Goal: Information Seeking & Learning: Find specific fact

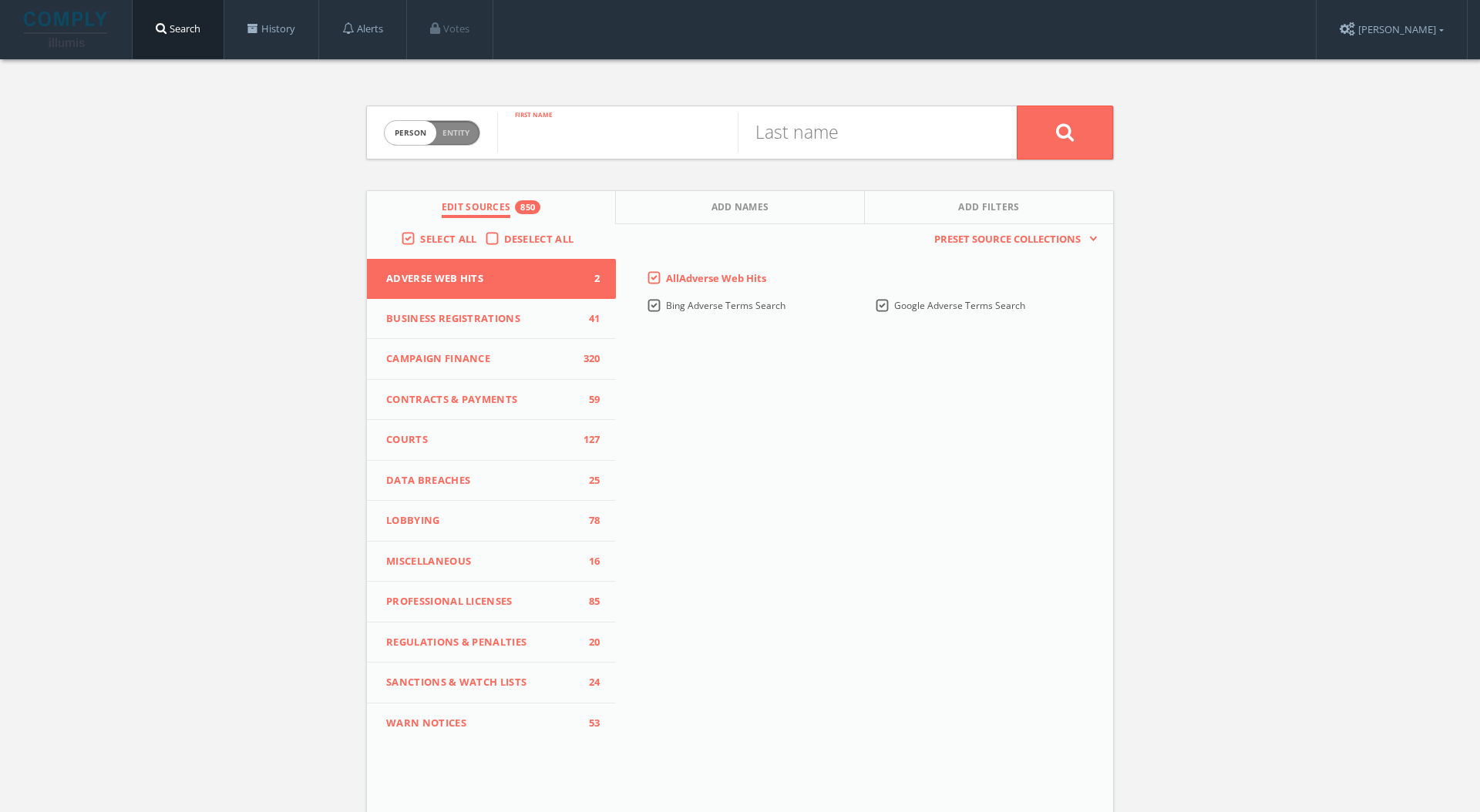
click at [545, 123] on input "text" at bounding box center [617, 133] width 241 height 40
type input "[PERSON_NAME]"
click at [753, 204] on span "Add Names" at bounding box center [740, 209] width 58 height 17
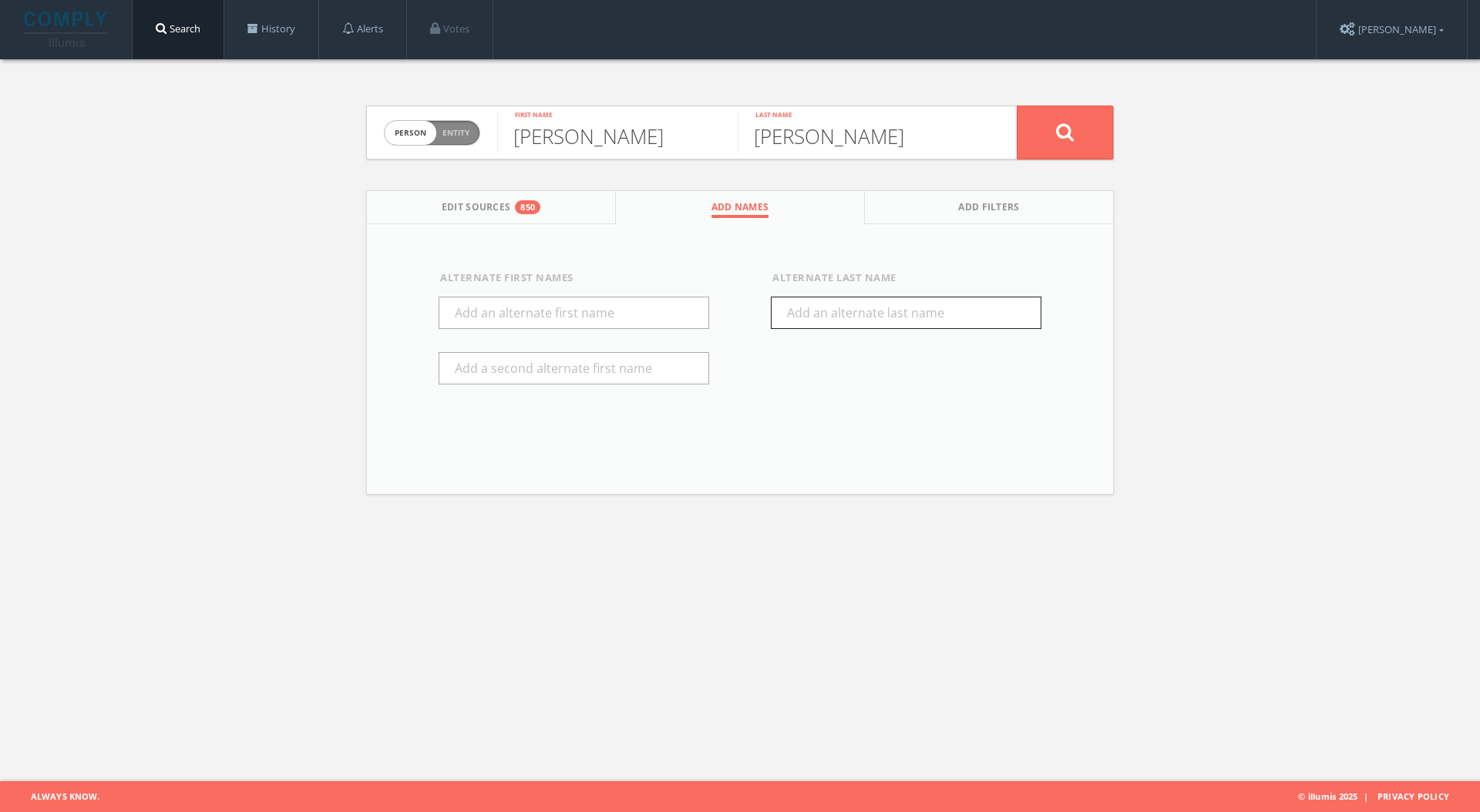
click at [837, 316] on input "text" at bounding box center [906, 313] width 271 height 33
type input "[PERSON_NAME]"
click at [1080, 146] on button at bounding box center [1064, 133] width 96 height 54
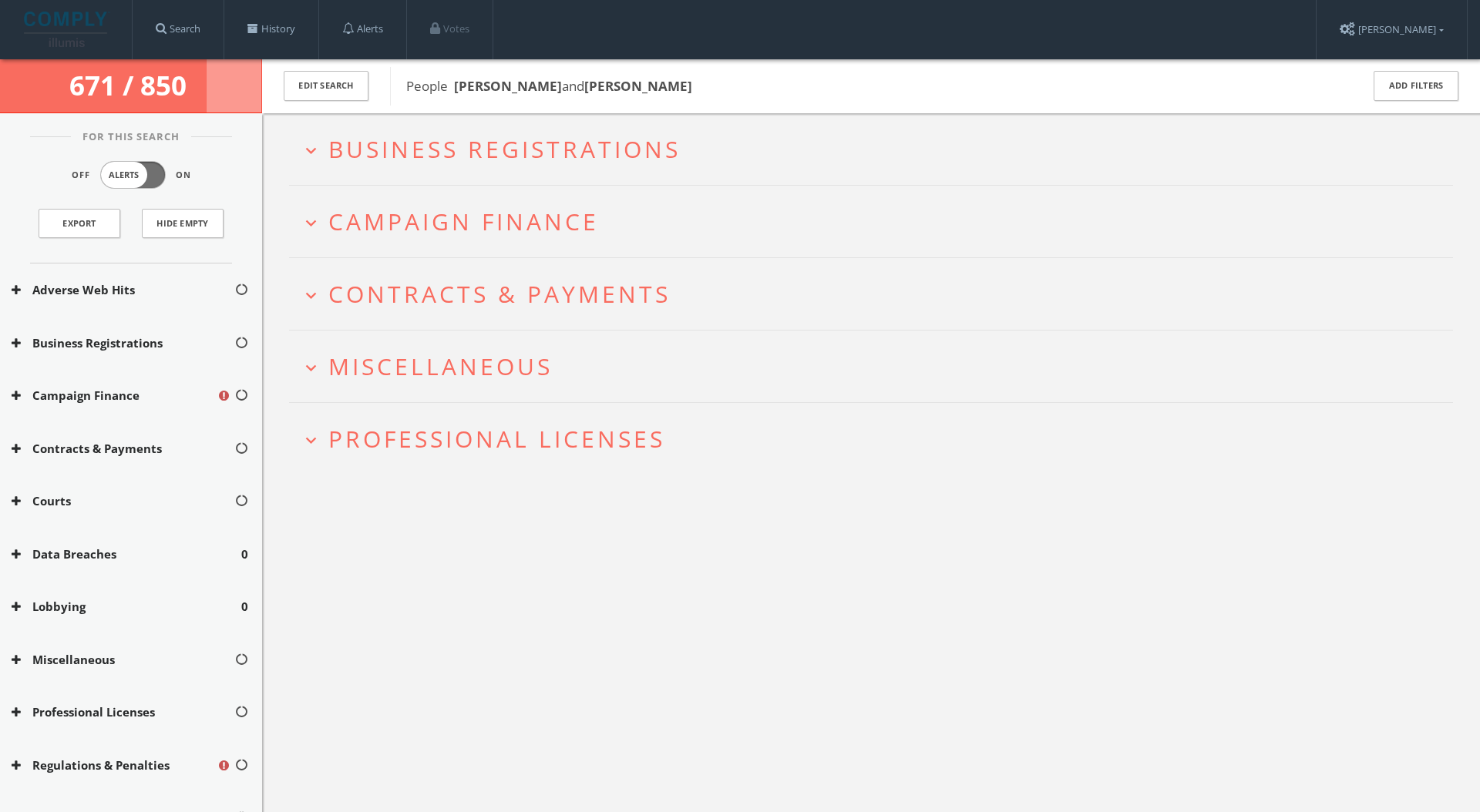
click at [576, 426] on span "Professional Licenses" at bounding box center [496, 439] width 337 height 32
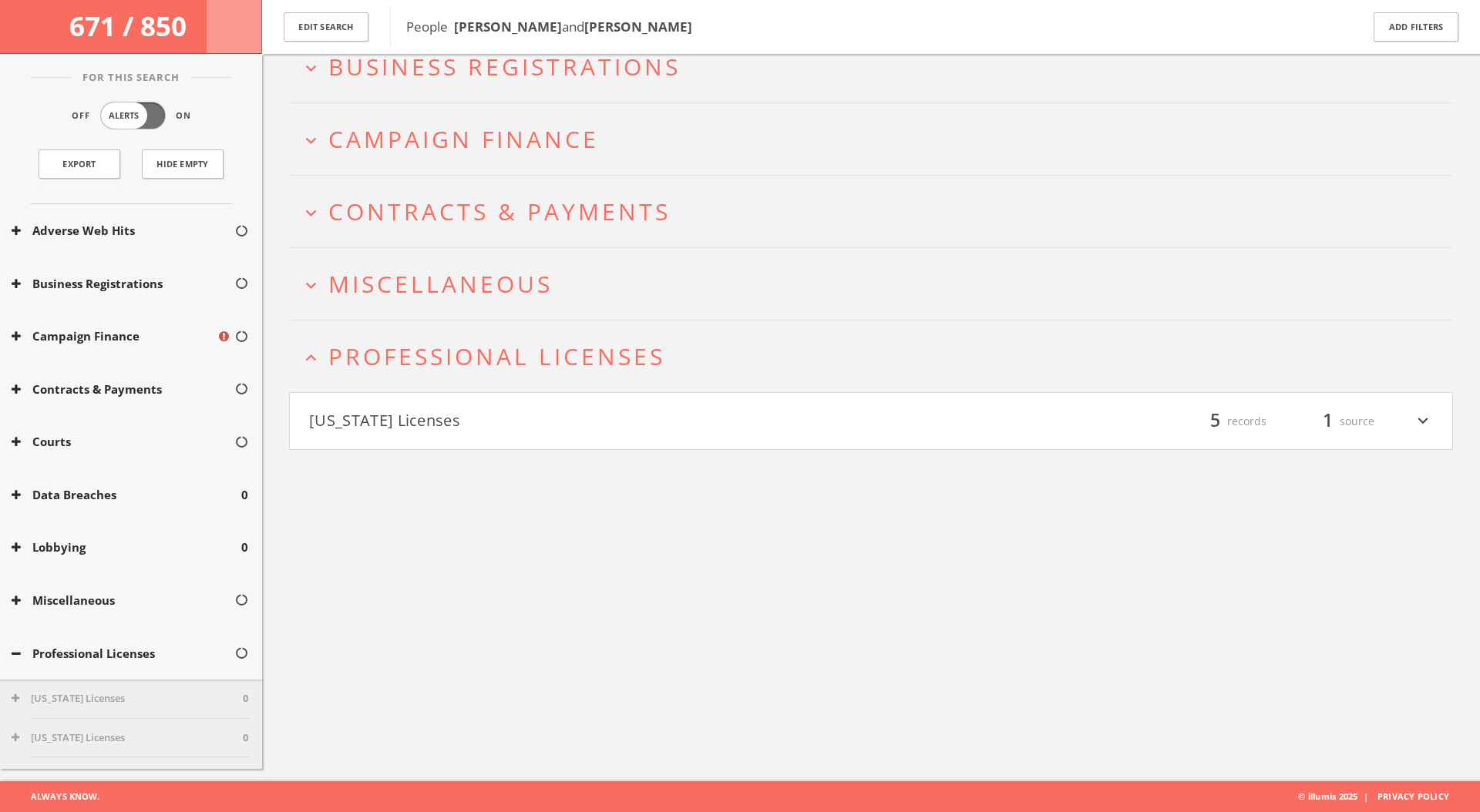
click at [543, 421] on button "[US_STATE] Licenses" at bounding box center [590, 421] width 562 height 26
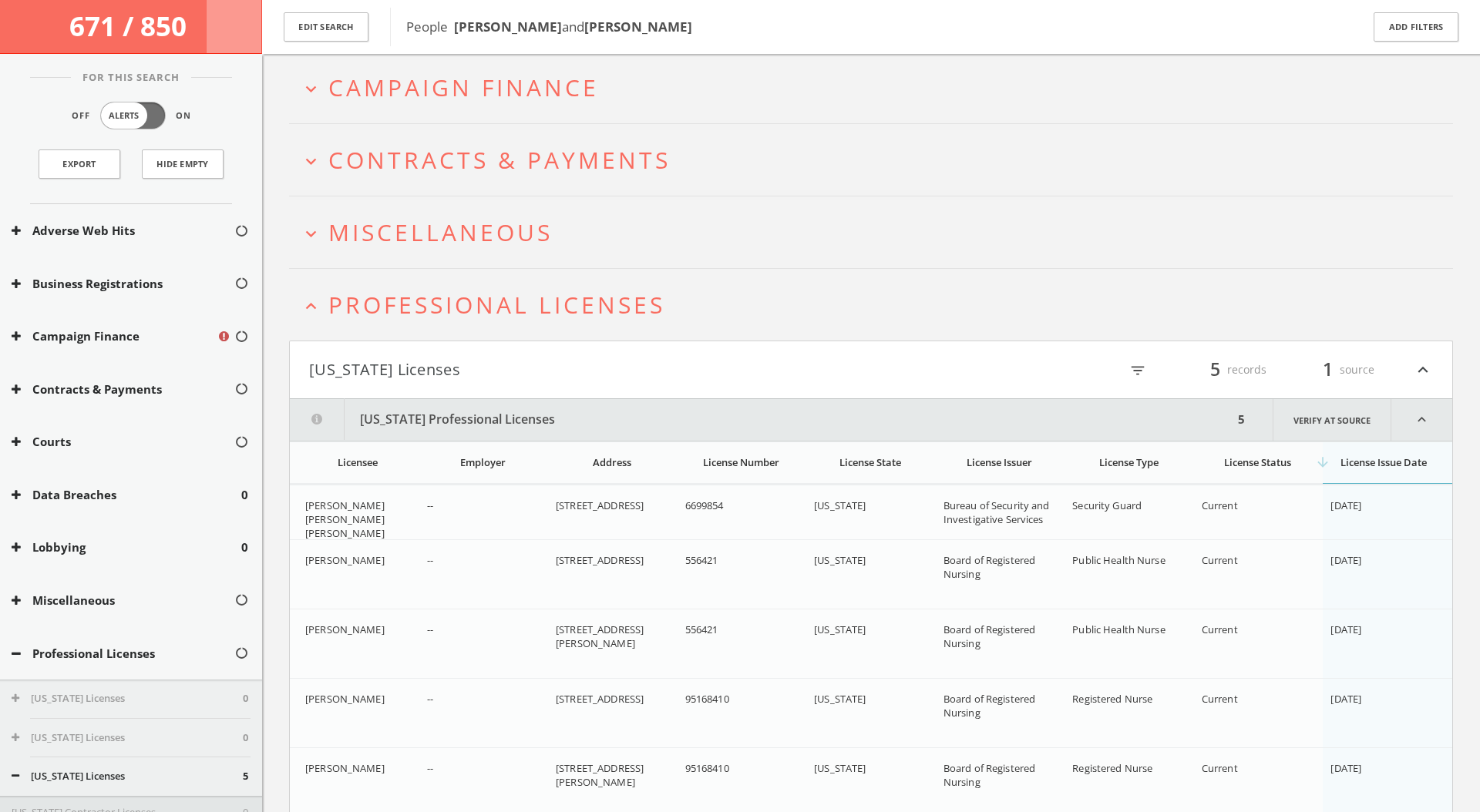
scroll to position [201, 0]
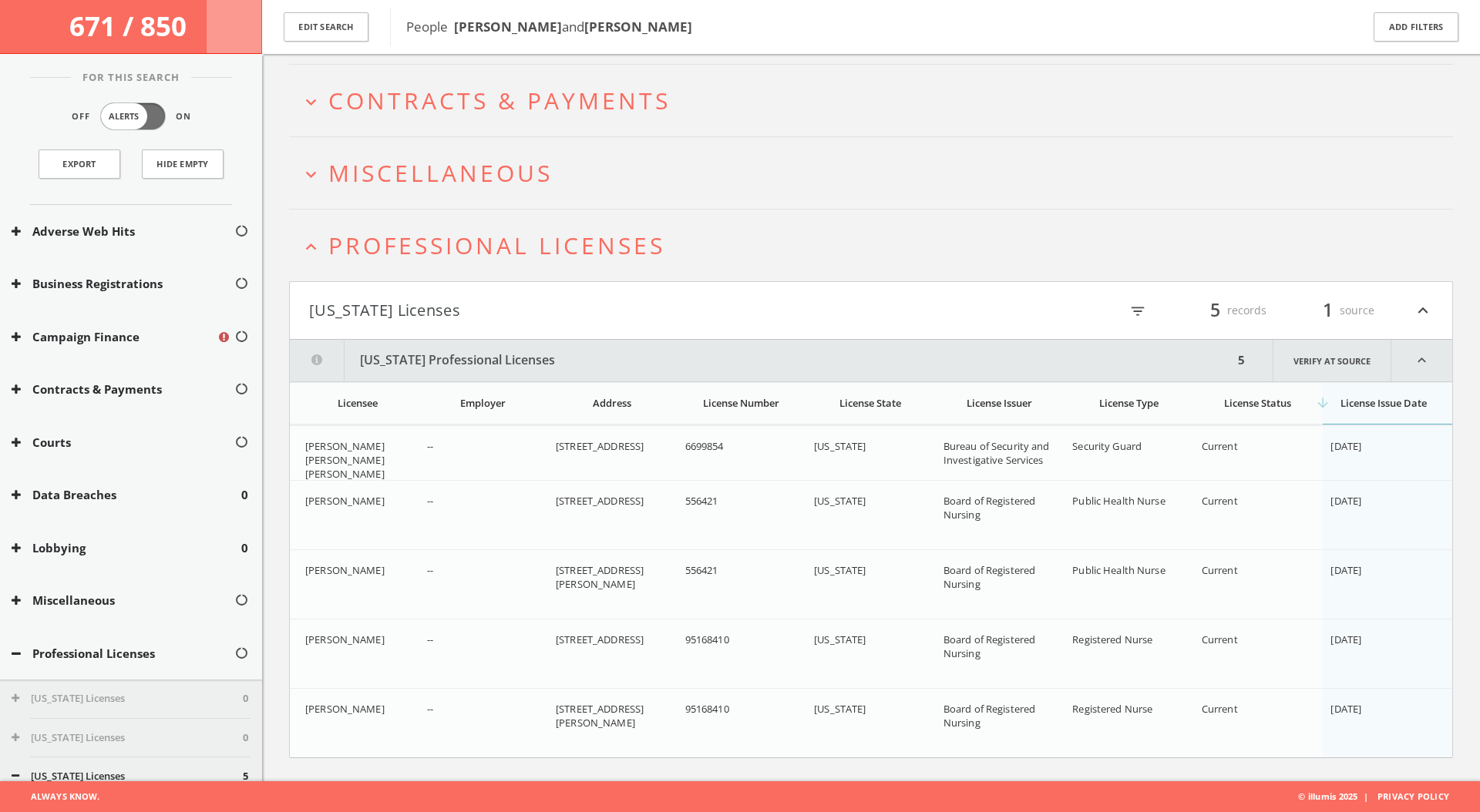
click at [538, 254] on span "Professional Licenses" at bounding box center [496, 245] width 337 height 32
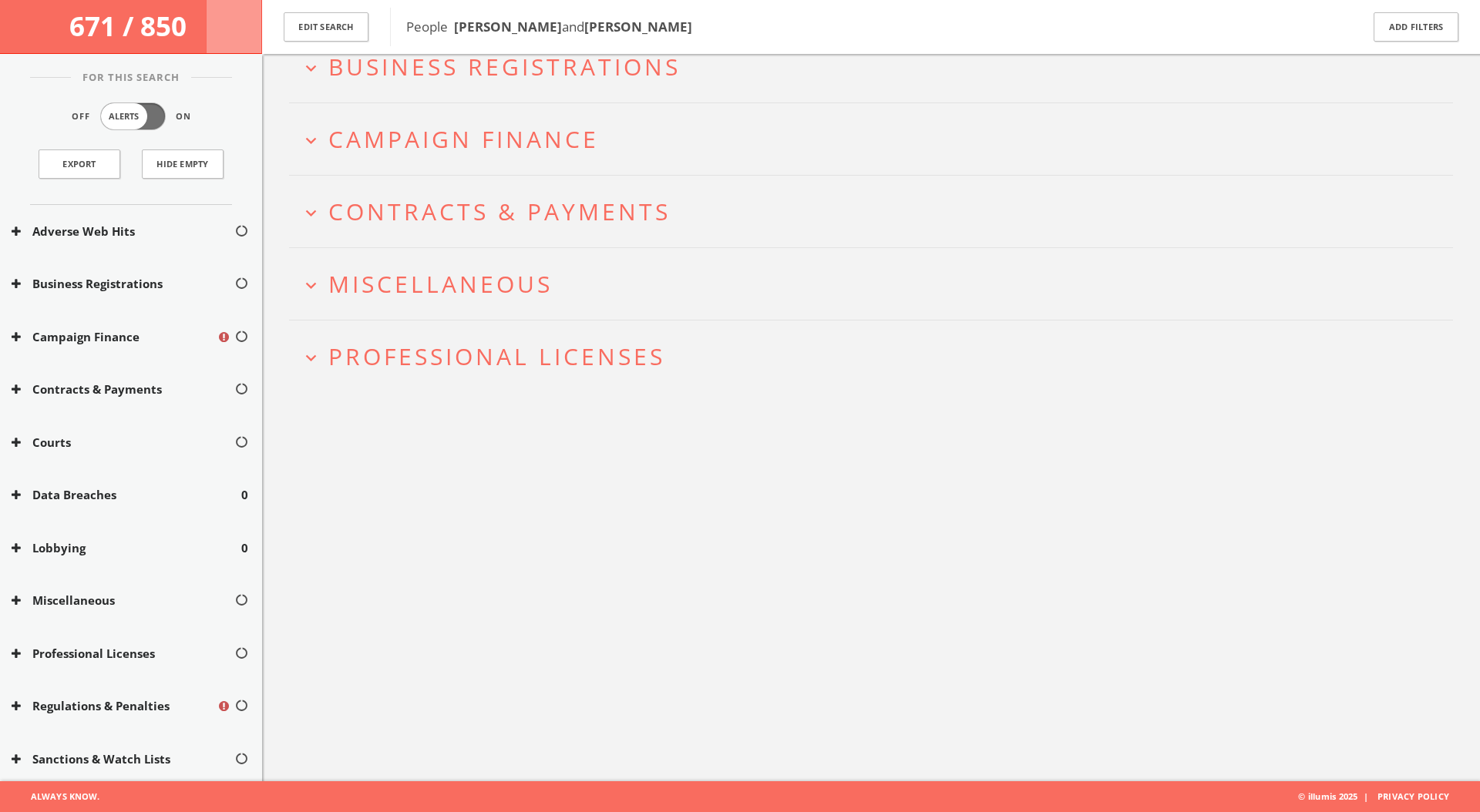
click at [511, 283] on span "Miscellaneous" at bounding box center [440, 284] width 224 height 32
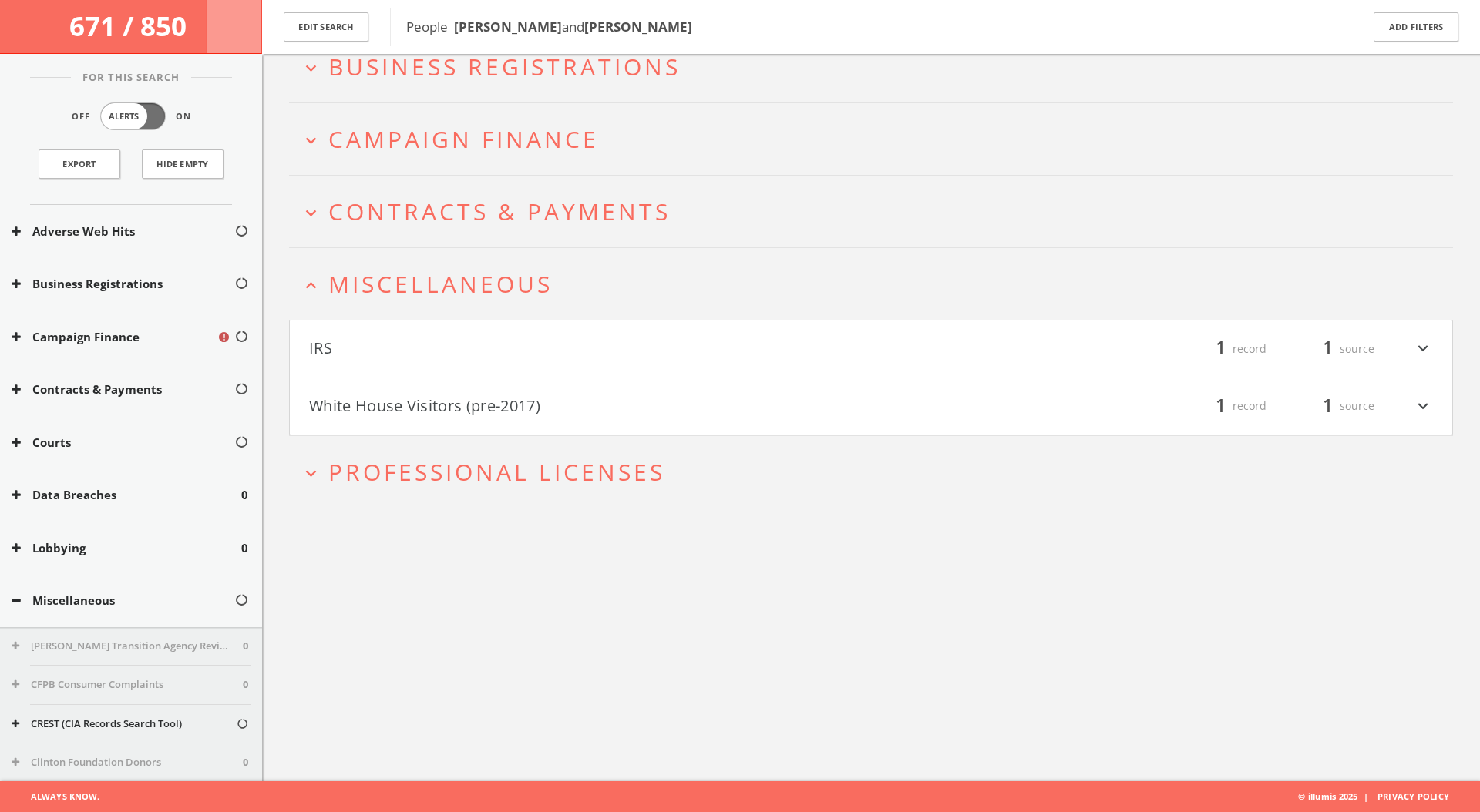
click at [476, 418] on button "White House Visitors (pre-2017)" at bounding box center [590, 406] width 562 height 26
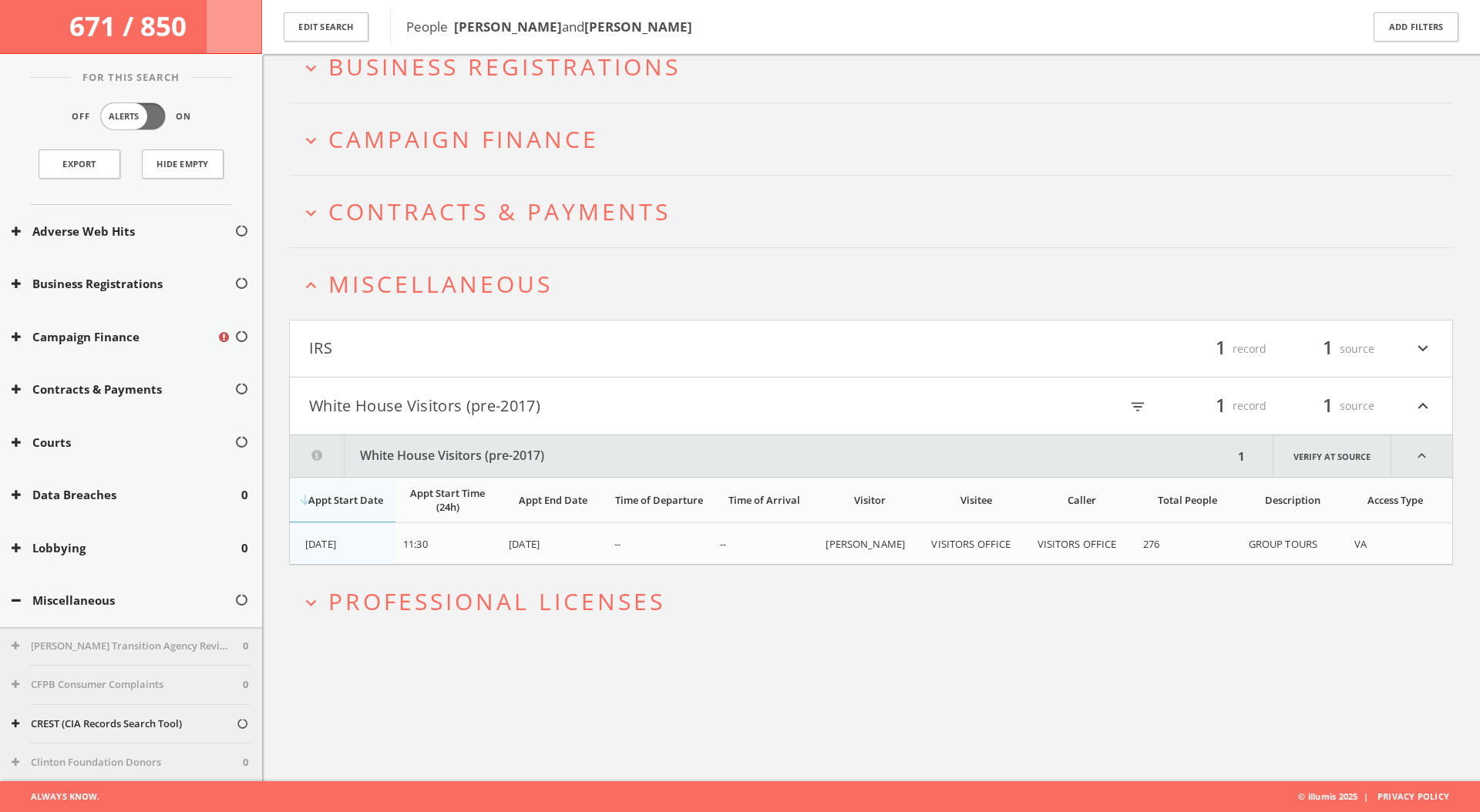
click at [434, 336] on button "IRS" at bounding box center [590, 348] width 562 height 26
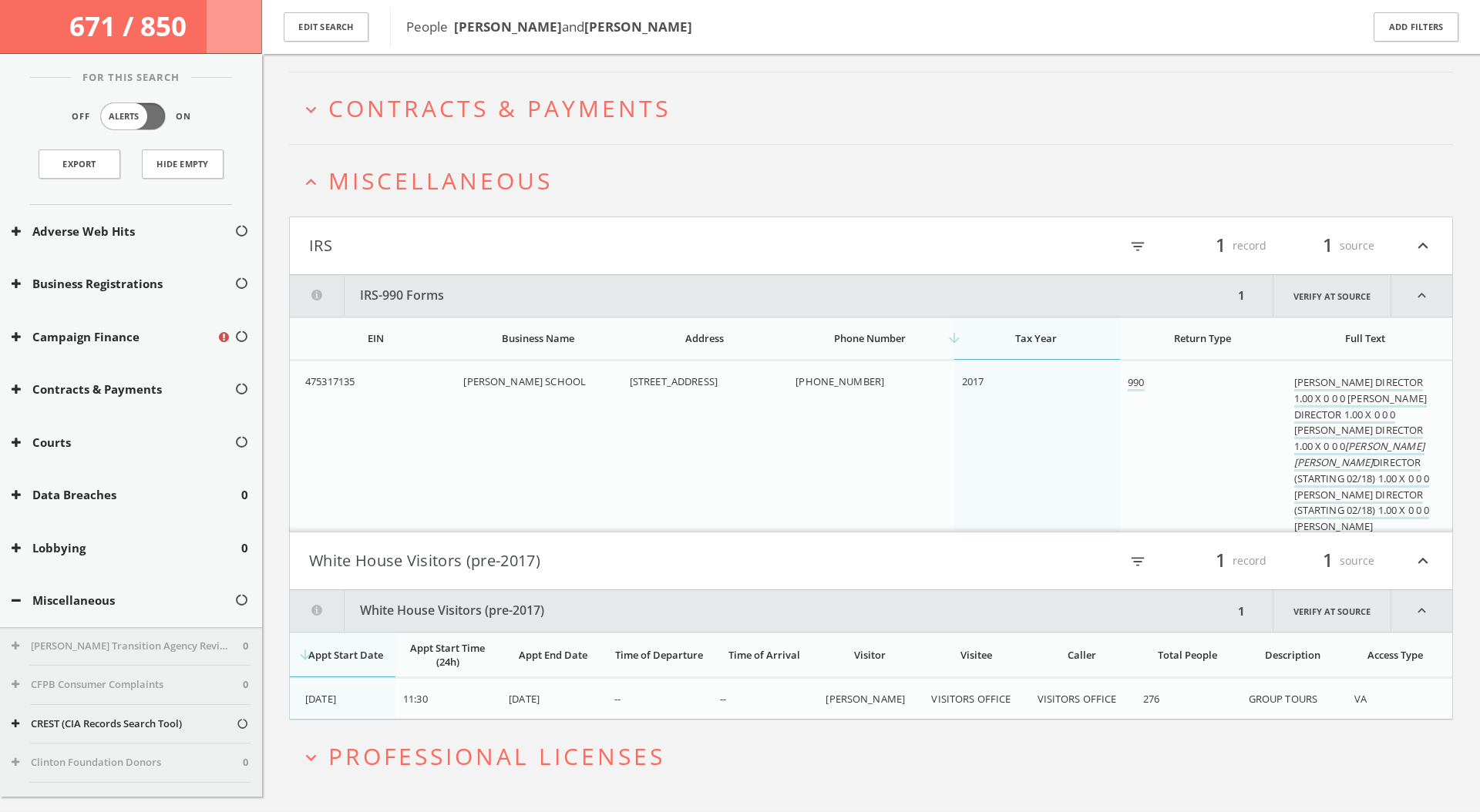
scroll to position [183, 0]
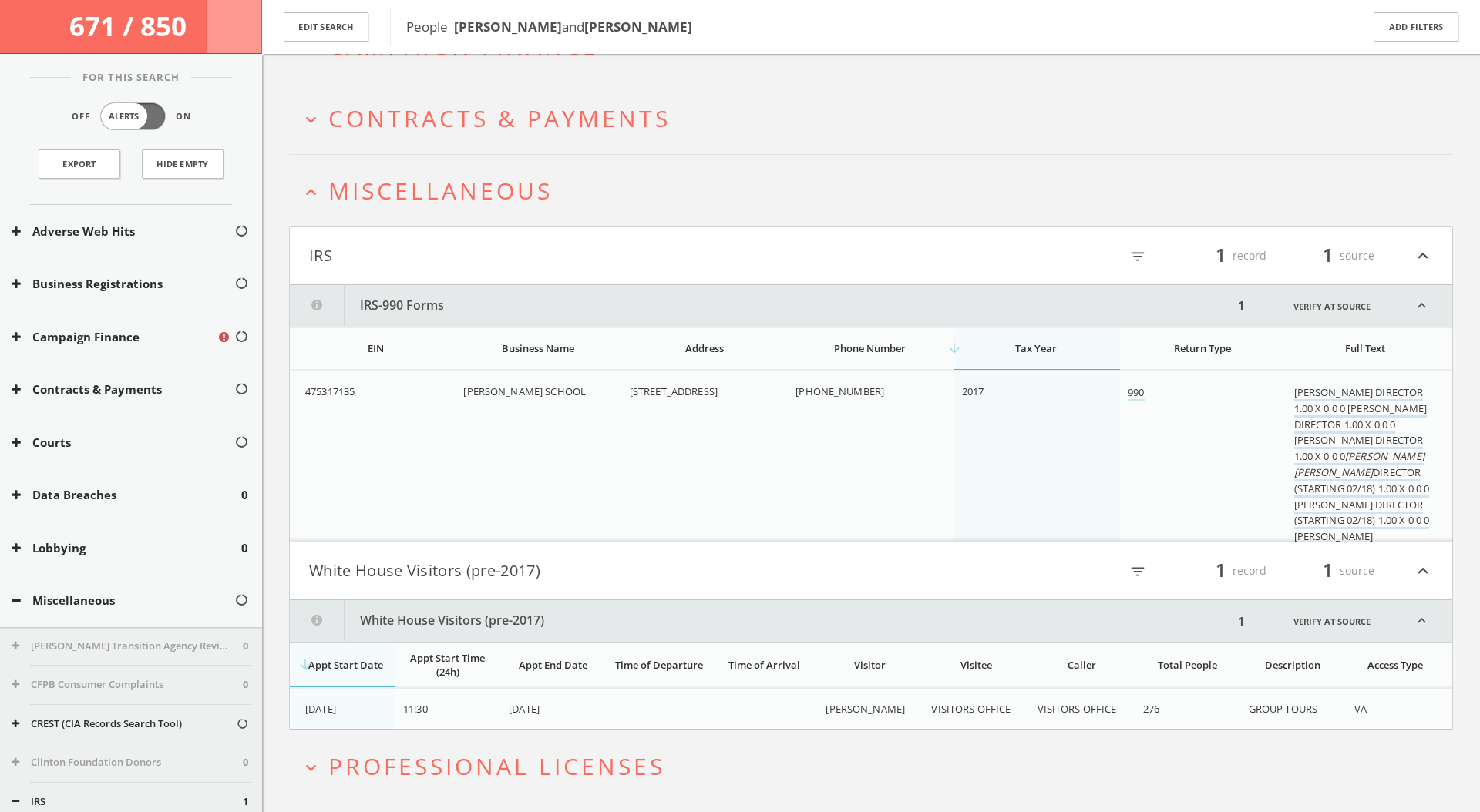
click at [455, 199] on span "Miscellaneous" at bounding box center [440, 190] width 224 height 32
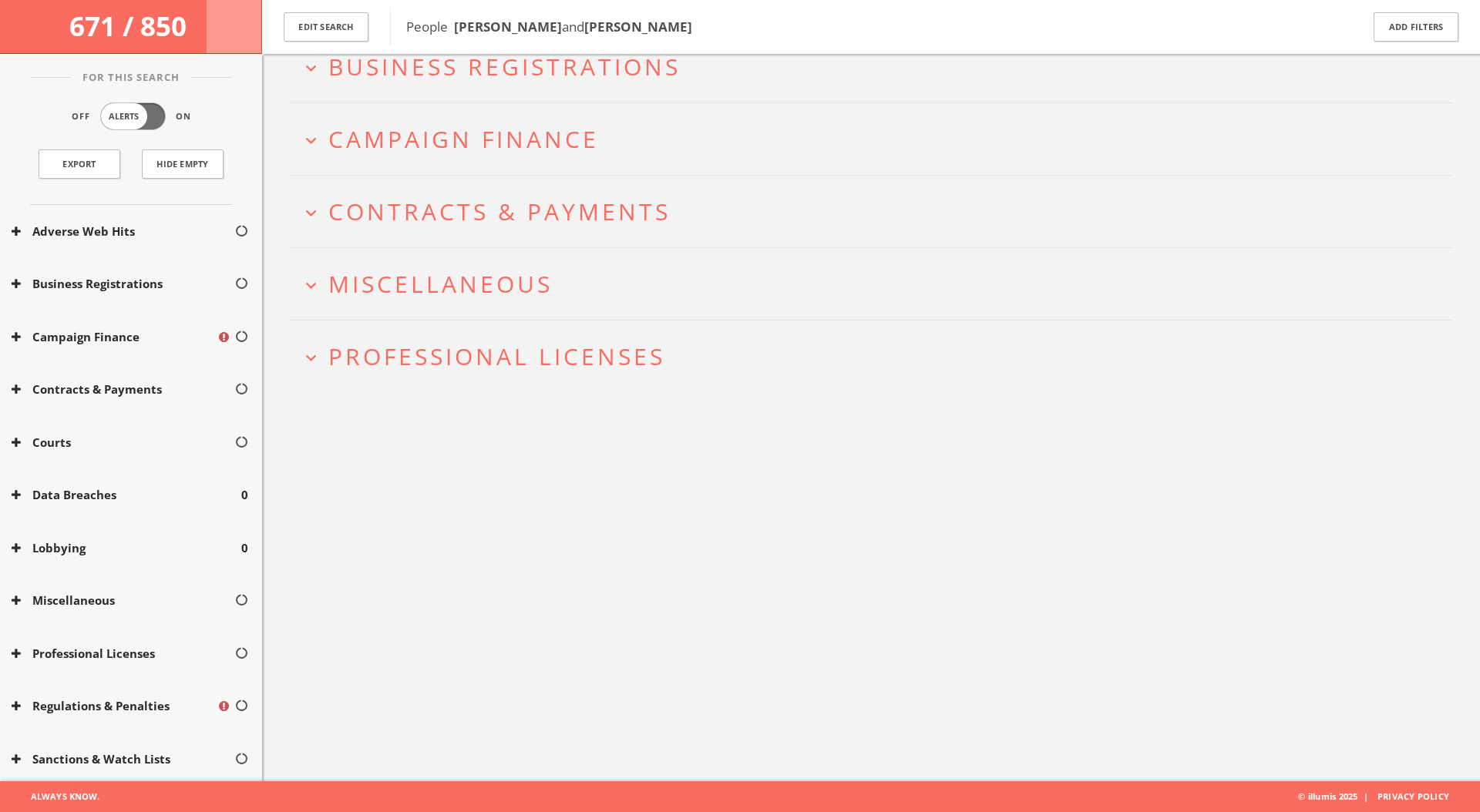
click at [454, 205] on span "Contracts & Payments" at bounding box center [499, 212] width 342 height 32
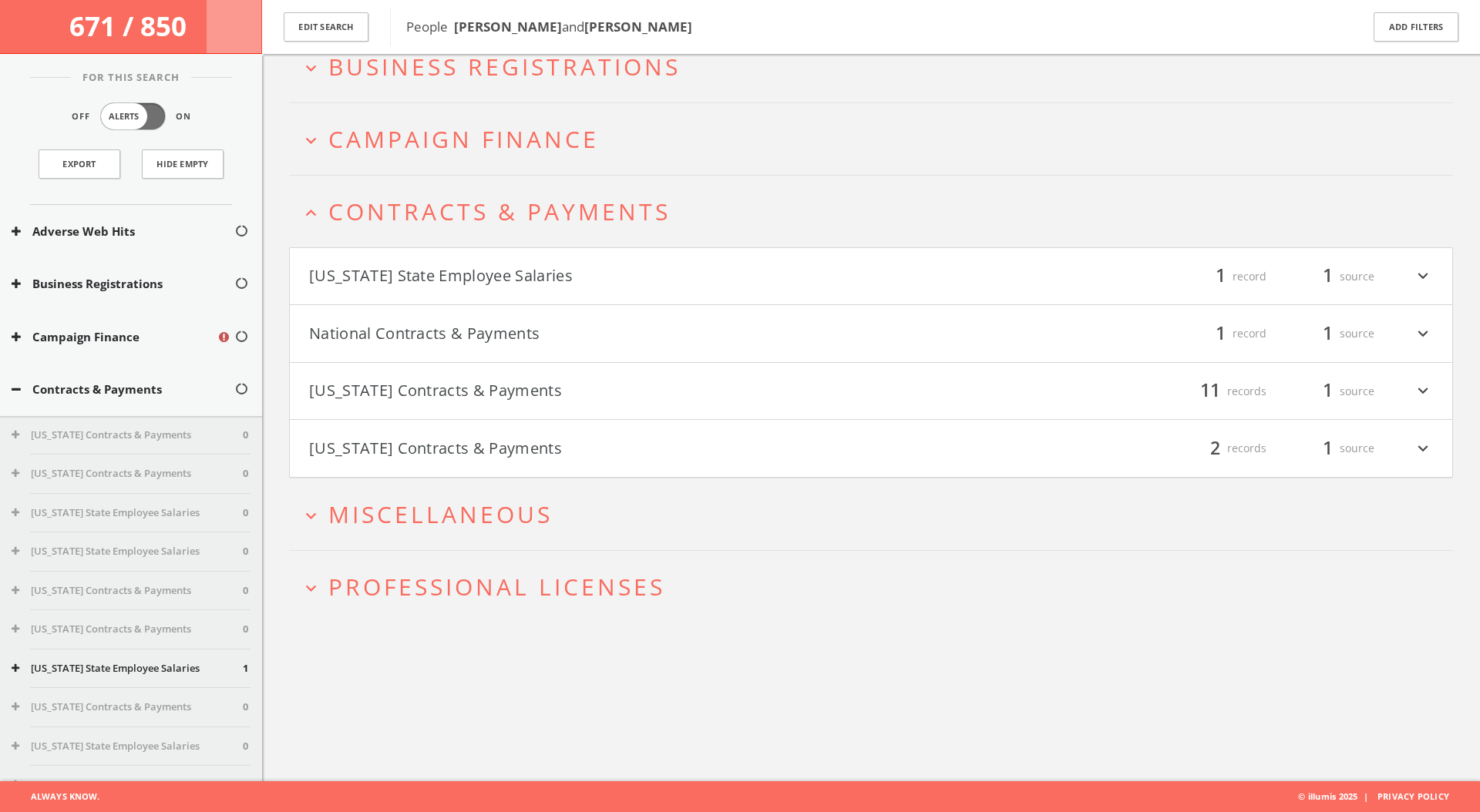
click at [468, 280] on button "[US_STATE] State Employee Salaries" at bounding box center [590, 276] width 562 height 26
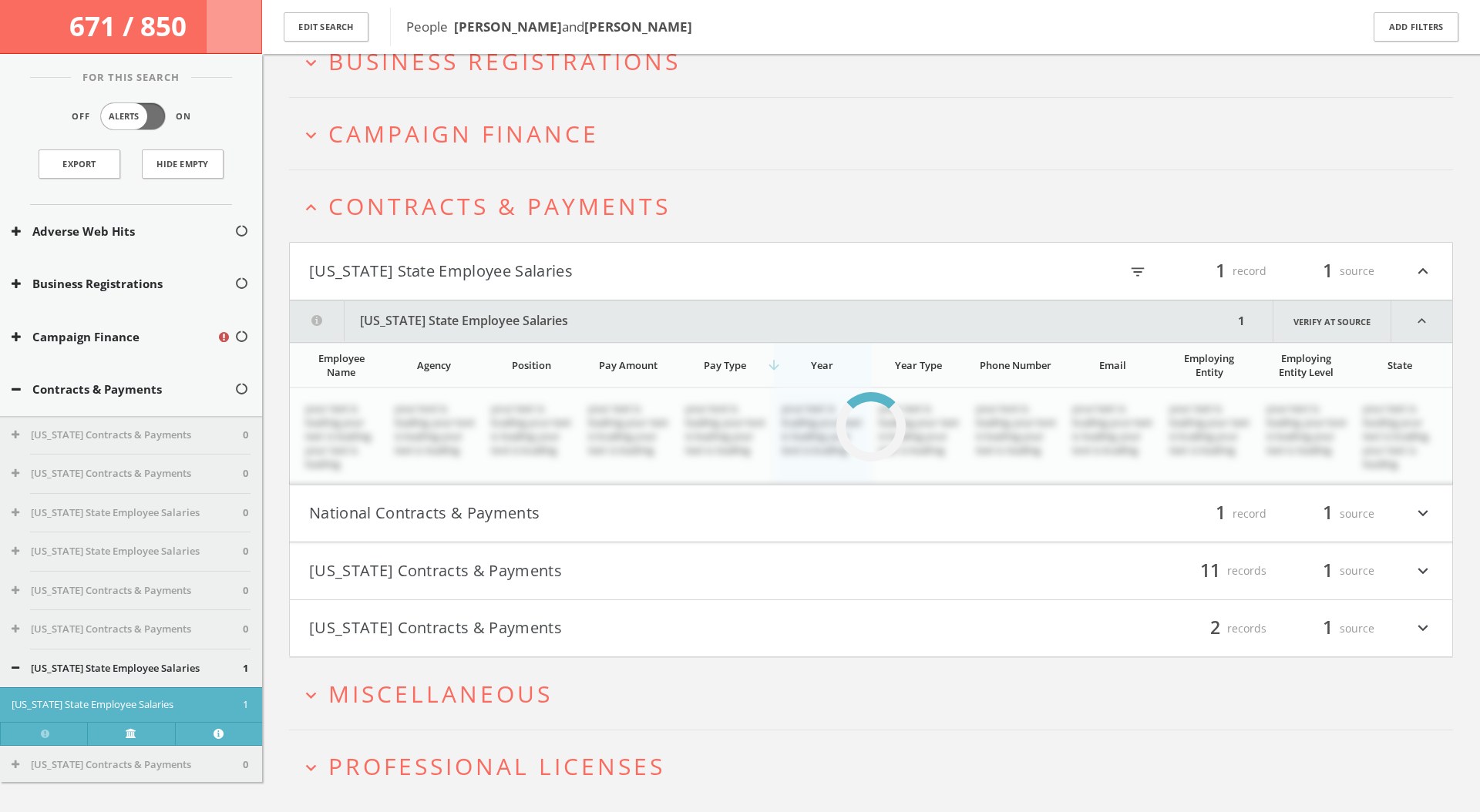
scroll to position [98, 0]
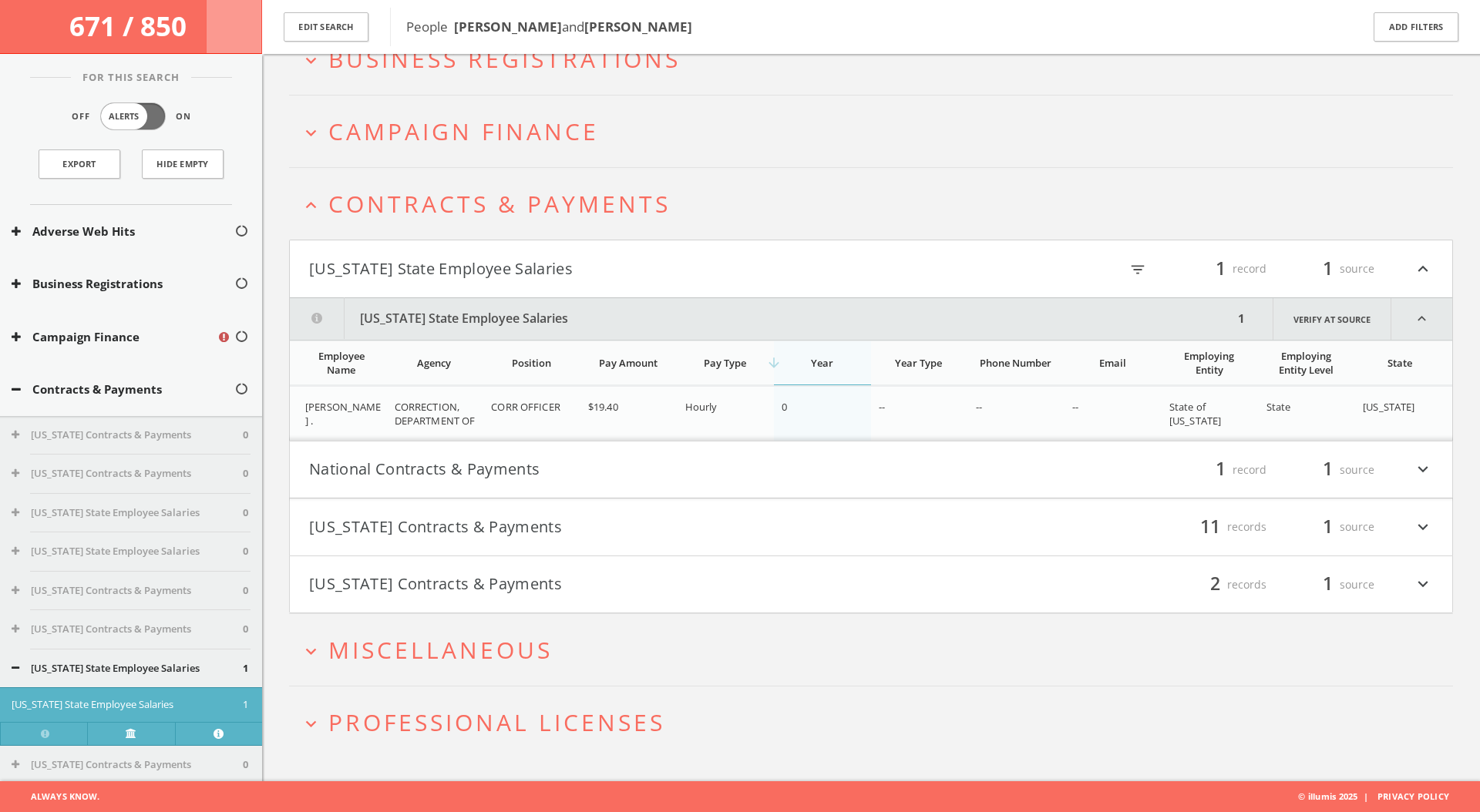
click at [443, 482] on button "National Contracts & Payments" at bounding box center [590, 470] width 562 height 26
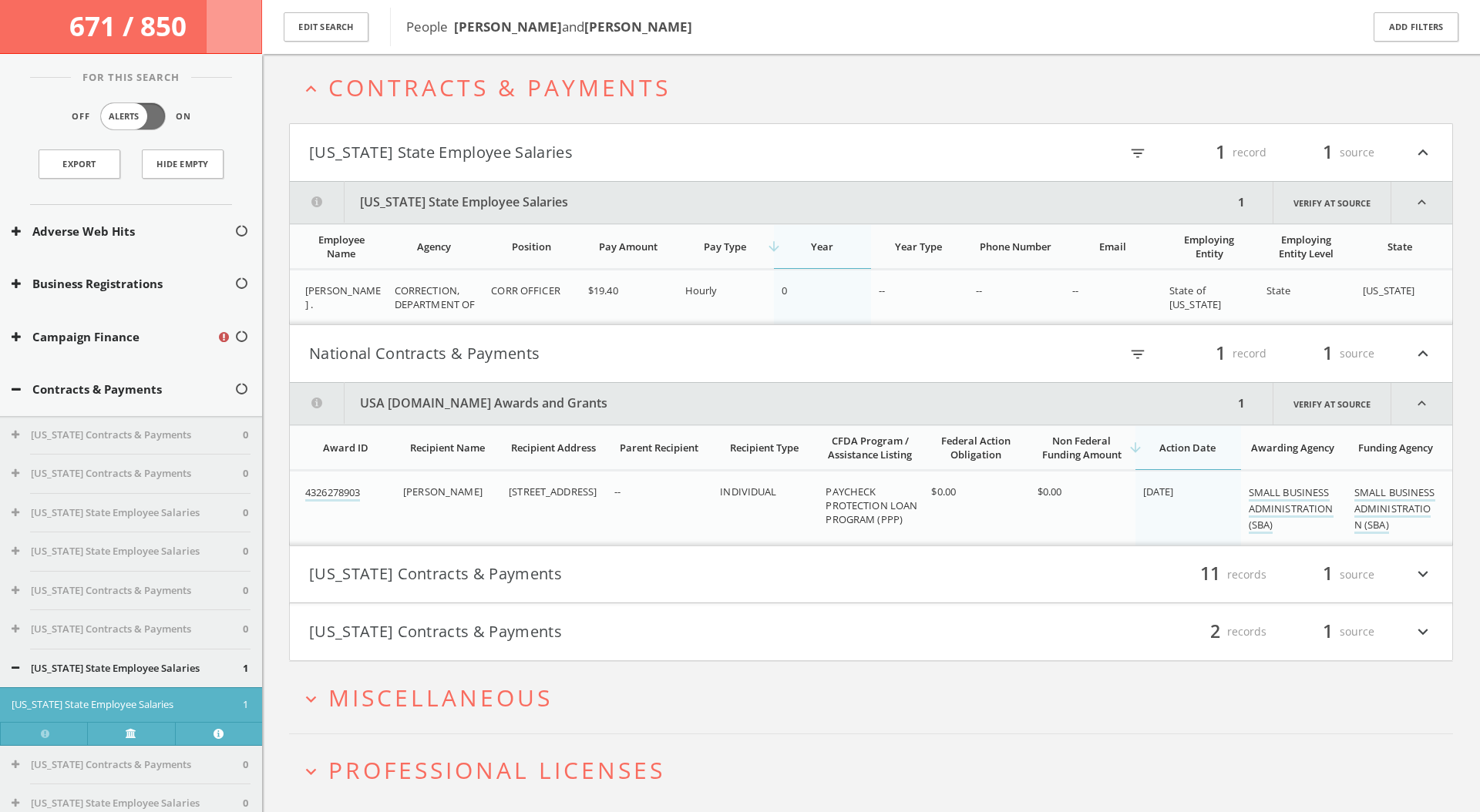
scroll to position [262, 0]
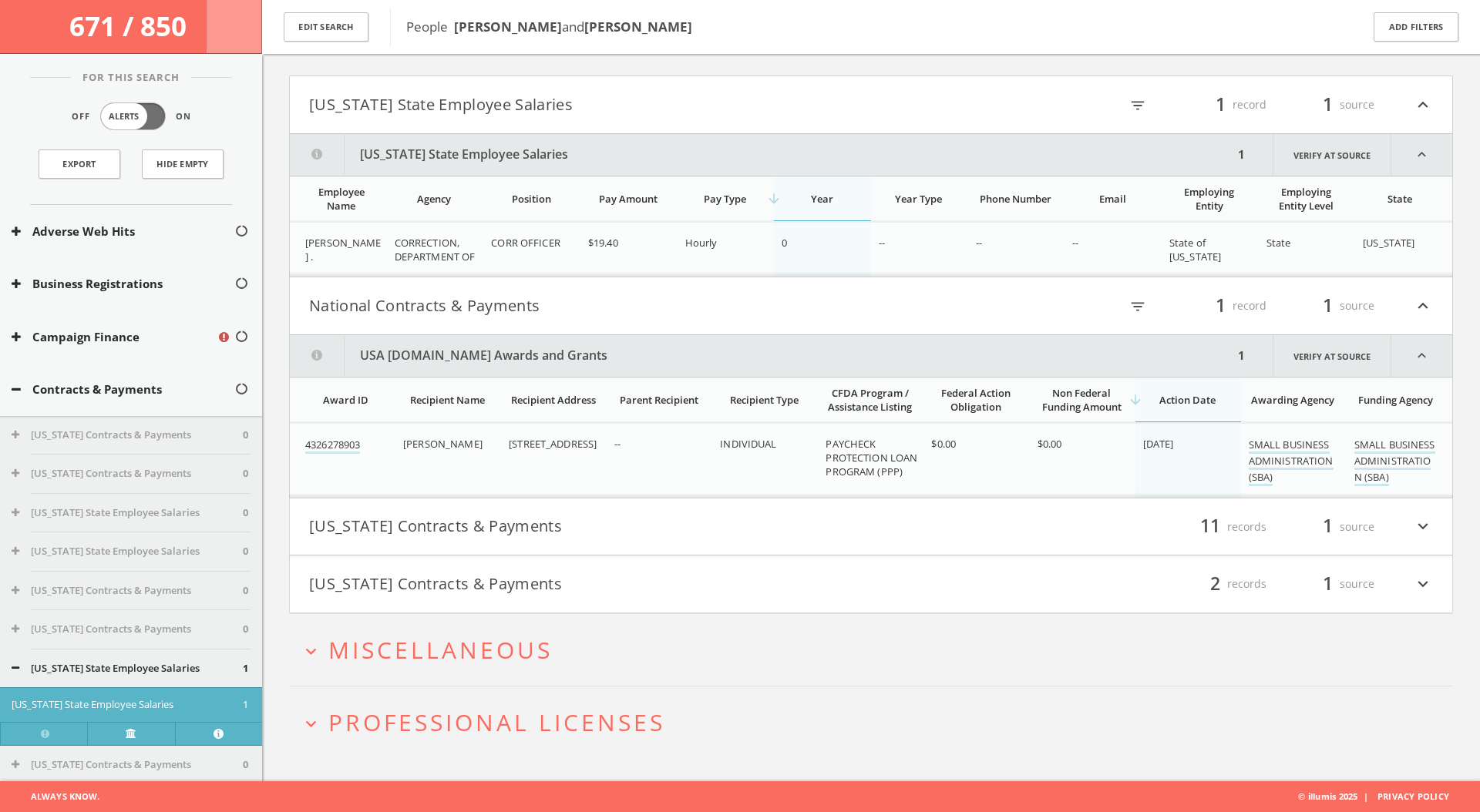
click at [443, 520] on button "[US_STATE] Contracts & Payments" at bounding box center [590, 526] width 562 height 26
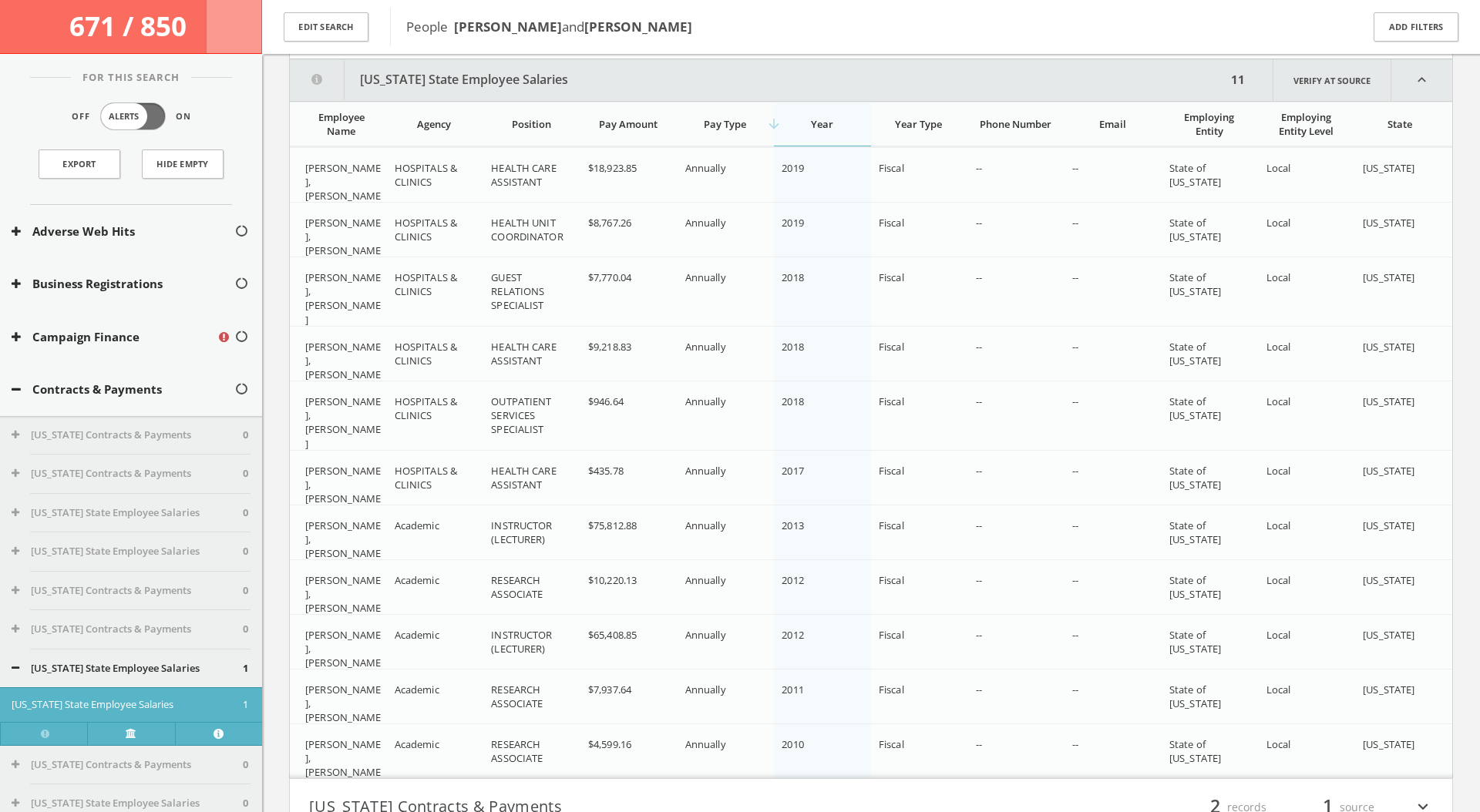
scroll to position [764, 0]
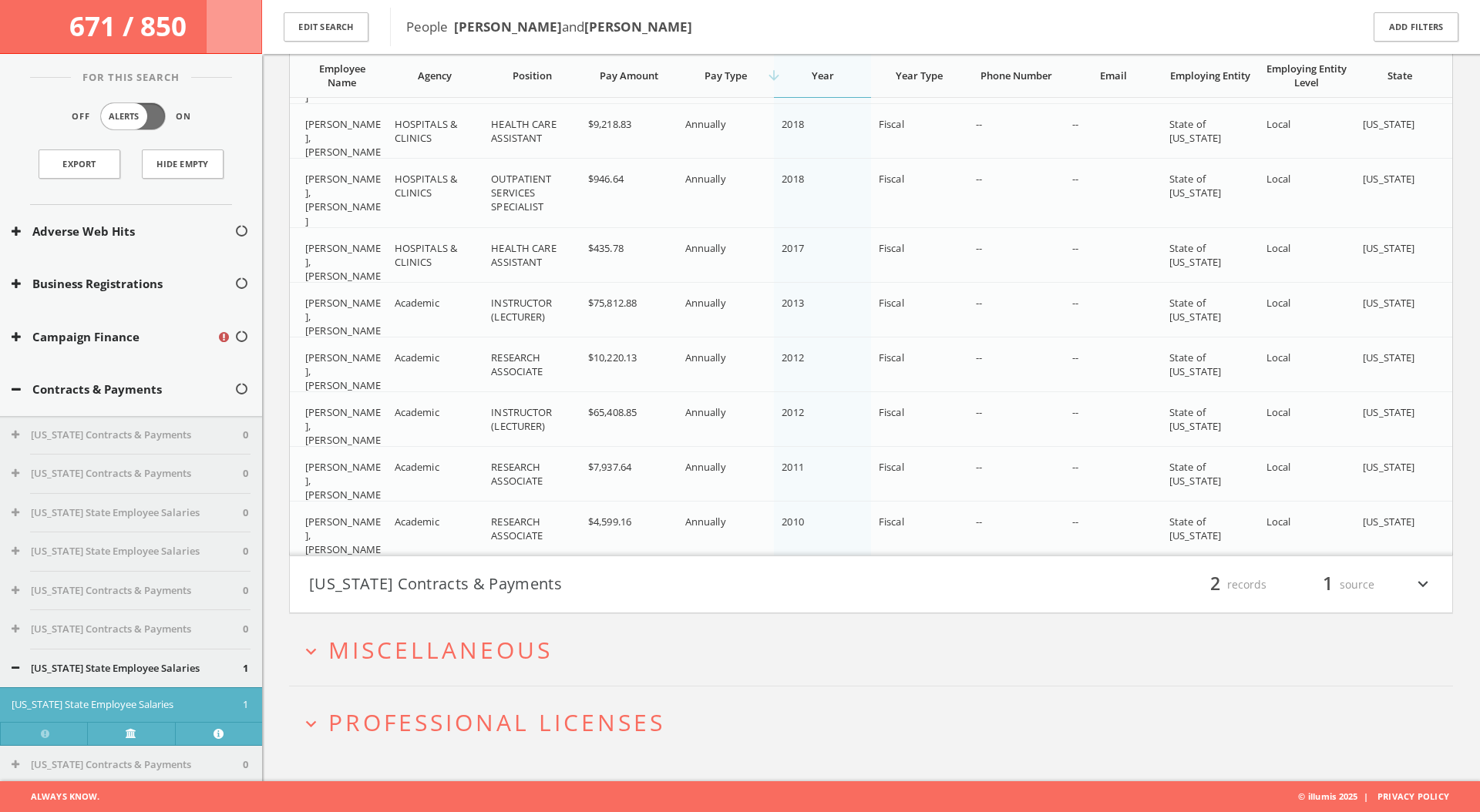
click at [431, 573] on button "[US_STATE] Contracts & Payments" at bounding box center [590, 584] width 562 height 26
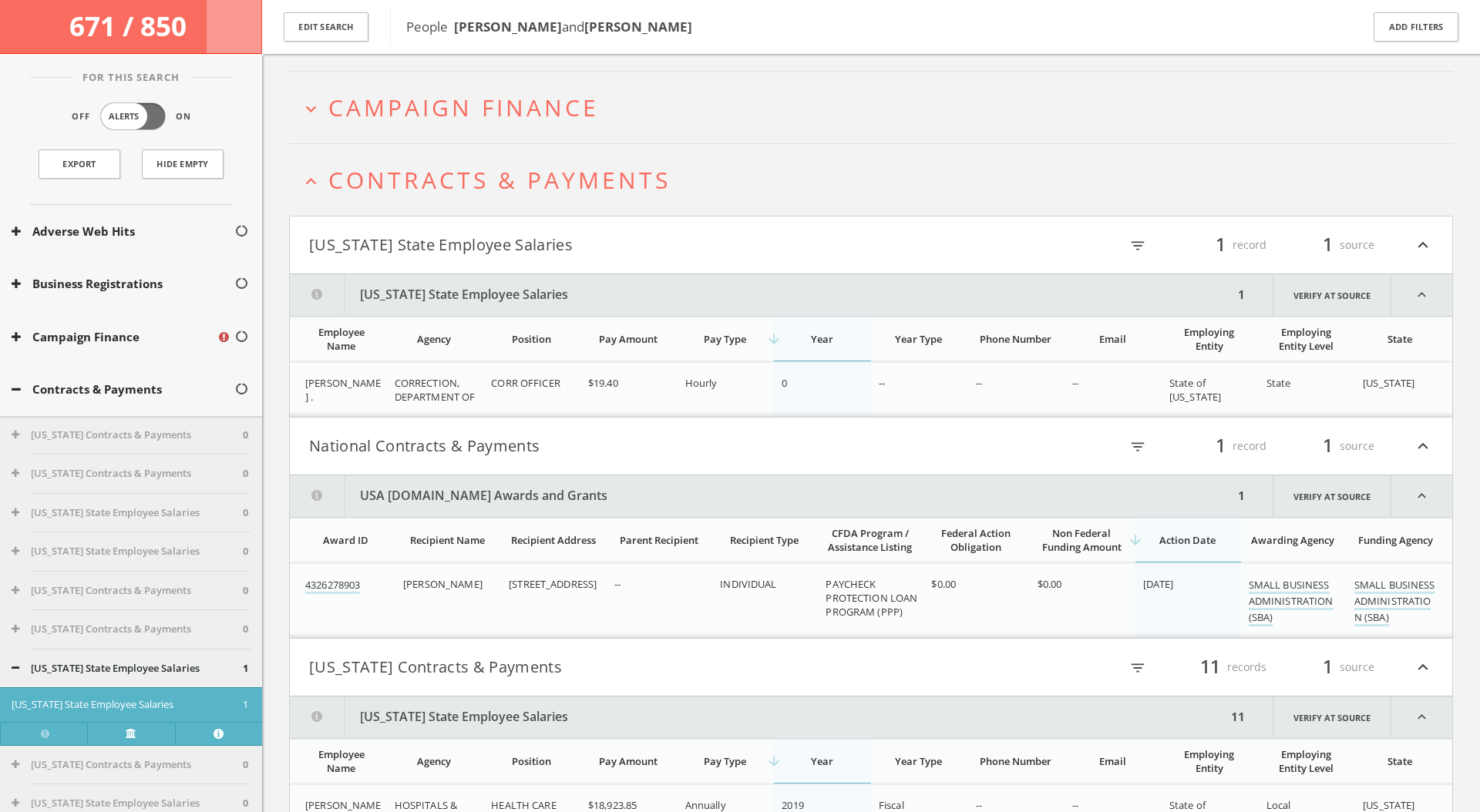
scroll to position [71, 0]
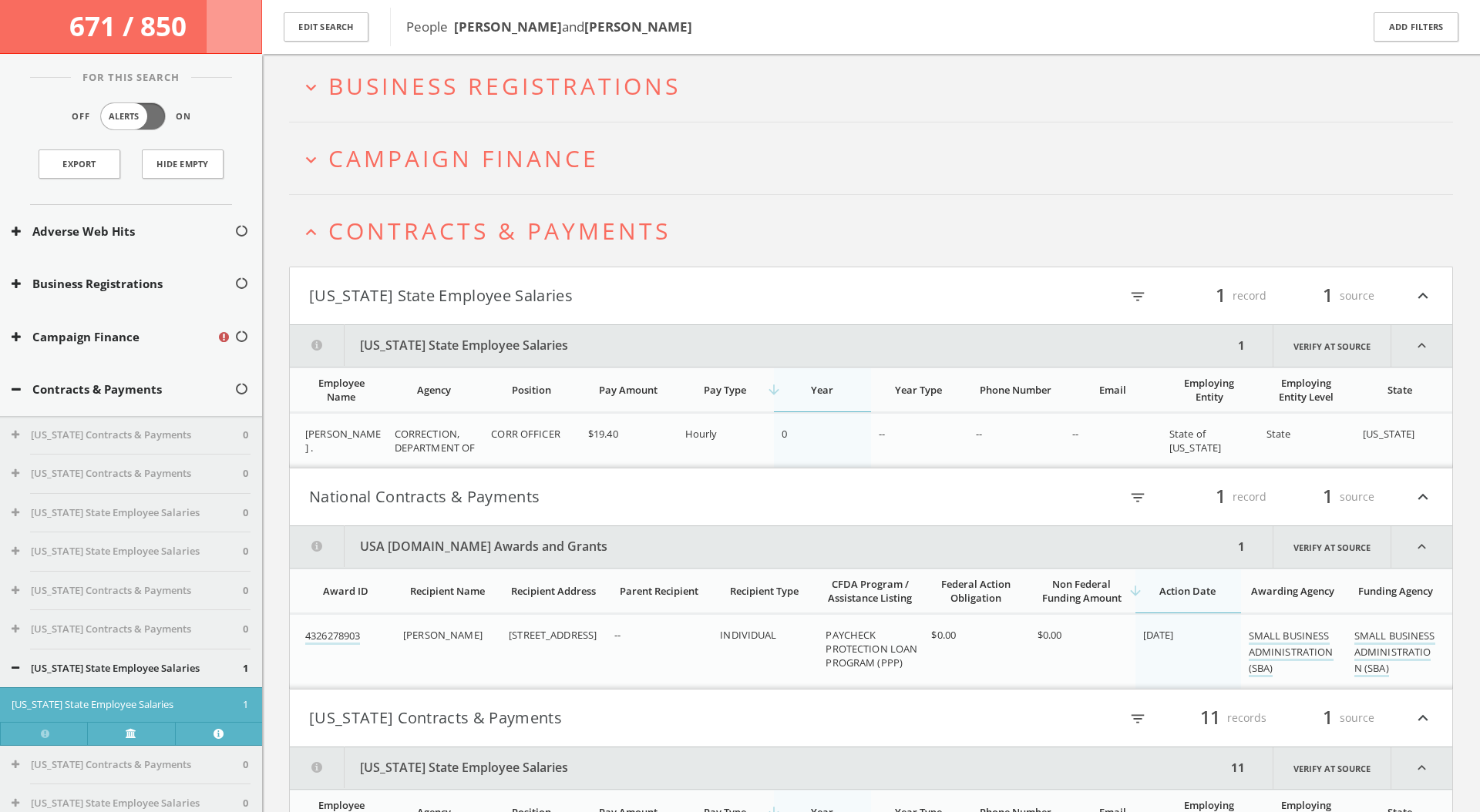
click at [534, 246] on span "Contracts & Payments" at bounding box center [499, 231] width 342 height 32
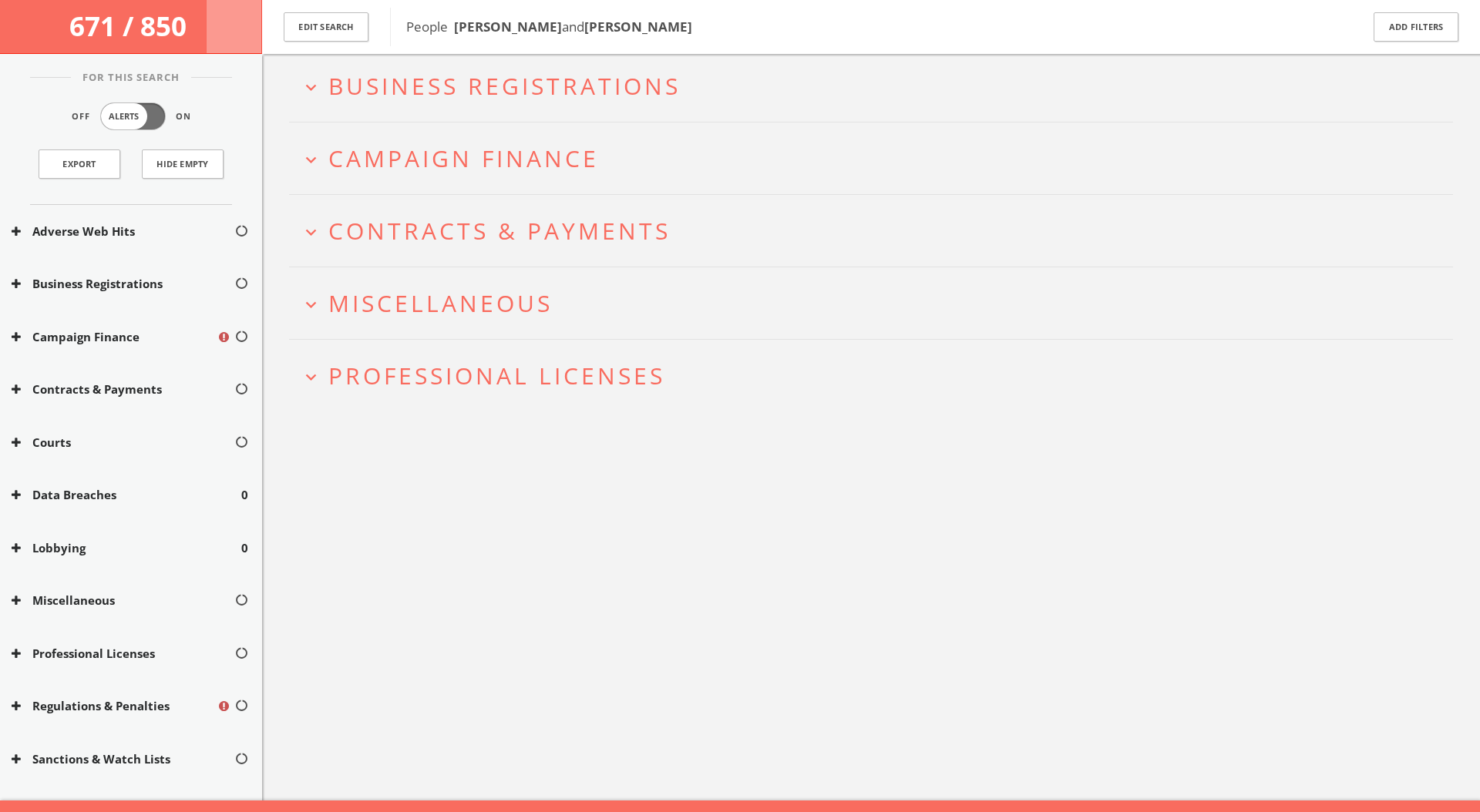
click at [566, 161] on span "Campaign Finance" at bounding box center [463, 159] width 271 height 32
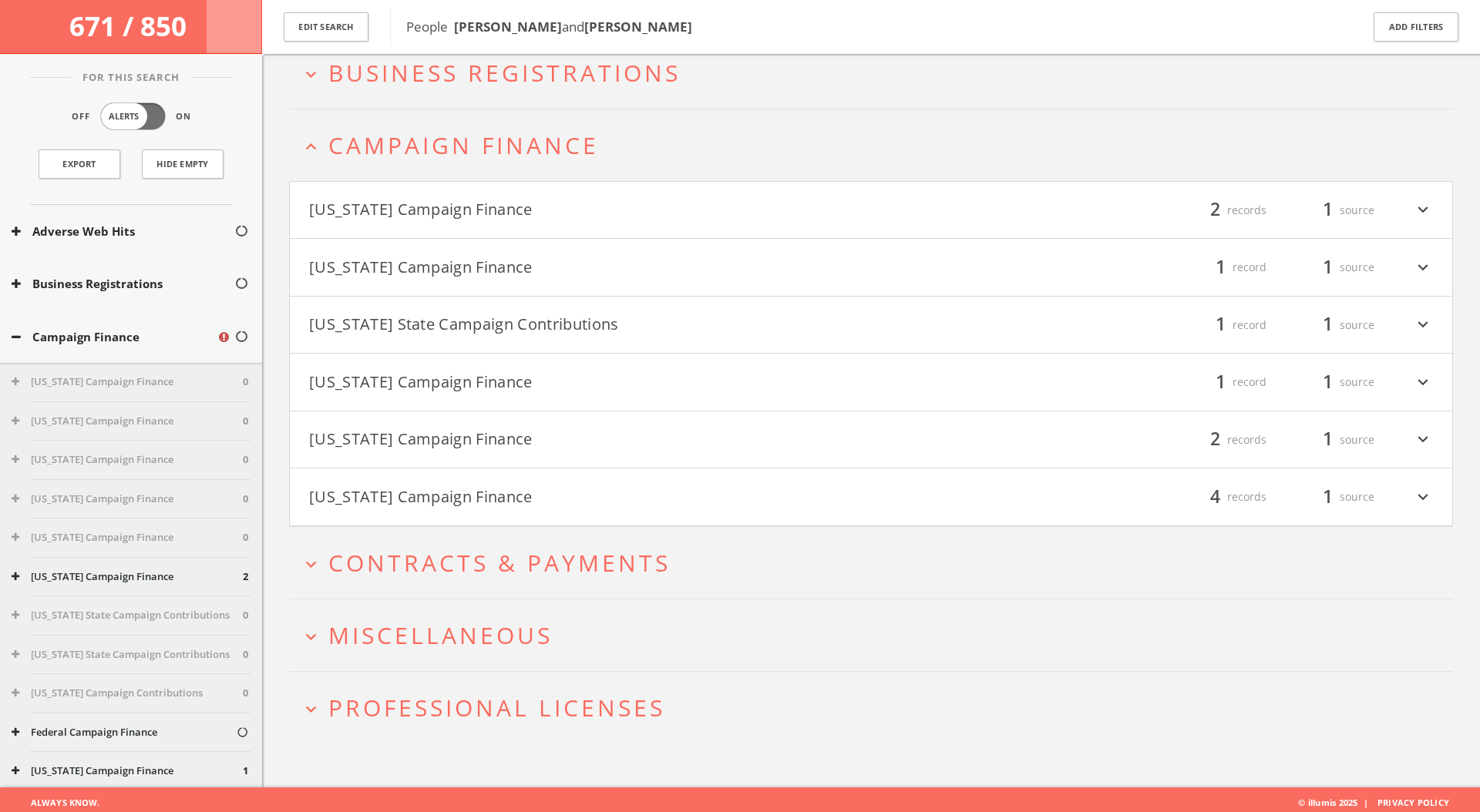
scroll to position [90, 0]
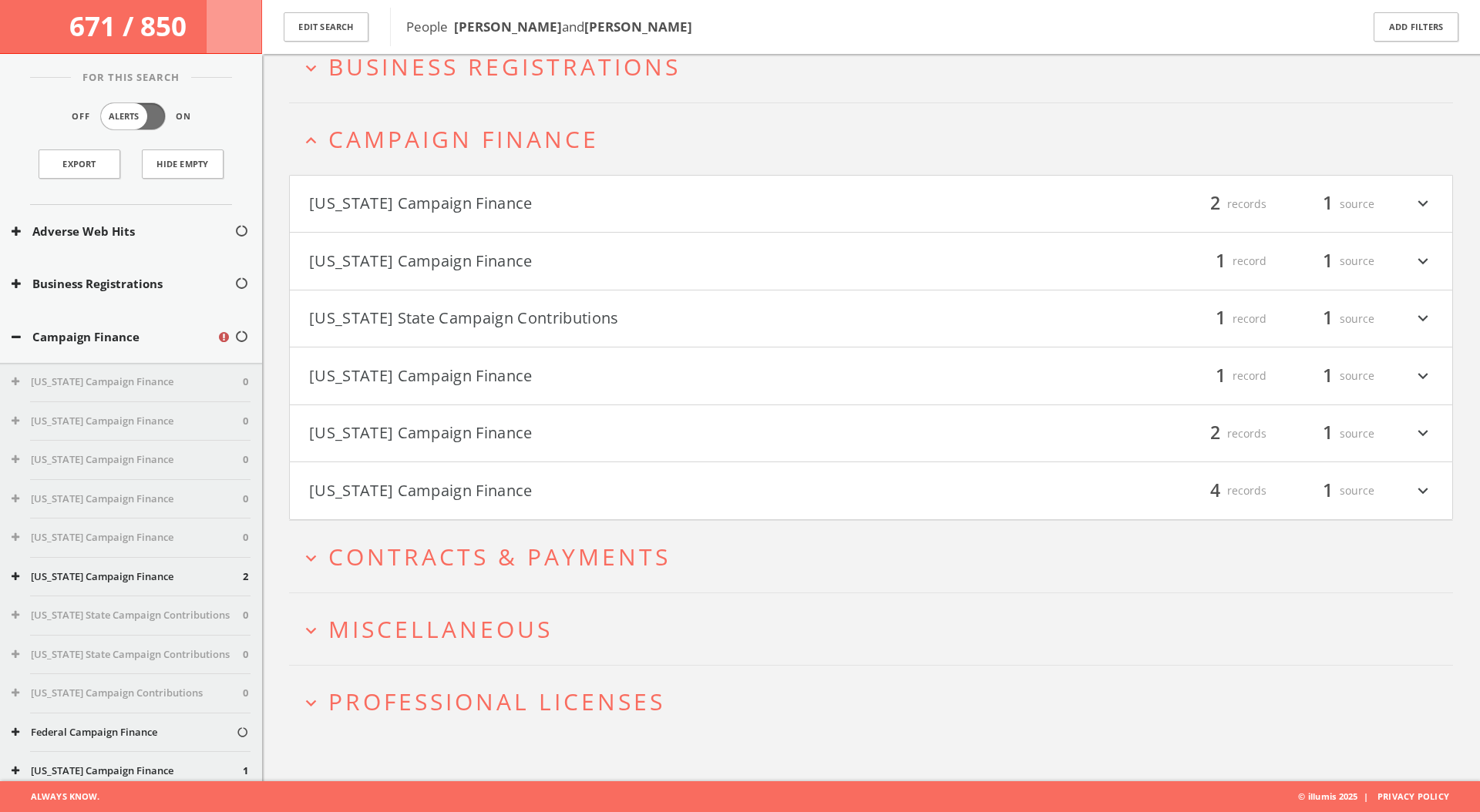
click at [543, 210] on button "[US_STATE] Campaign Finance" at bounding box center [590, 204] width 562 height 26
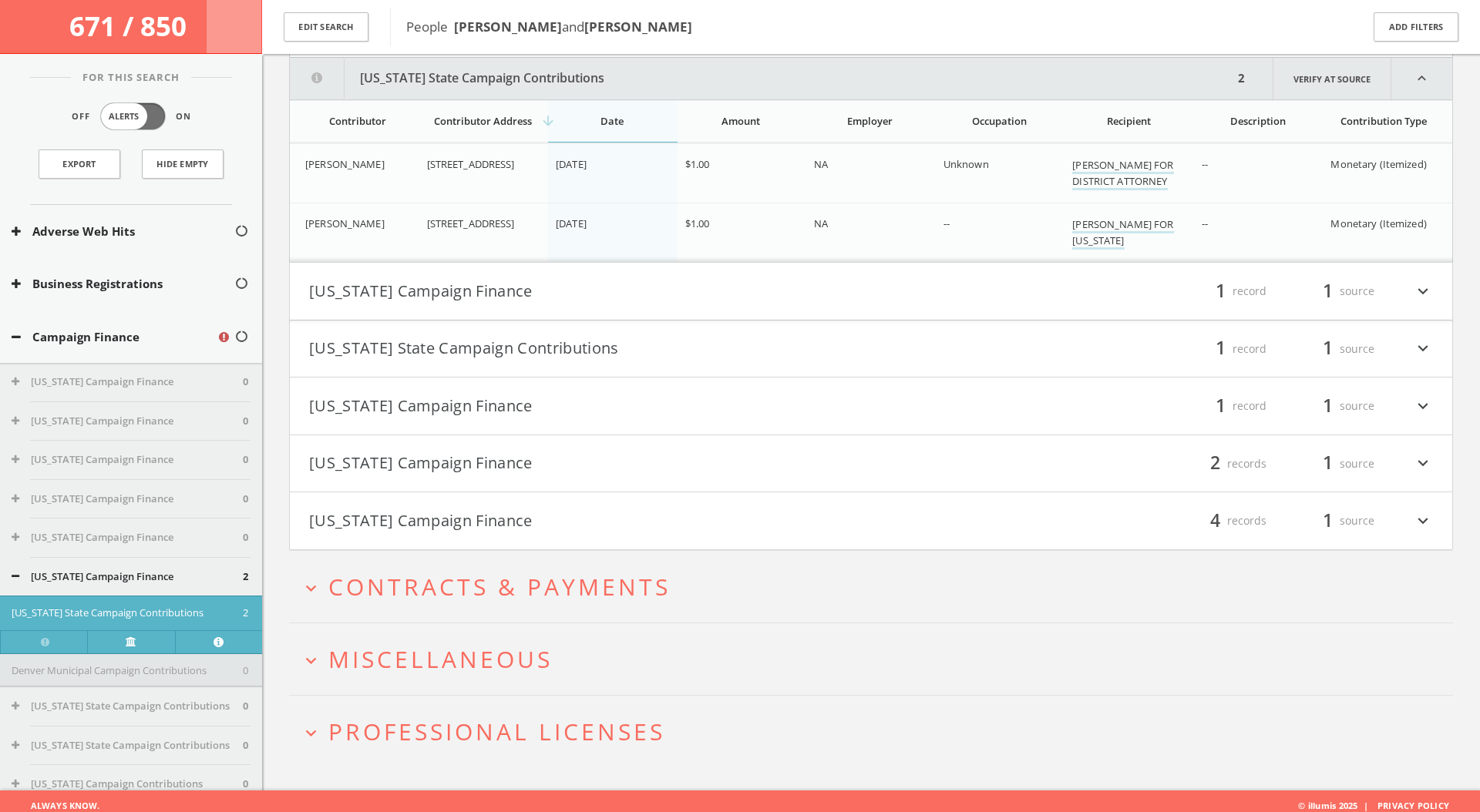
scroll to position [269, 0]
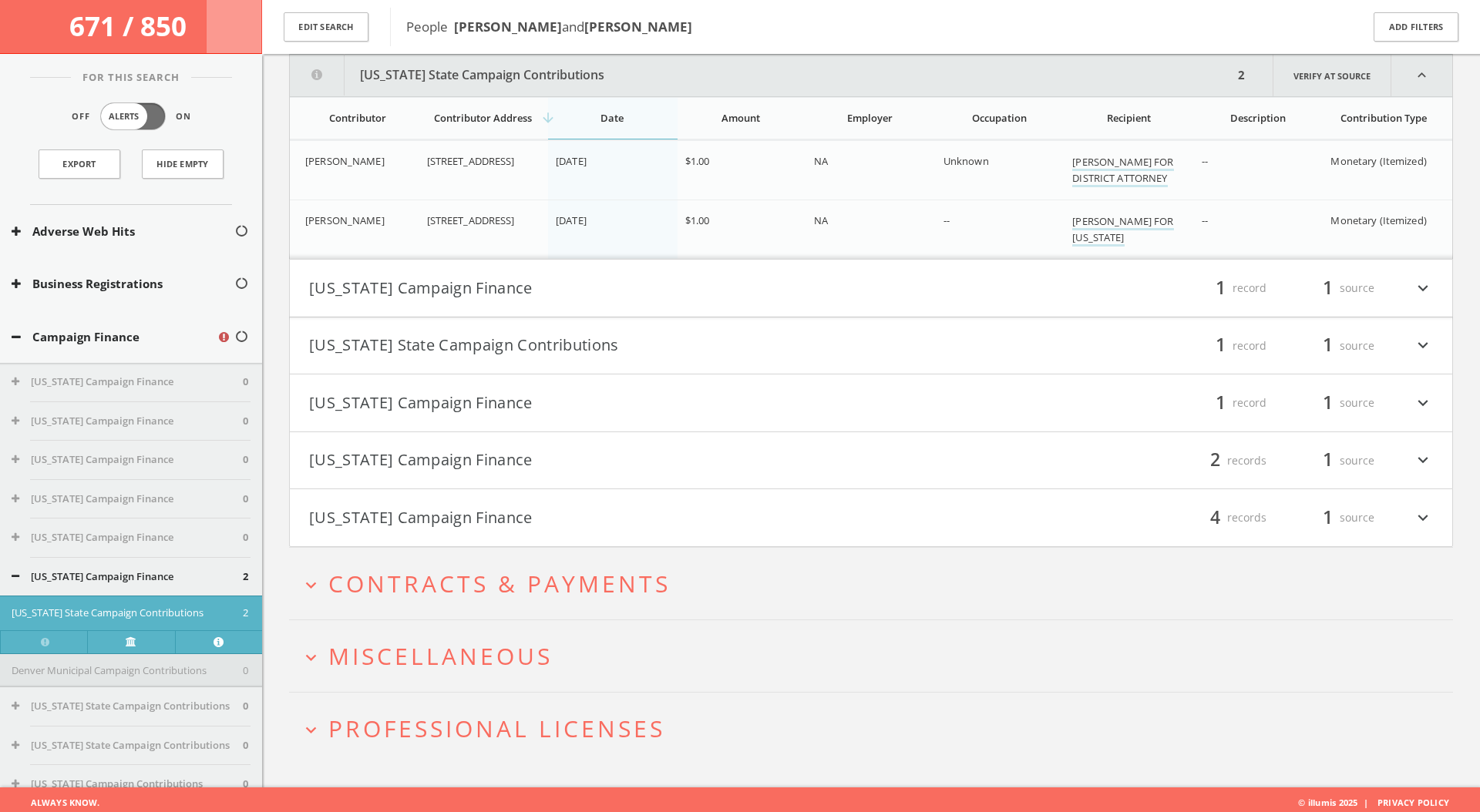
click at [542, 284] on button "[US_STATE] Campaign Finance" at bounding box center [590, 288] width 562 height 26
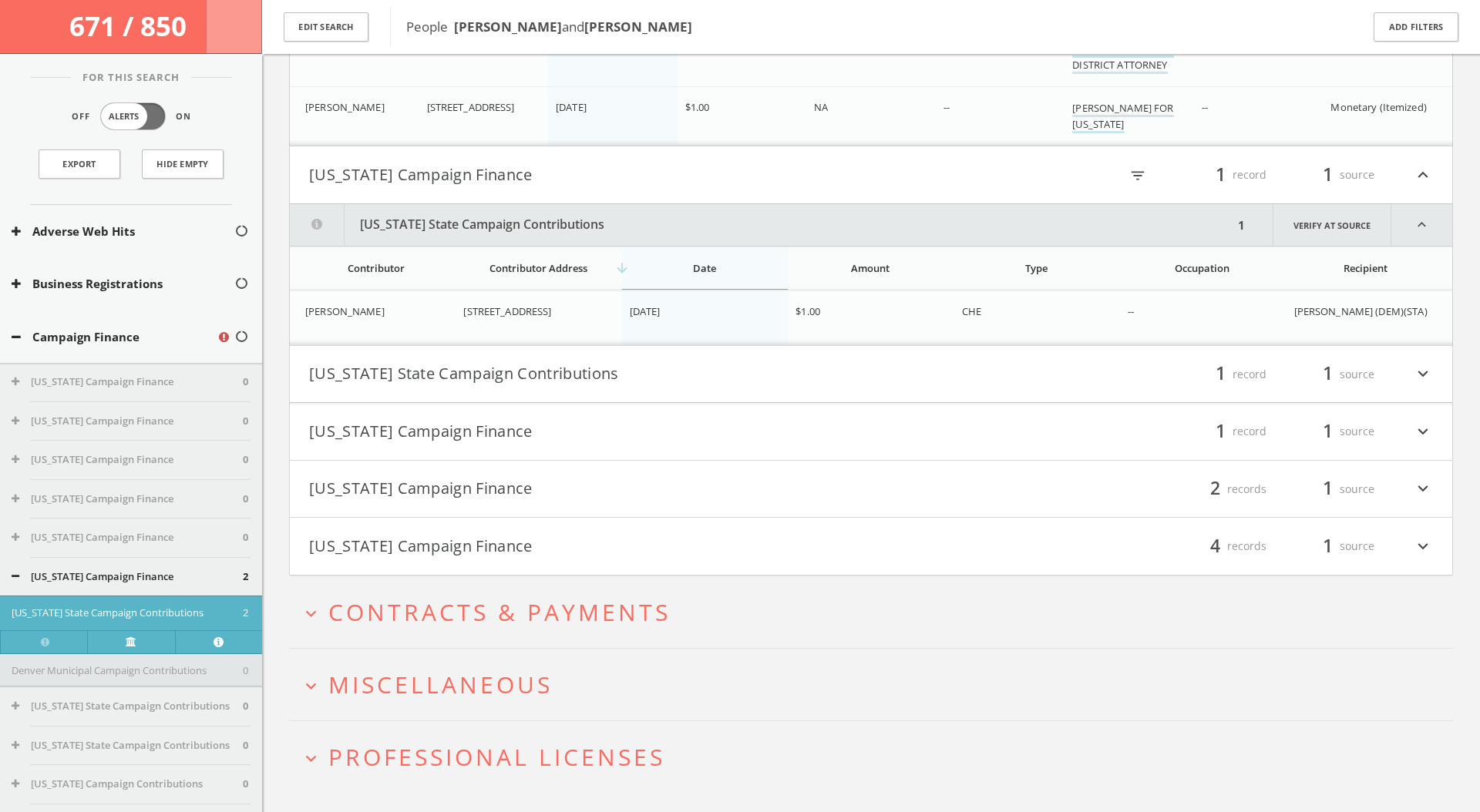
scroll to position [417, 0]
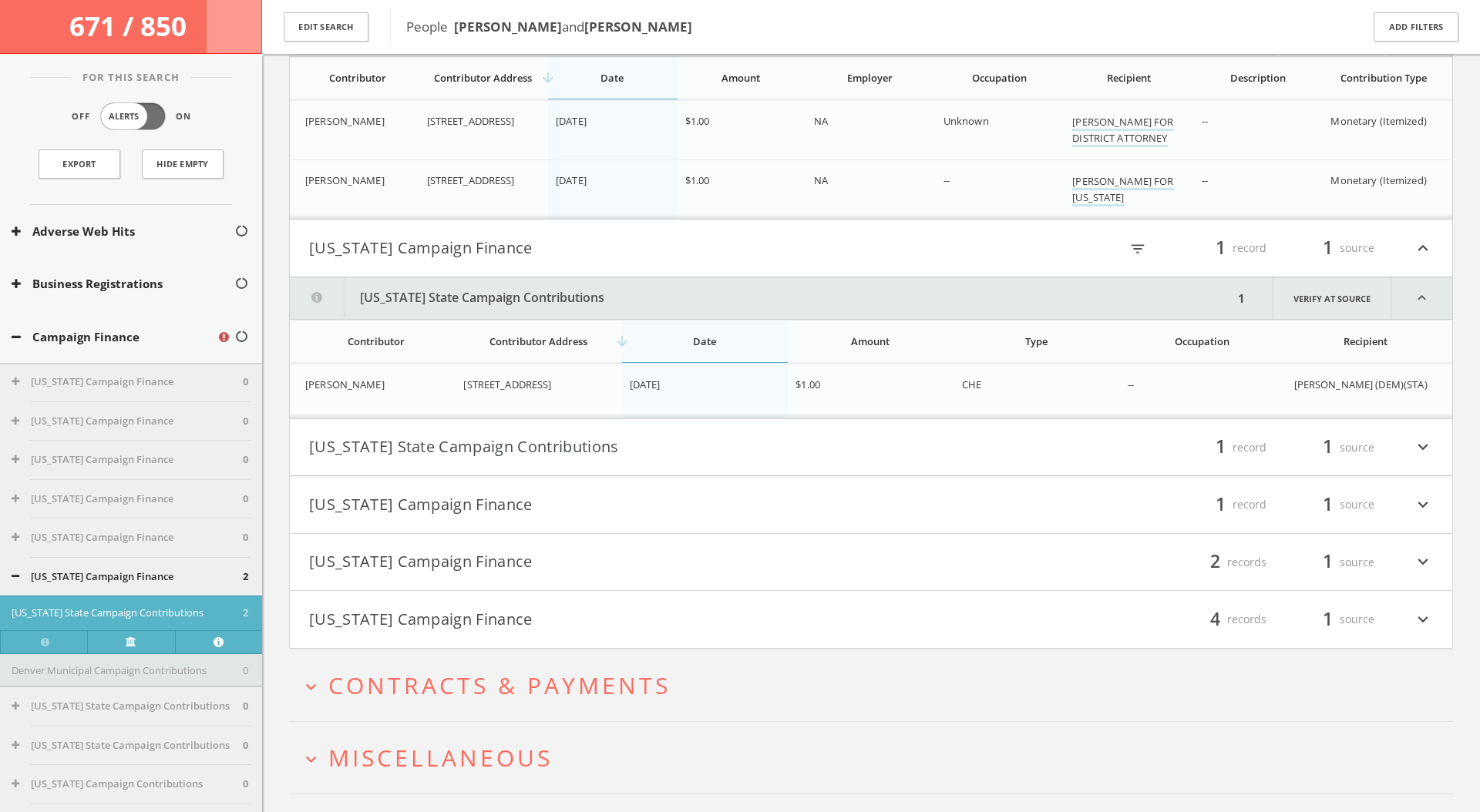
click at [514, 443] on button "[US_STATE] State Campaign Contributions" at bounding box center [590, 447] width 562 height 26
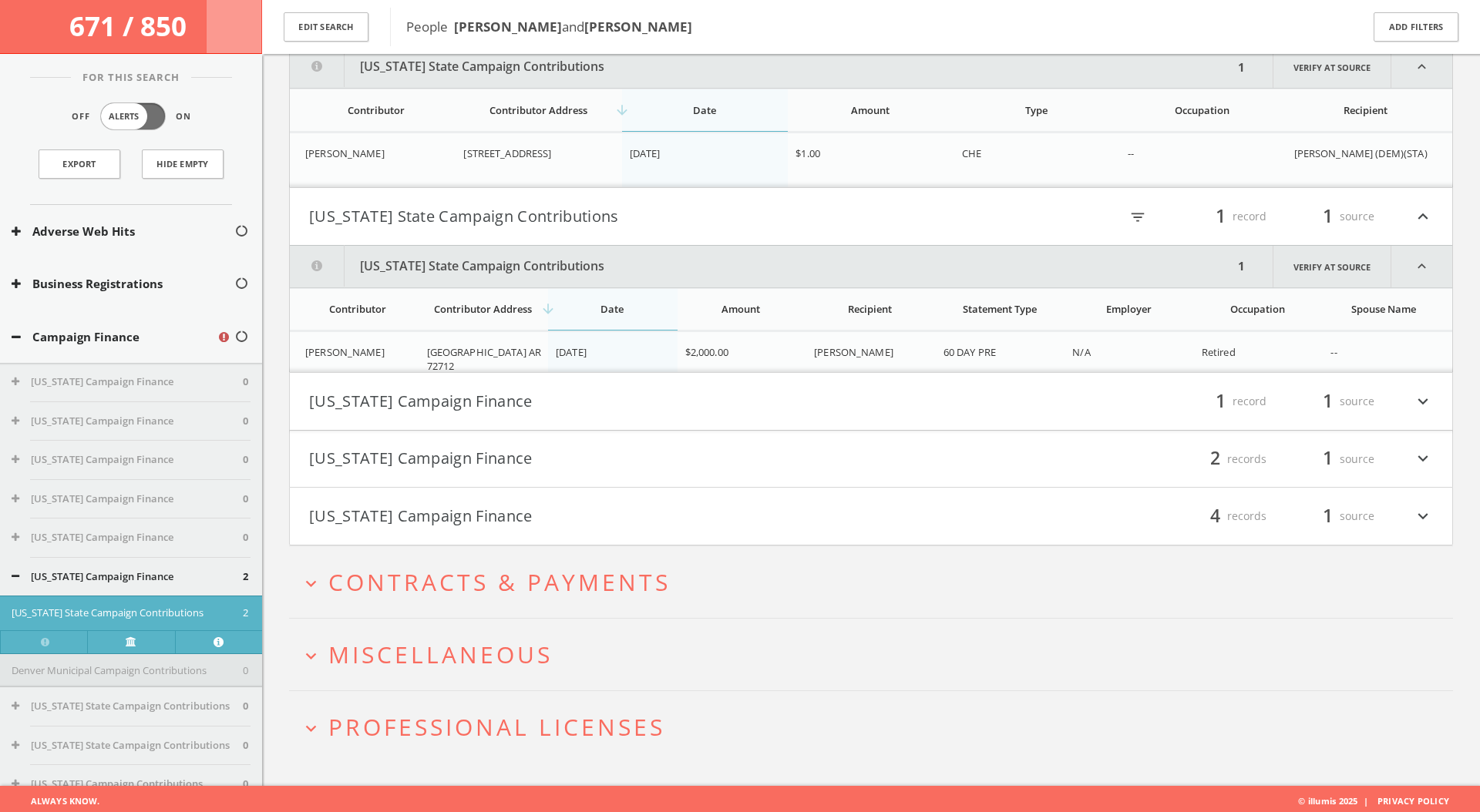
scroll to position [545, 0]
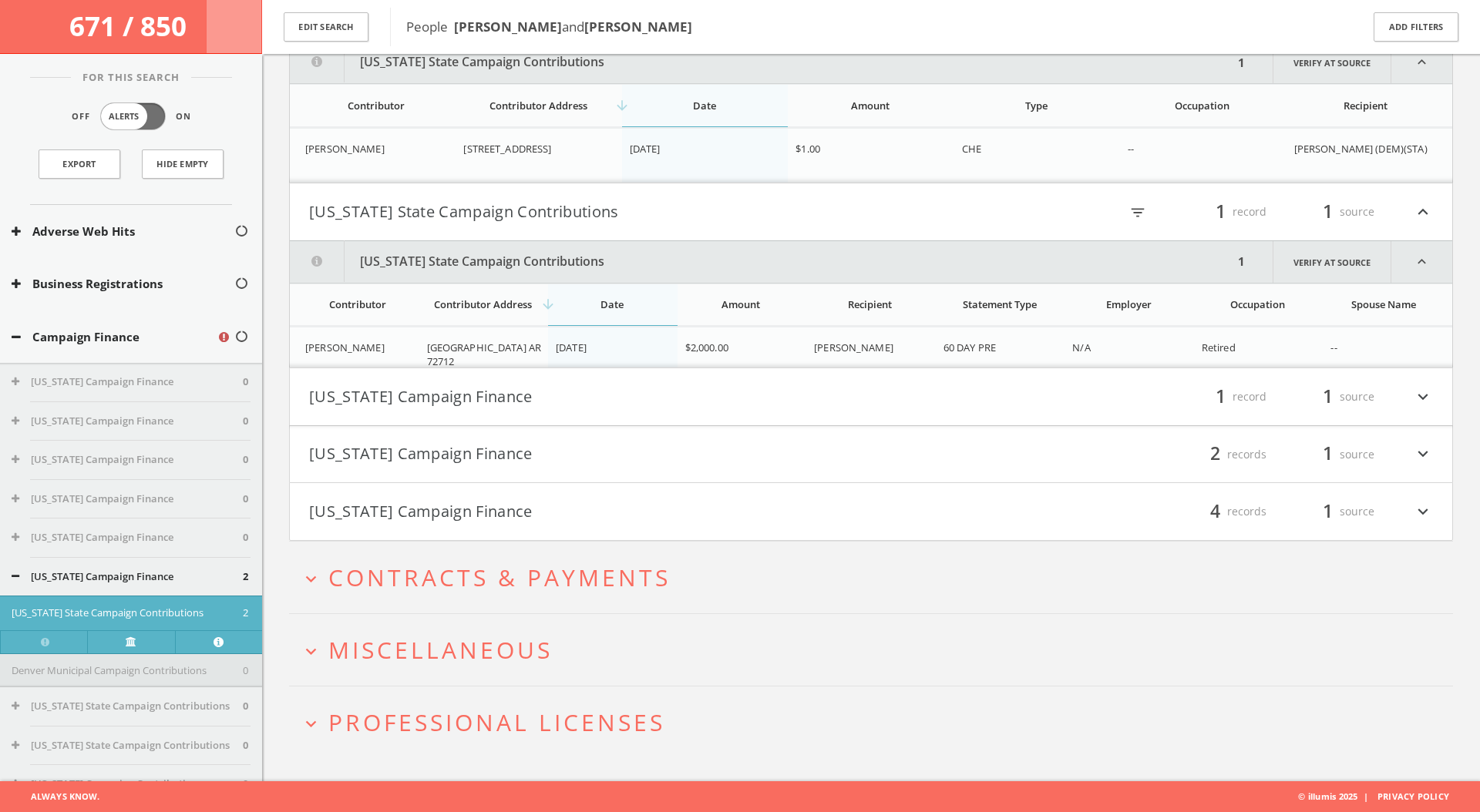
click at [522, 396] on button "[US_STATE] Campaign Finance" at bounding box center [590, 396] width 562 height 26
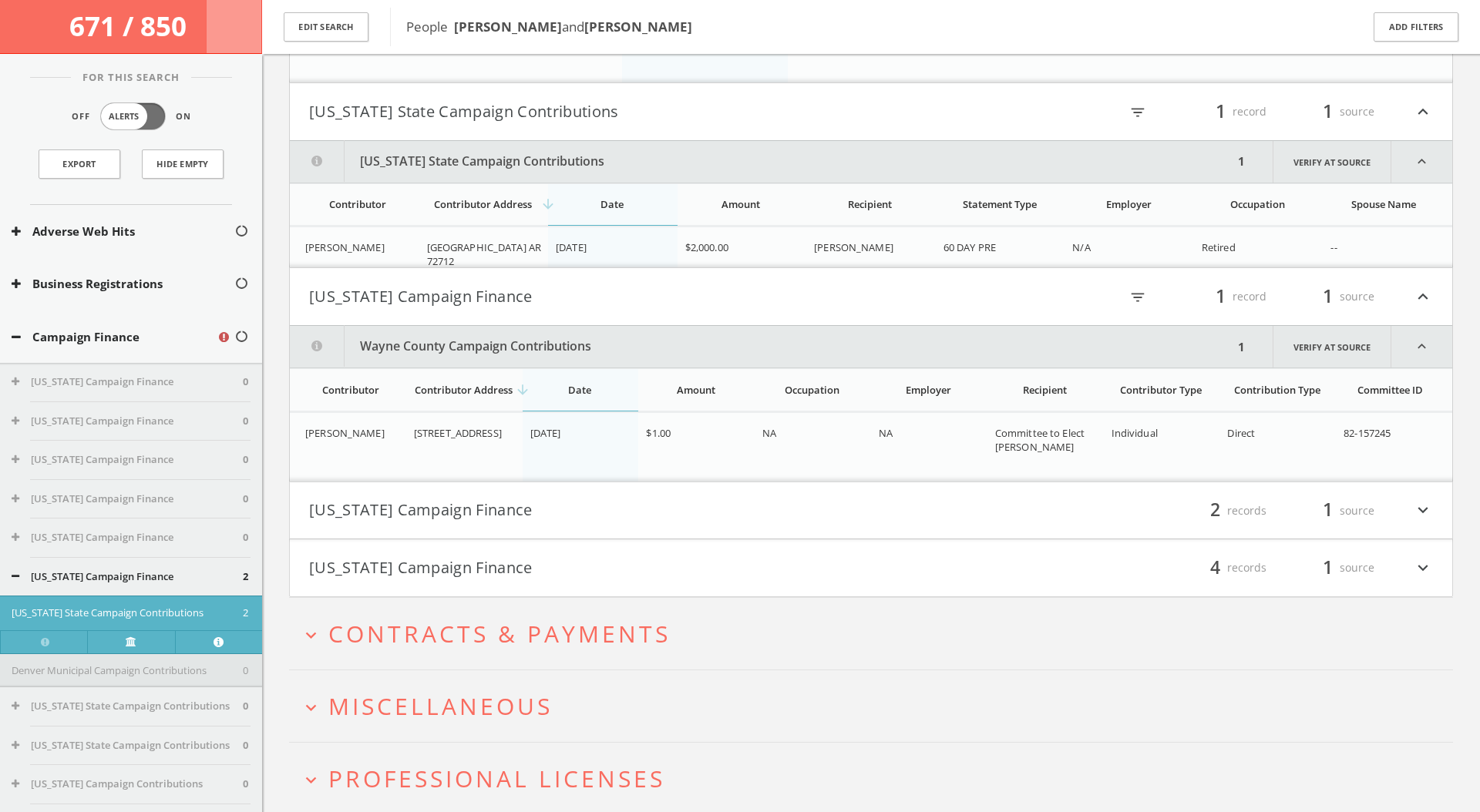
scroll to position [701, 0]
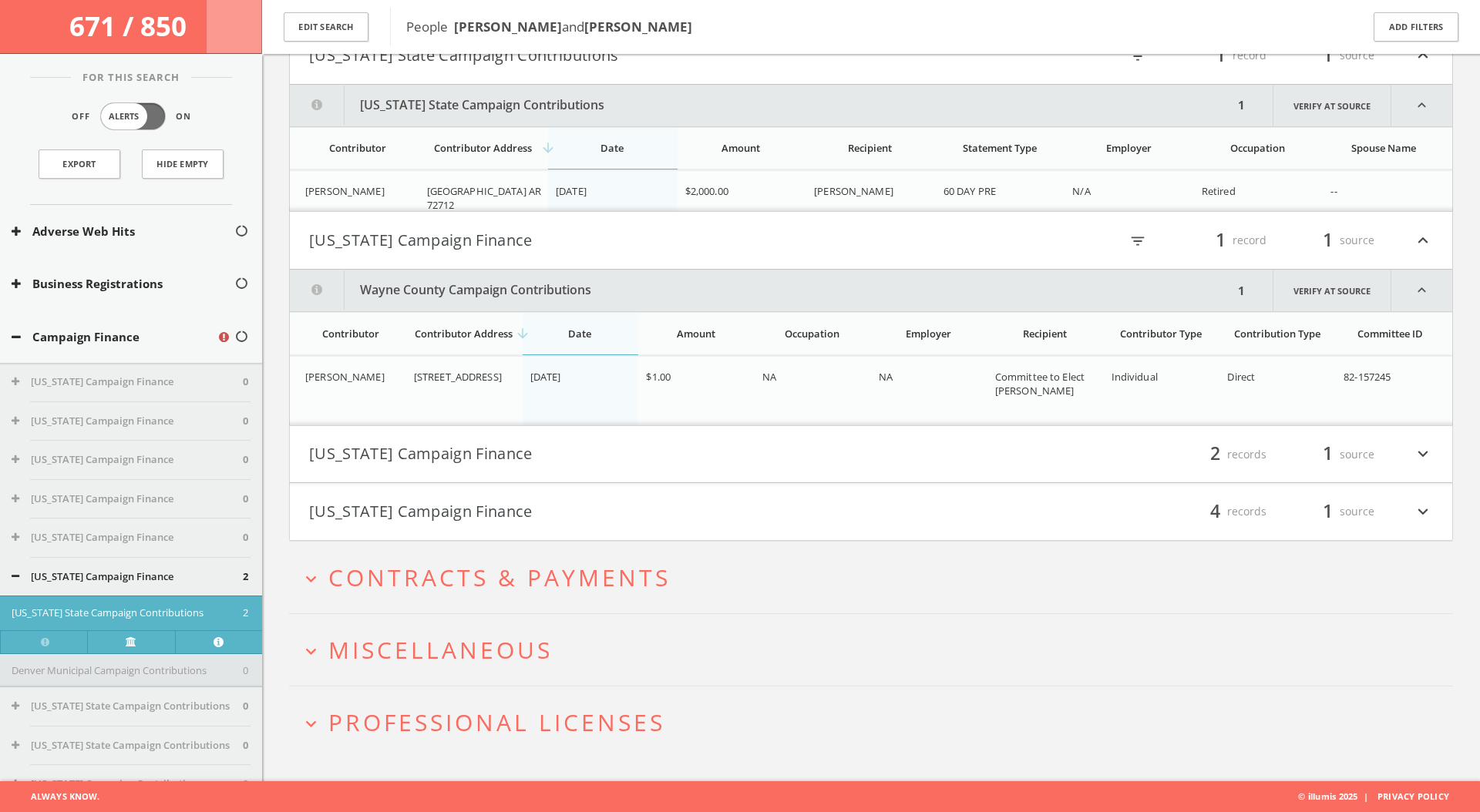
click at [518, 441] on button "[US_STATE] Campaign Finance" at bounding box center [590, 454] width 562 height 26
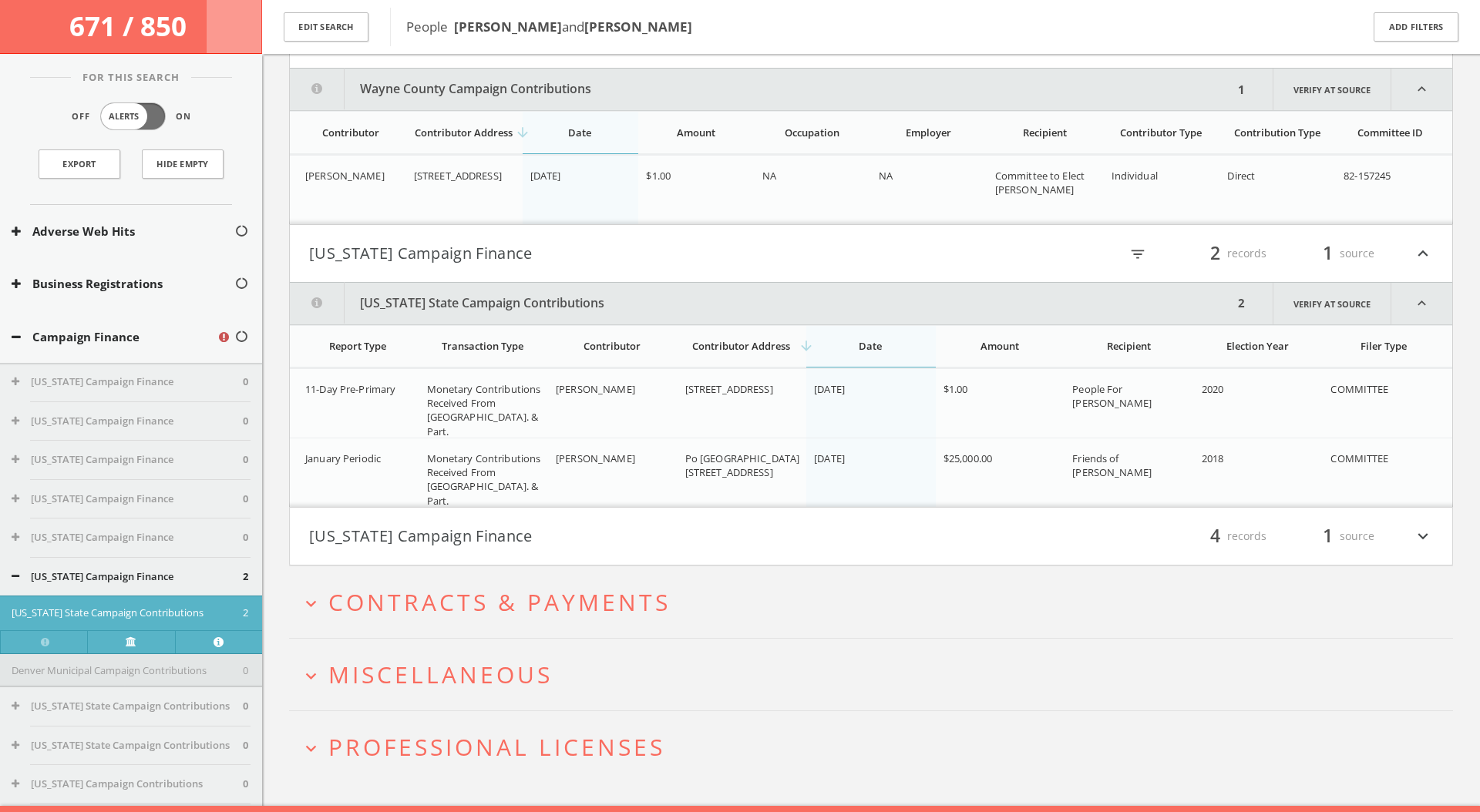
scroll to position [927, 0]
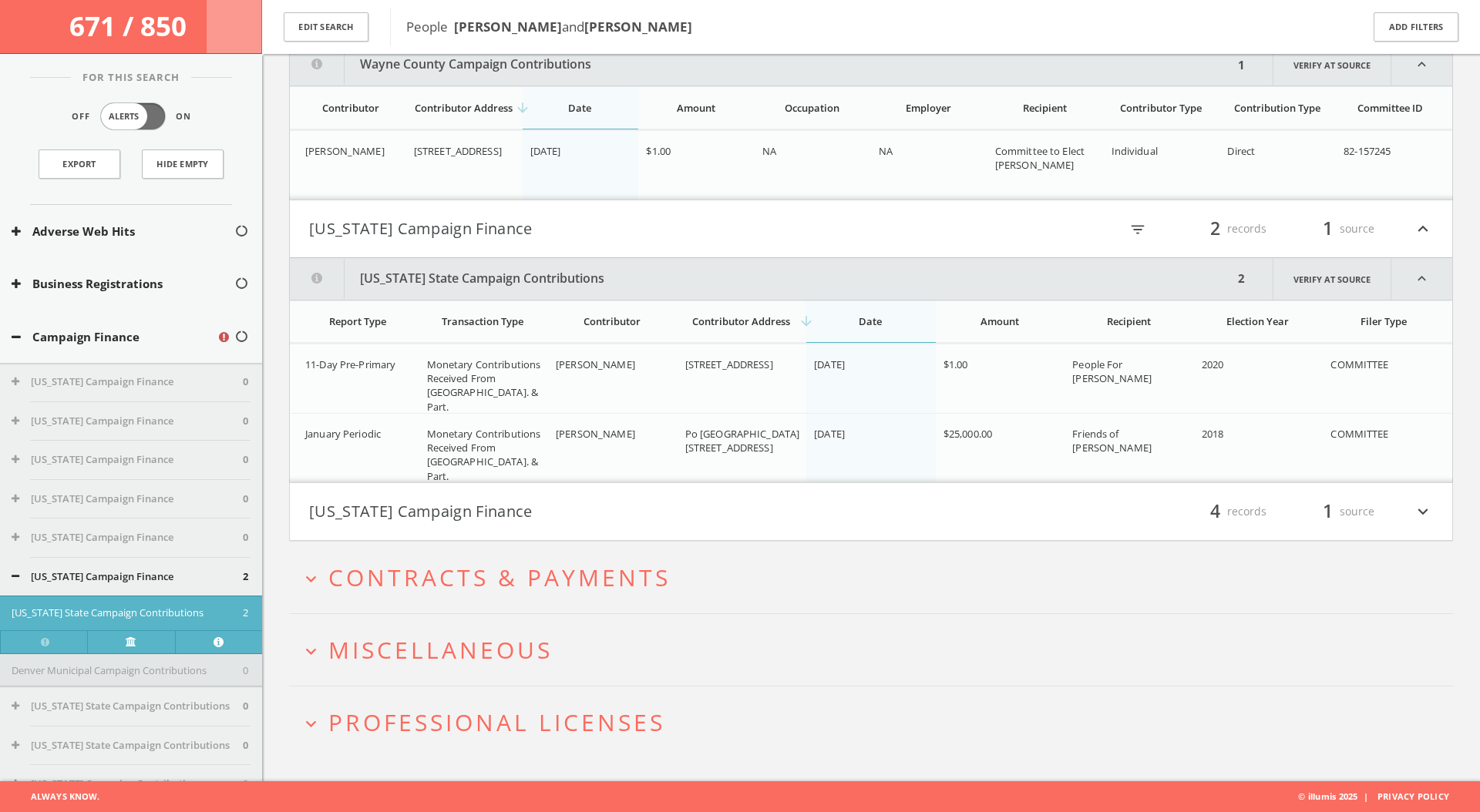
click at [507, 507] on button "[US_STATE] Campaign Finance" at bounding box center [590, 511] width 562 height 26
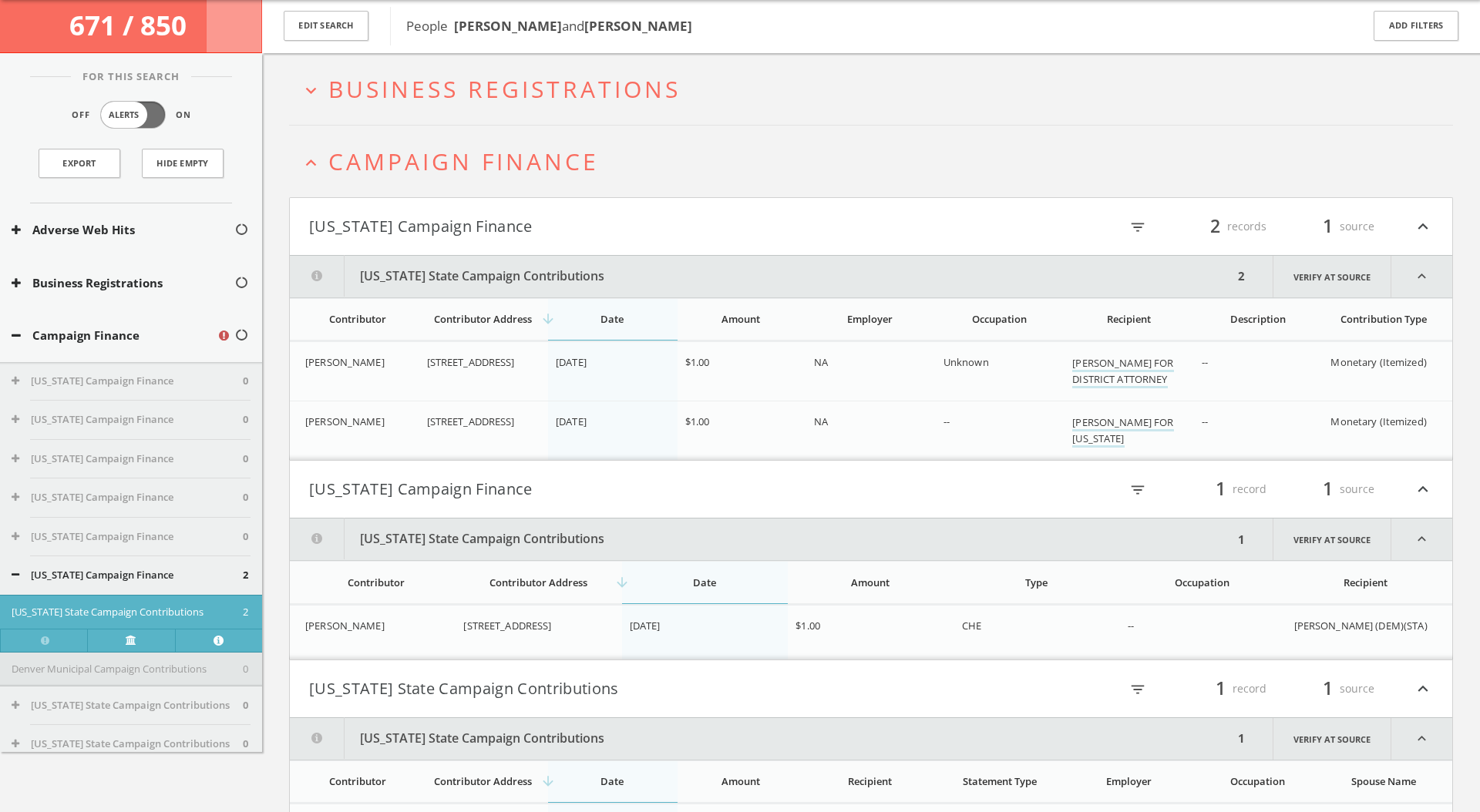
scroll to position [0, 0]
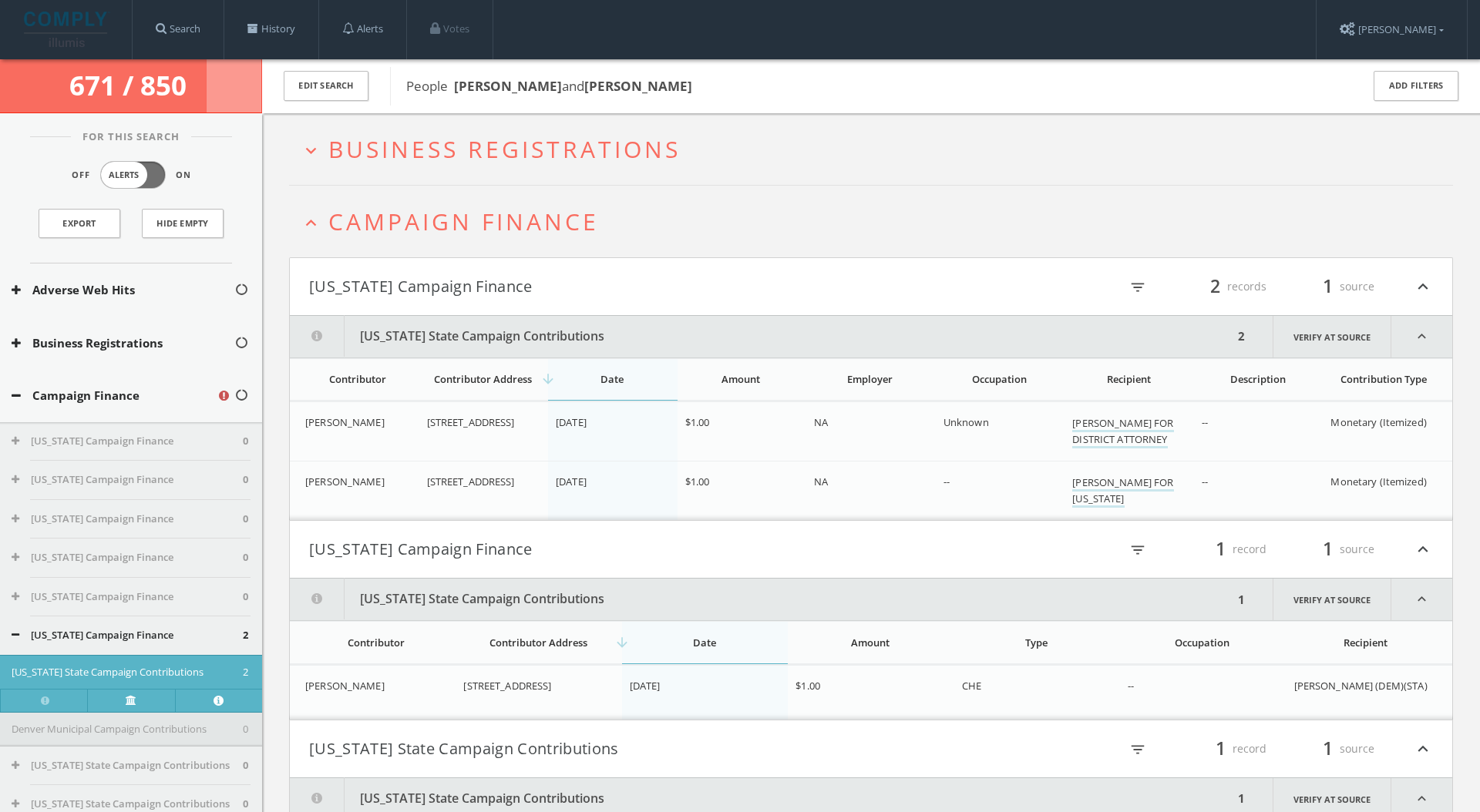
click at [552, 278] on button "[US_STATE] Campaign Finance" at bounding box center [590, 287] width 562 height 26
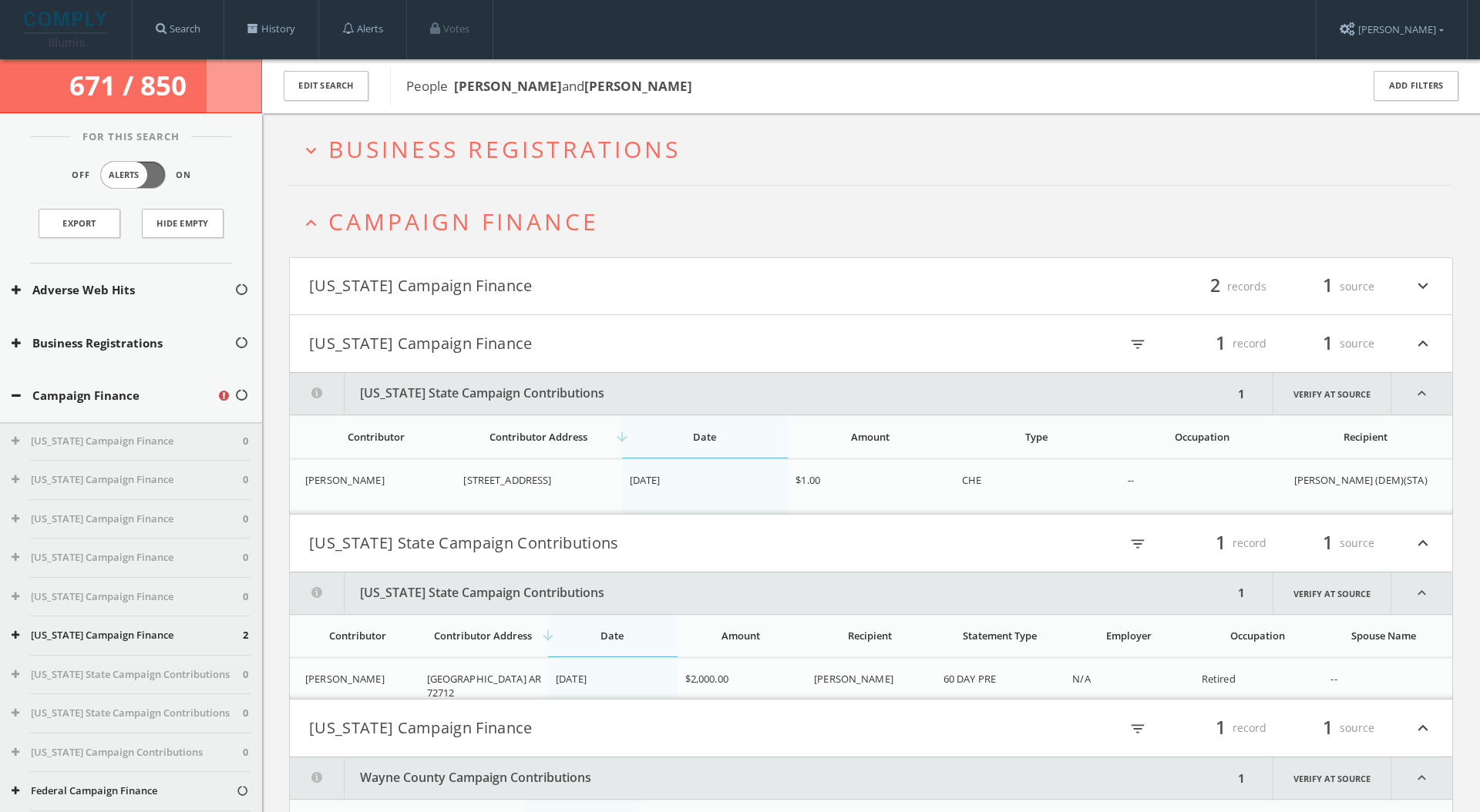
click at [529, 342] on button "[US_STATE] Campaign Finance" at bounding box center [590, 343] width 562 height 26
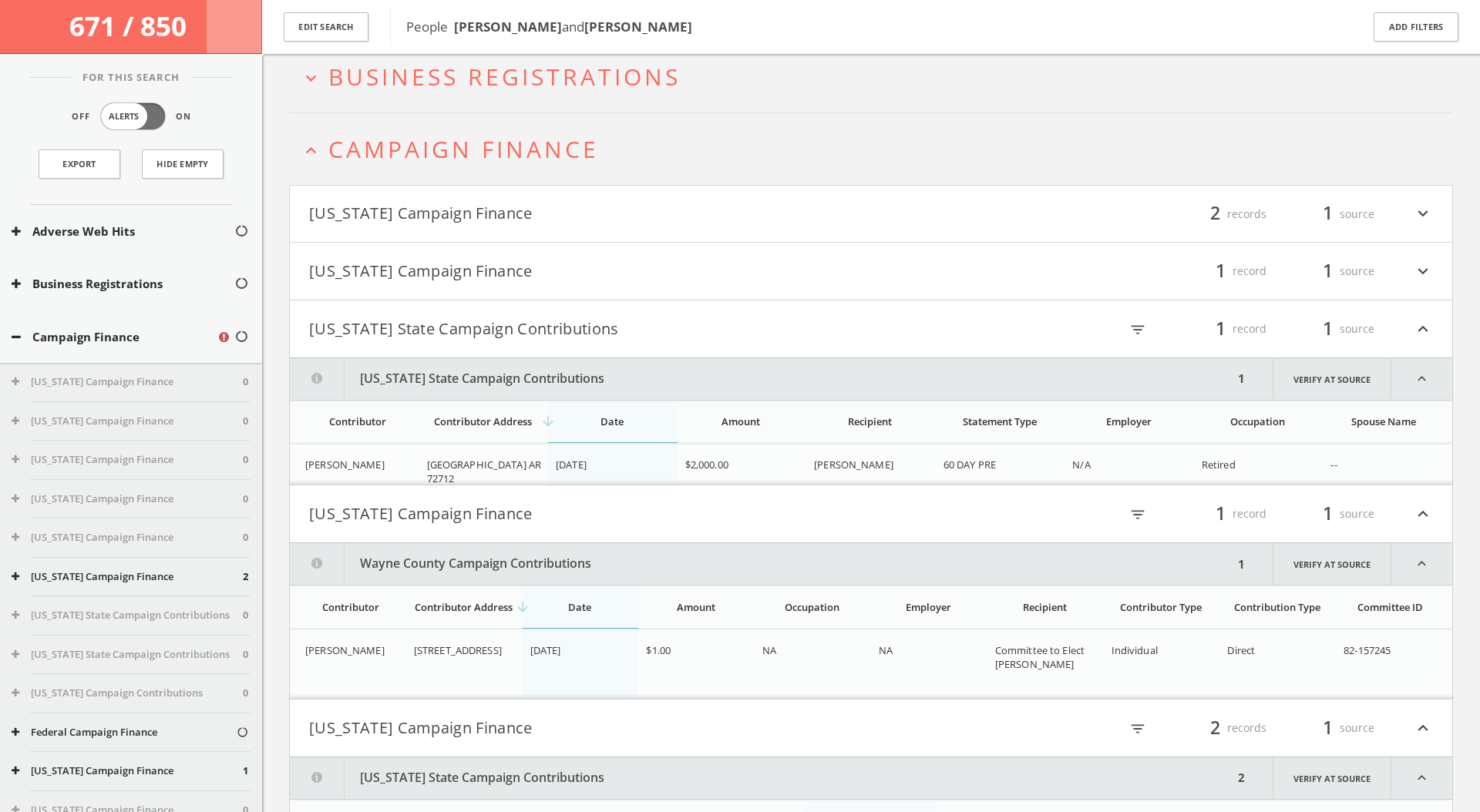
scroll to position [83, 0]
click at [580, 507] on button "[US_STATE] Campaign Finance" at bounding box center [590, 511] width 562 height 26
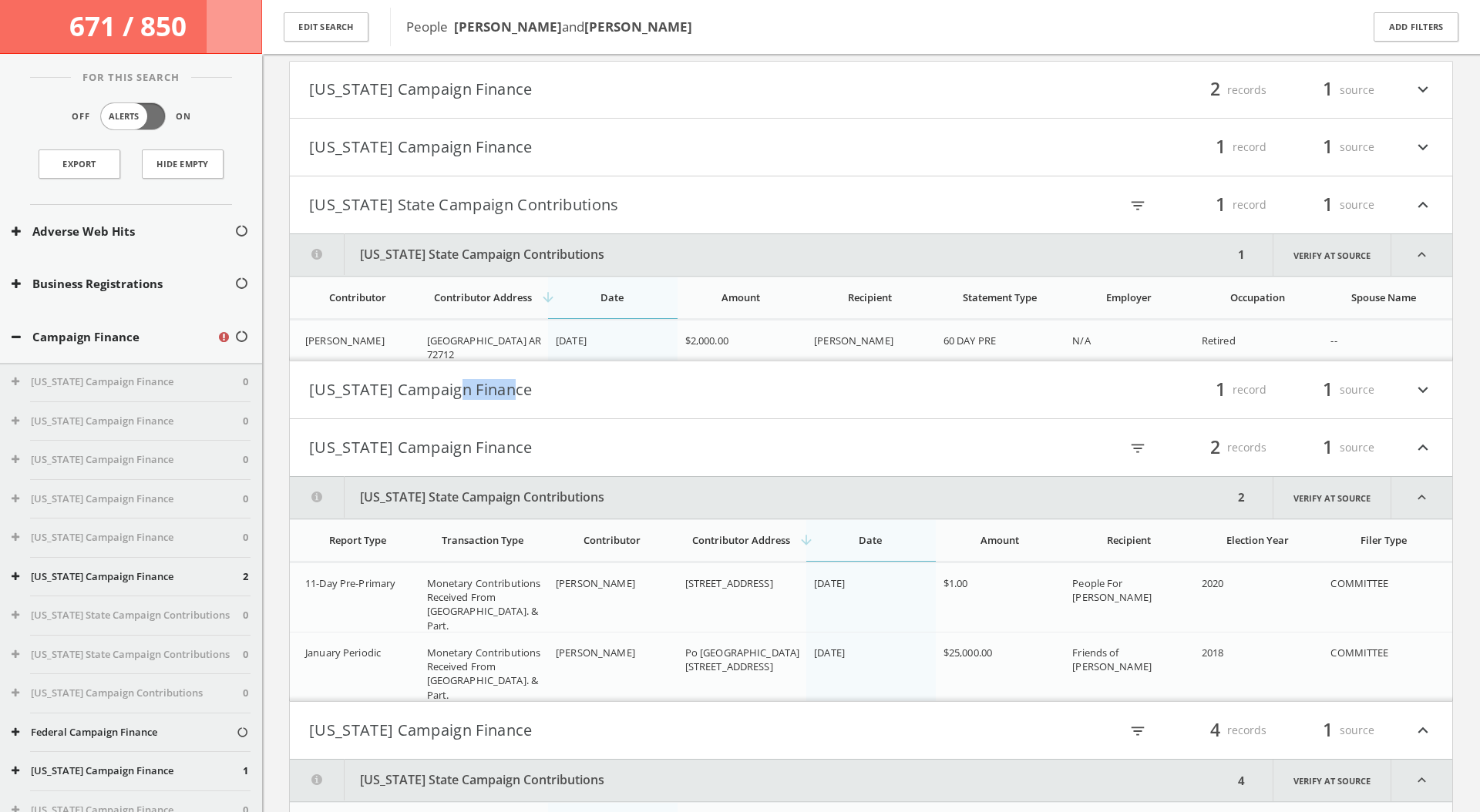
scroll to position [206, 0]
click at [569, 392] on button "[US_STATE] Campaign Finance" at bounding box center [590, 388] width 562 height 26
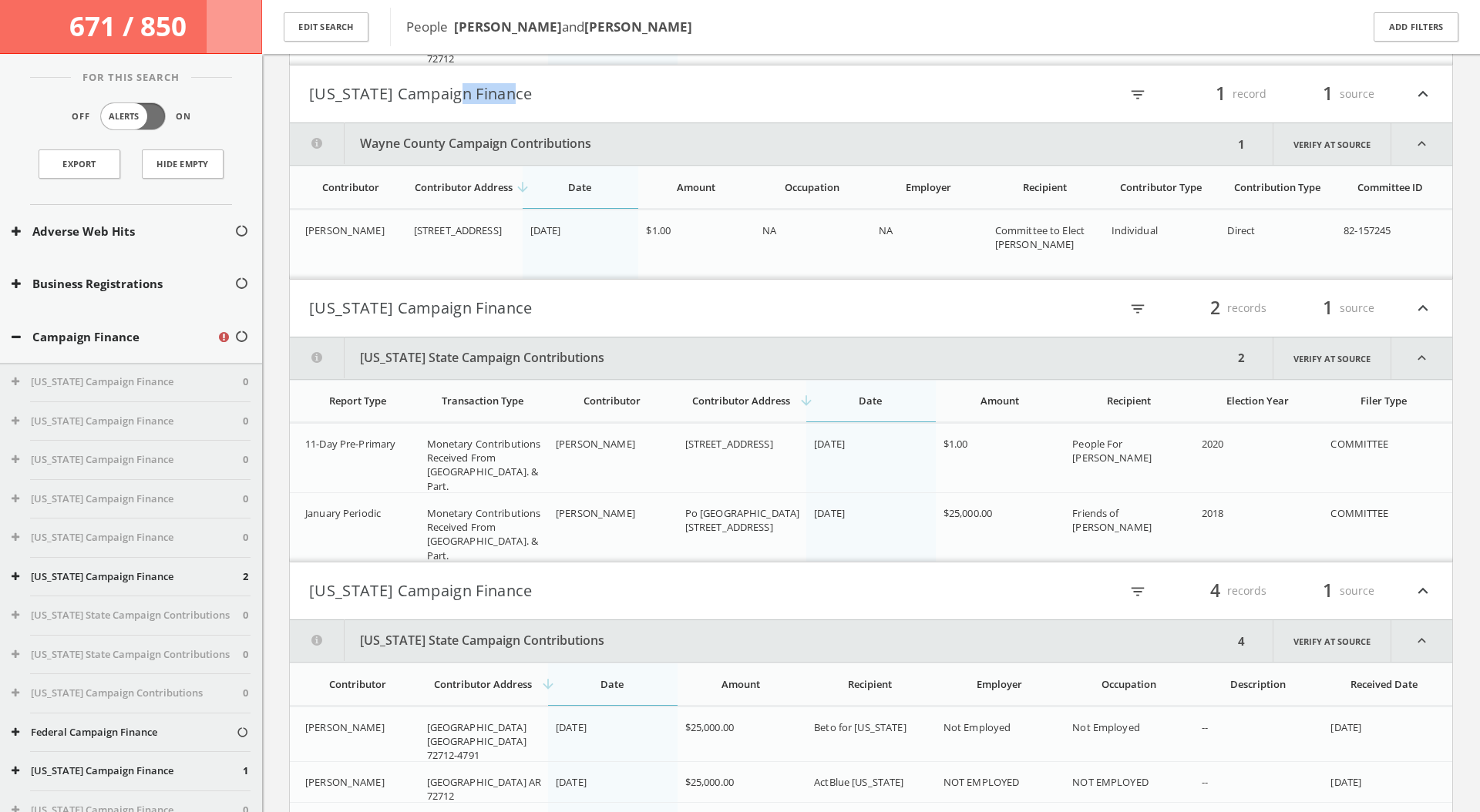
scroll to position [441, 0]
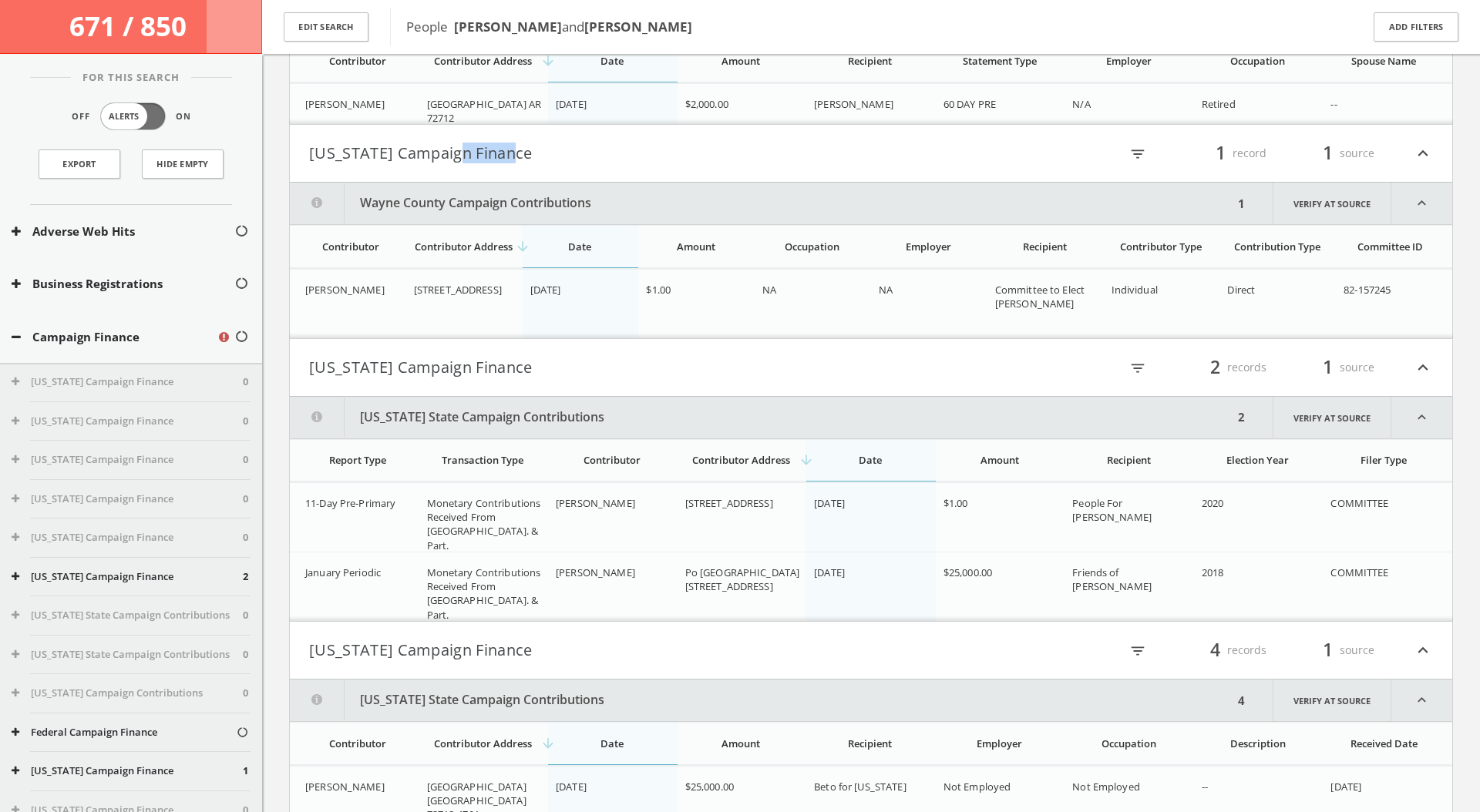
click at [510, 158] on button "[US_STATE] Campaign Finance" at bounding box center [590, 153] width 562 height 26
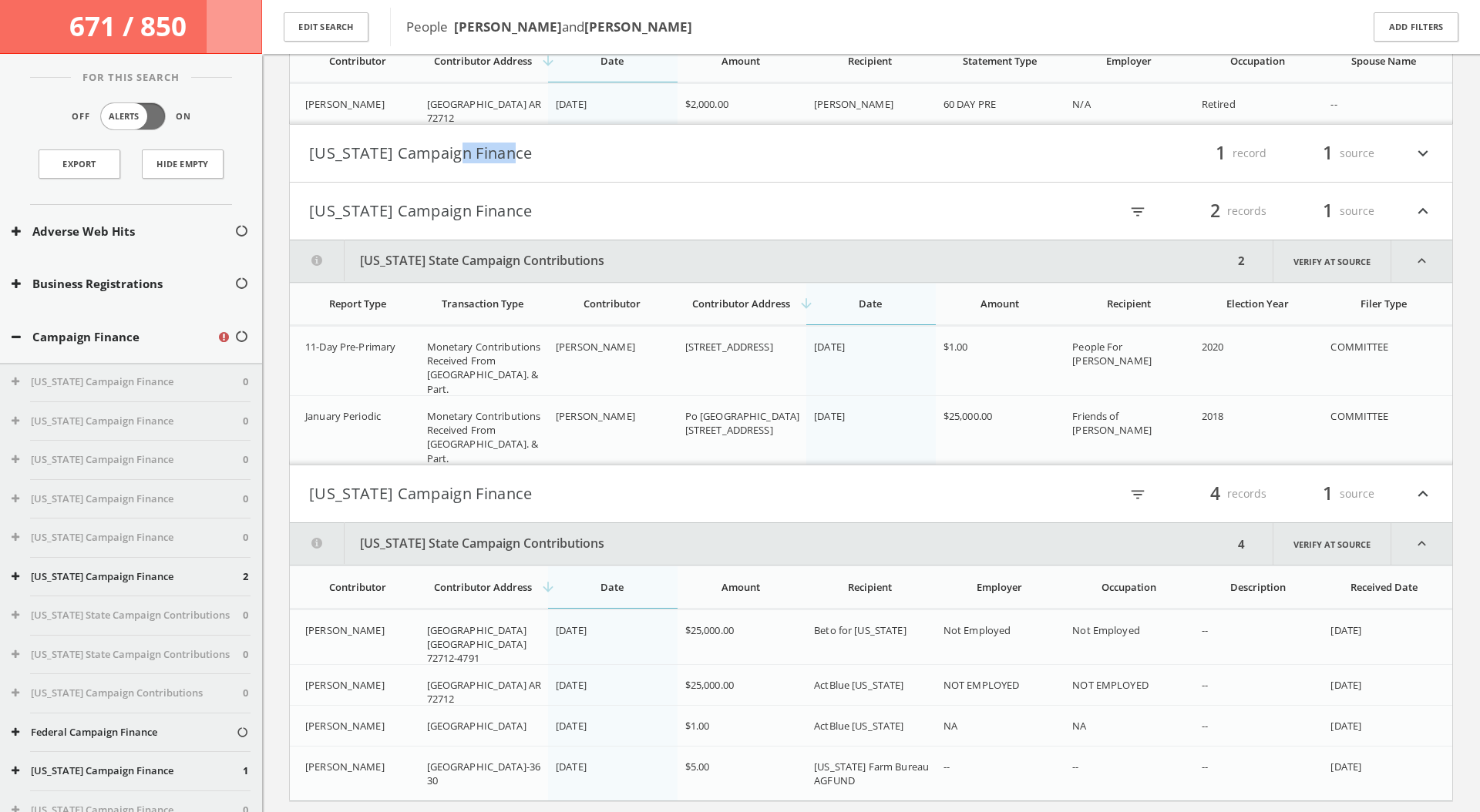
click at [480, 155] on button "[US_STATE] Campaign Finance" at bounding box center [590, 153] width 562 height 26
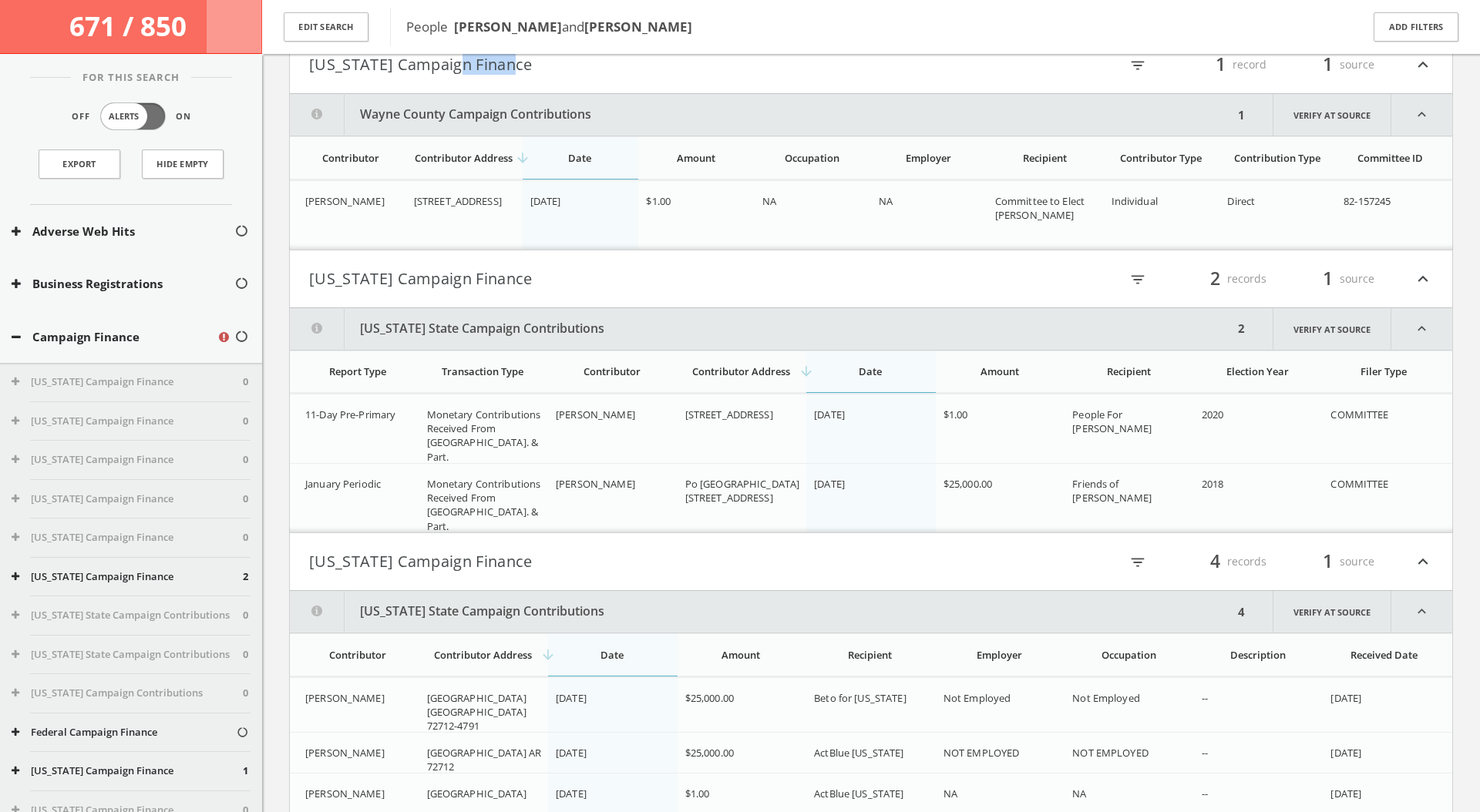
click at [525, 98] on html "Search History Alerts Votes [PERSON_NAME] Edit Profile Change Password Security…" at bounding box center [740, 305] width 1480 height 1669
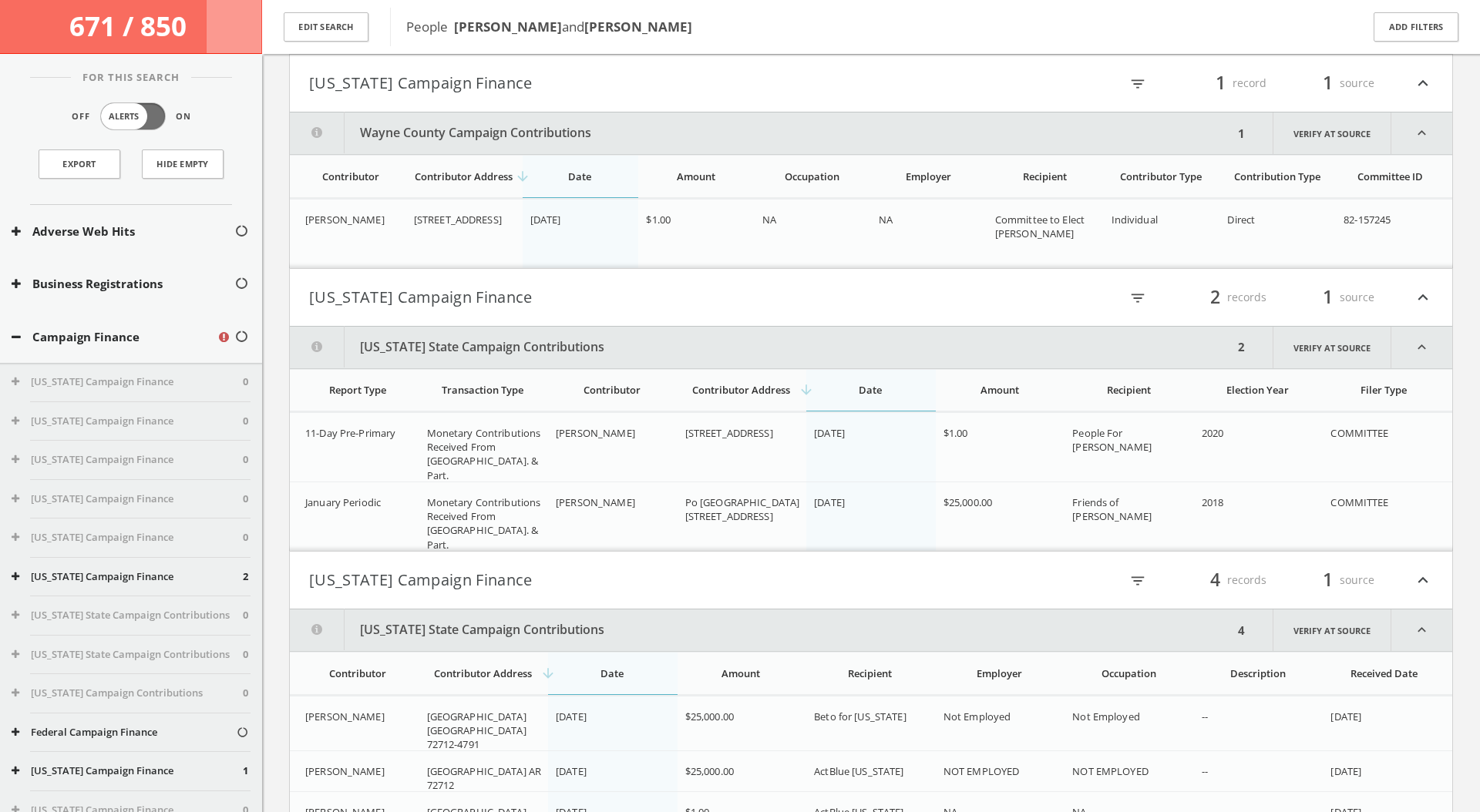
scroll to position [495, 0]
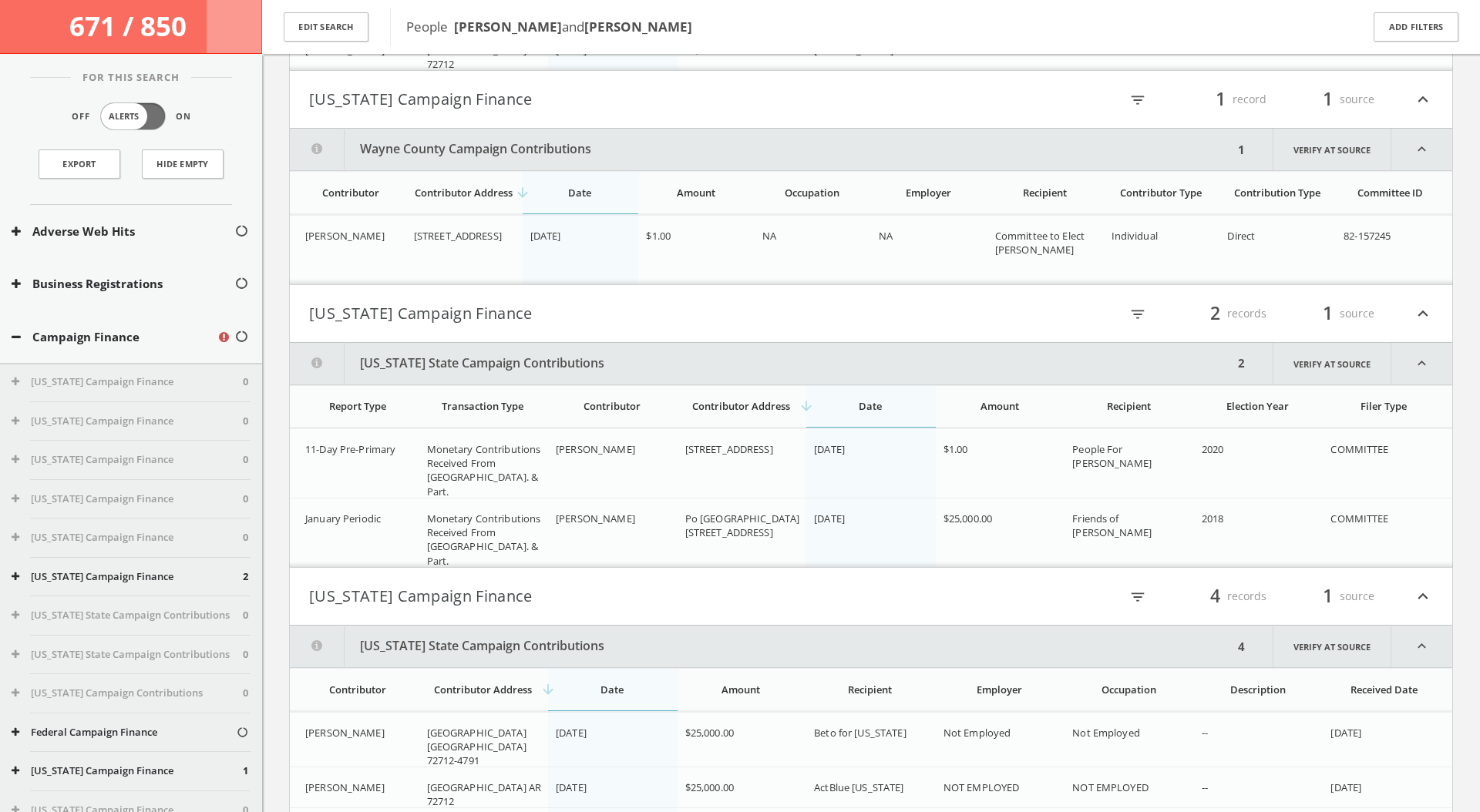
click at [535, 97] on button "[US_STATE] Campaign Finance" at bounding box center [590, 99] width 562 height 26
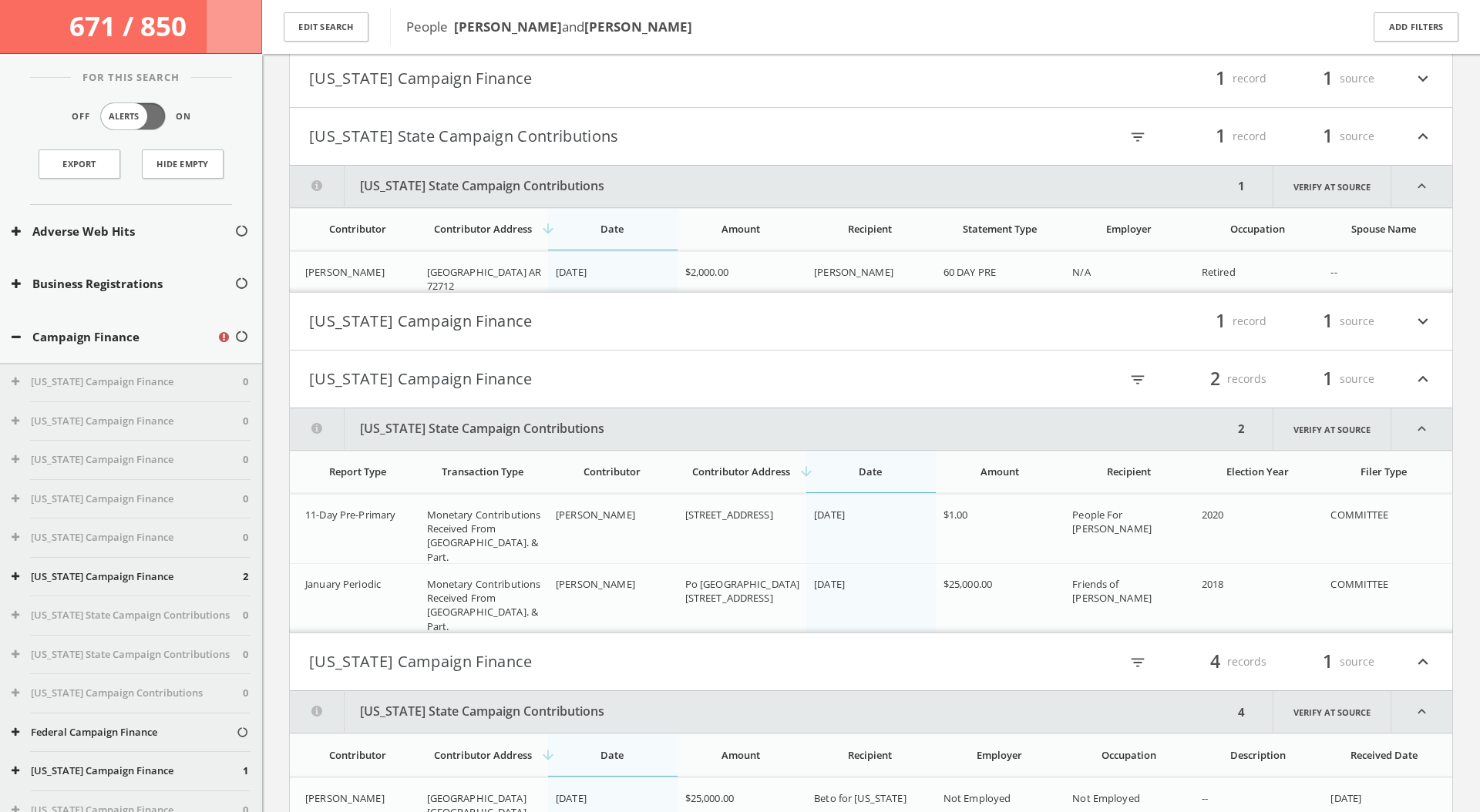
scroll to position [0, 0]
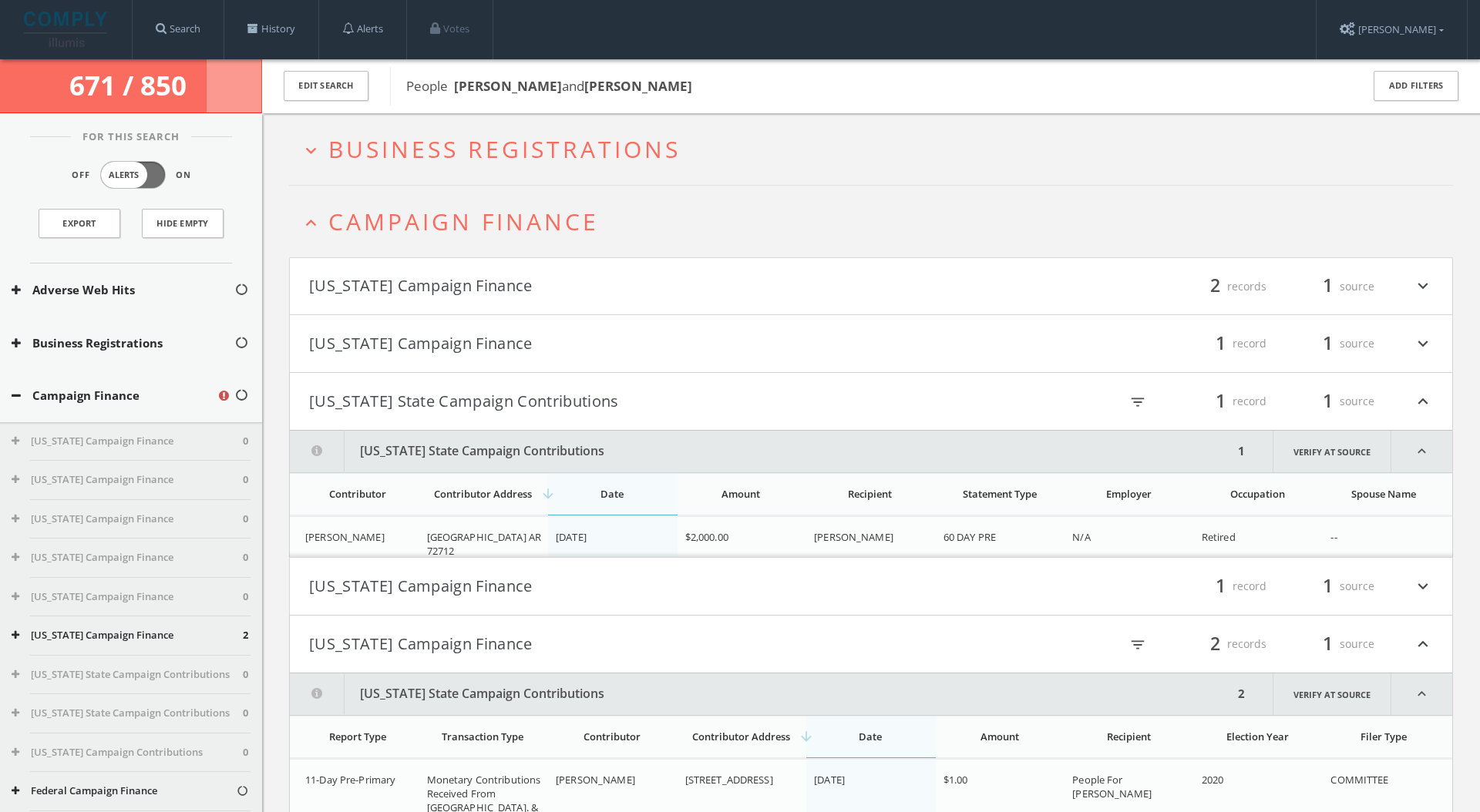
click at [511, 151] on span "Business Registrations" at bounding box center [504, 149] width 353 height 32
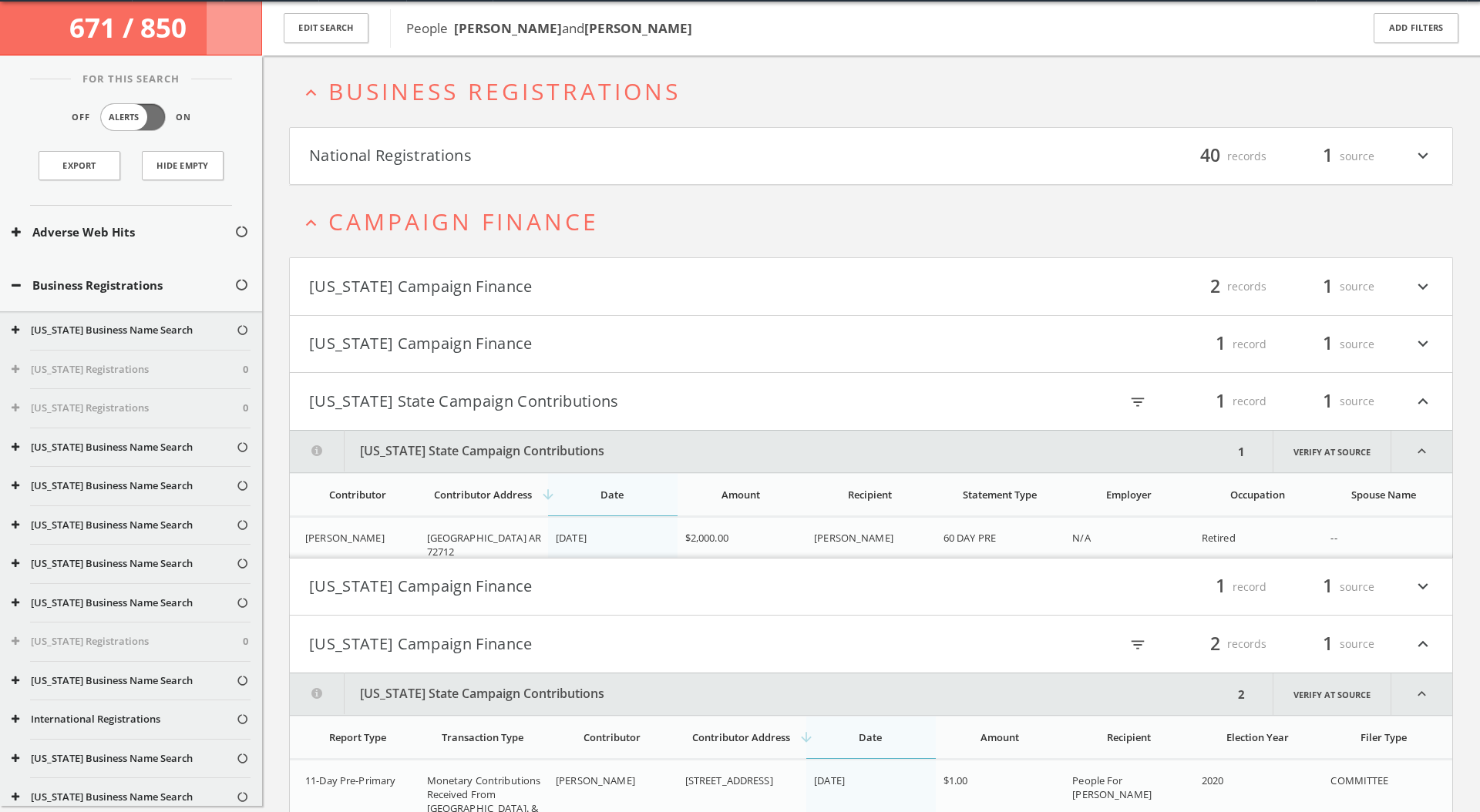
scroll to position [60, 0]
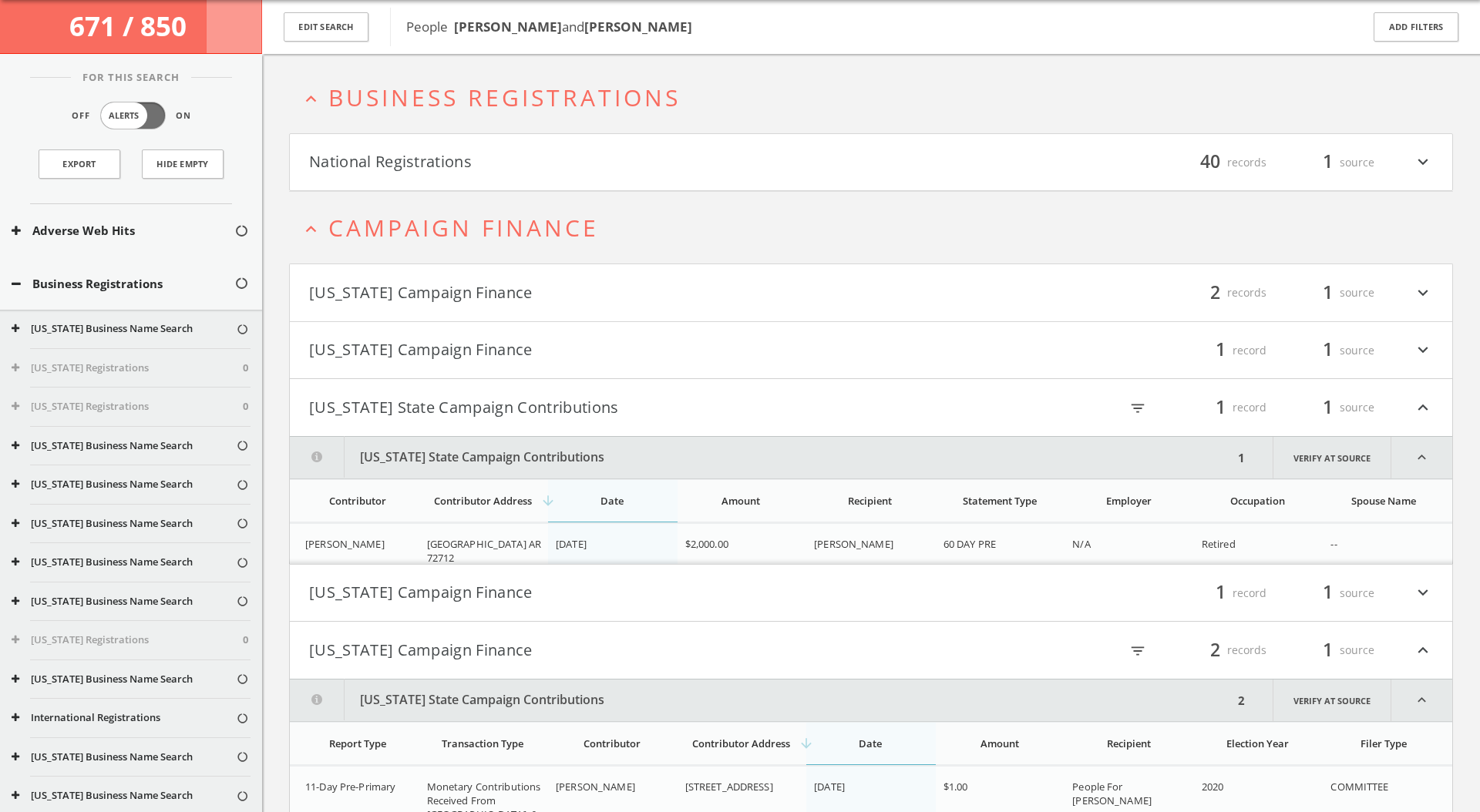
click at [538, 110] on span "Business Registrations" at bounding box center [504, 98] width 353 height 32
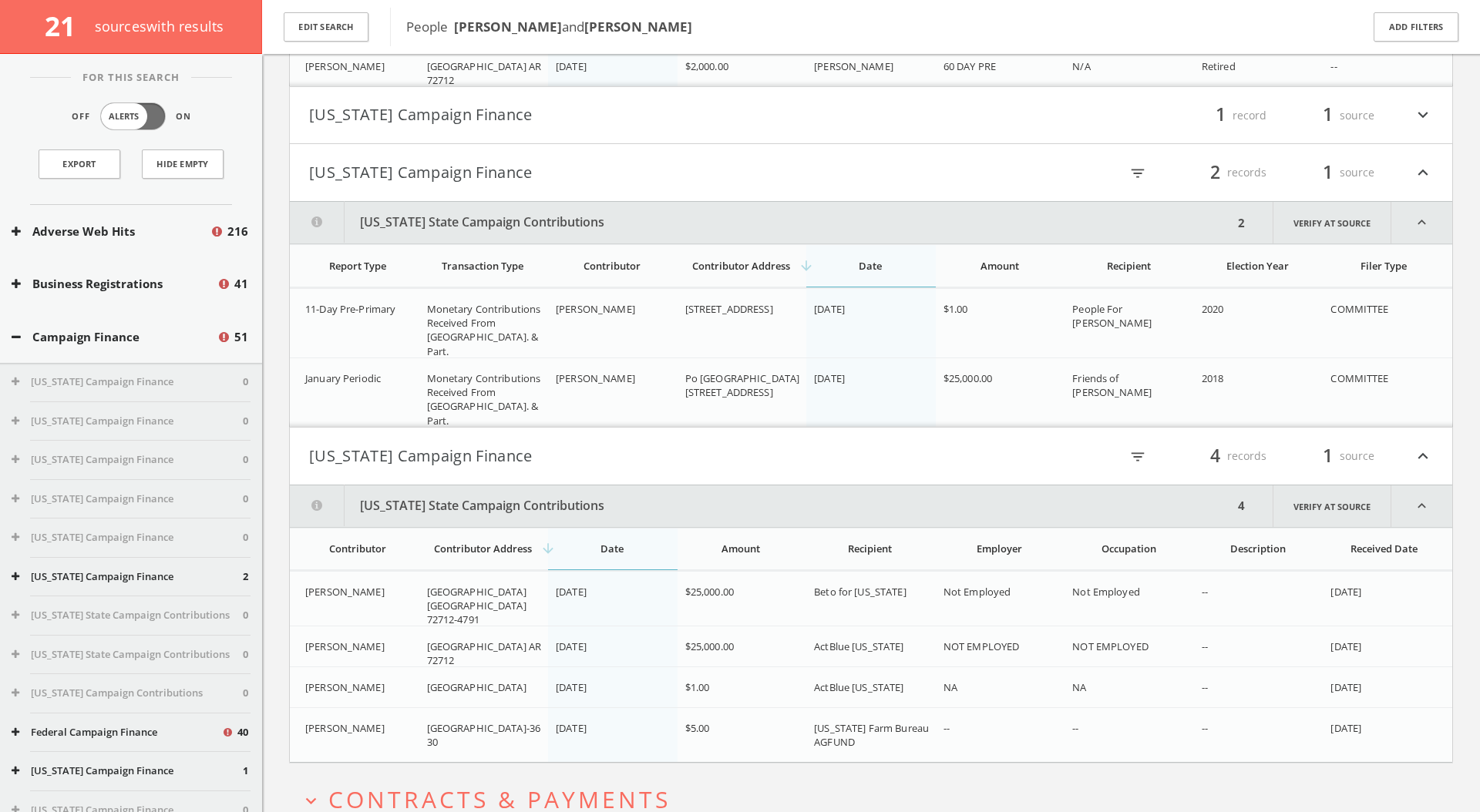
scroll to position [602, 0]
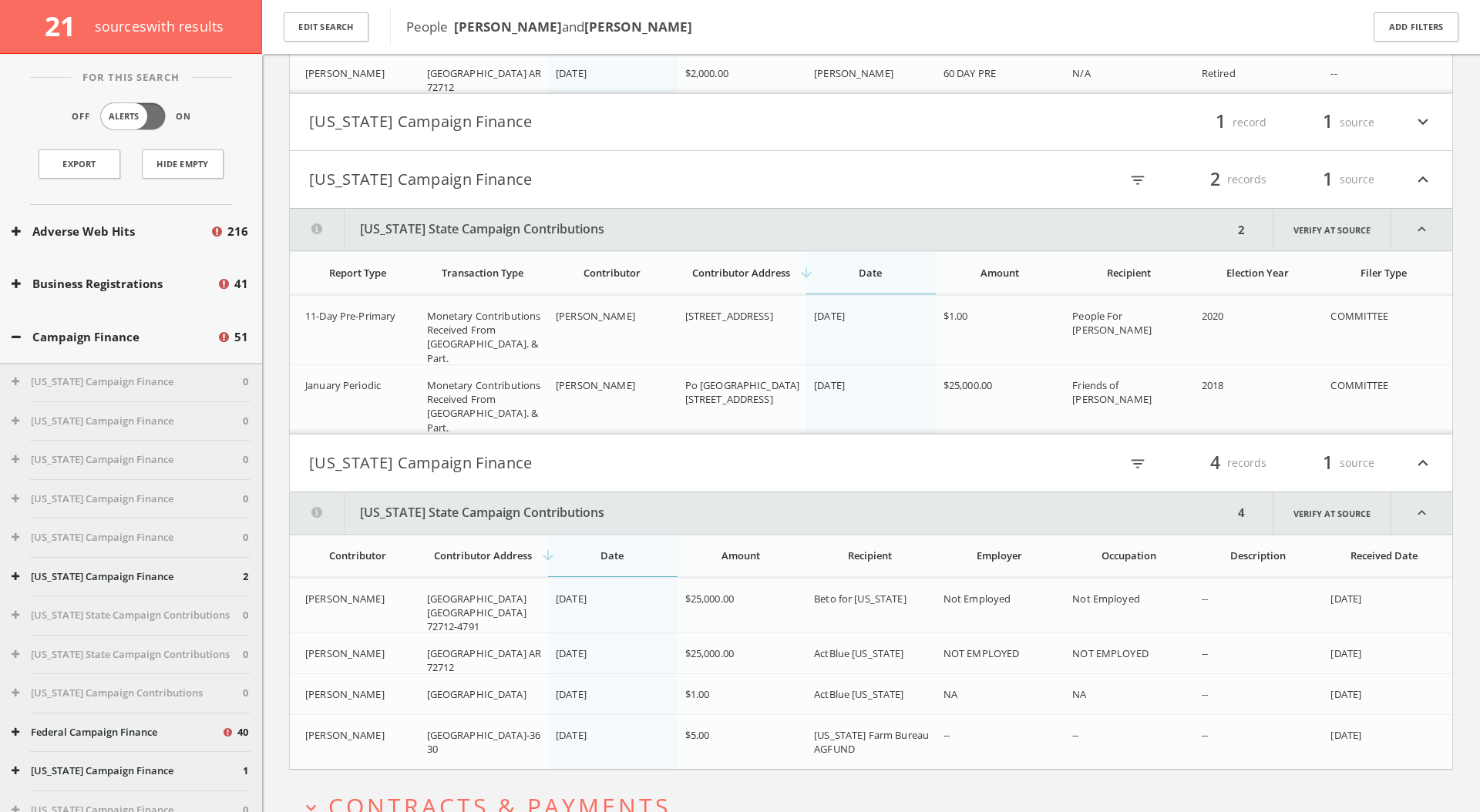
click at [620, 227] on button "[US_STATE] State Campaign Contributions" at bounding box center [761, 229] width 943 height 41
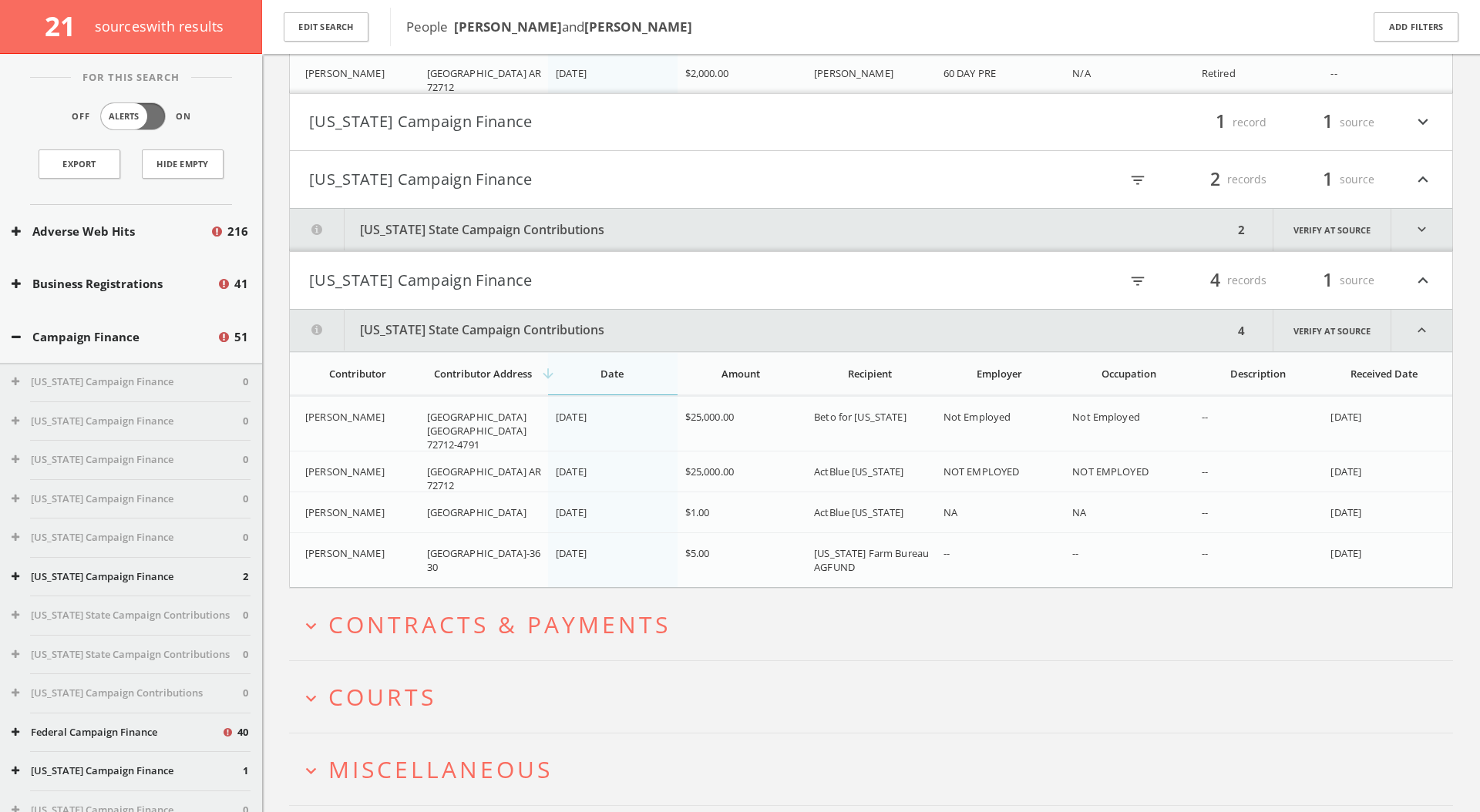
click at [611, 328] on button "[US_STATE] State Campaign Contributions" at bounding box center [761, 330] width 943 height 41
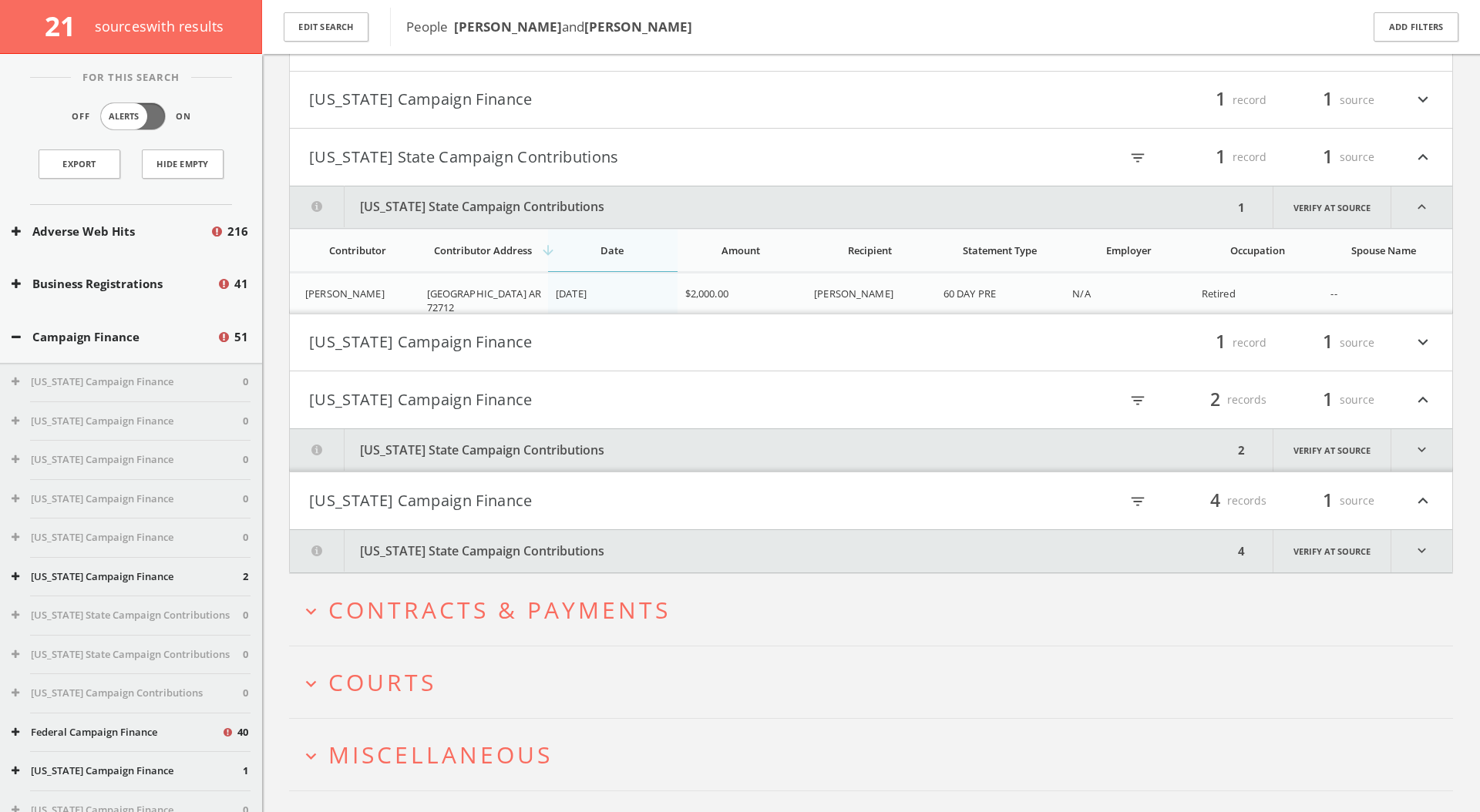
scroll to position [380, 0]
click at [572, 514] on button "[US_STATE] Campaign Finance" at bounding box center [590, 502] width 562 height 26
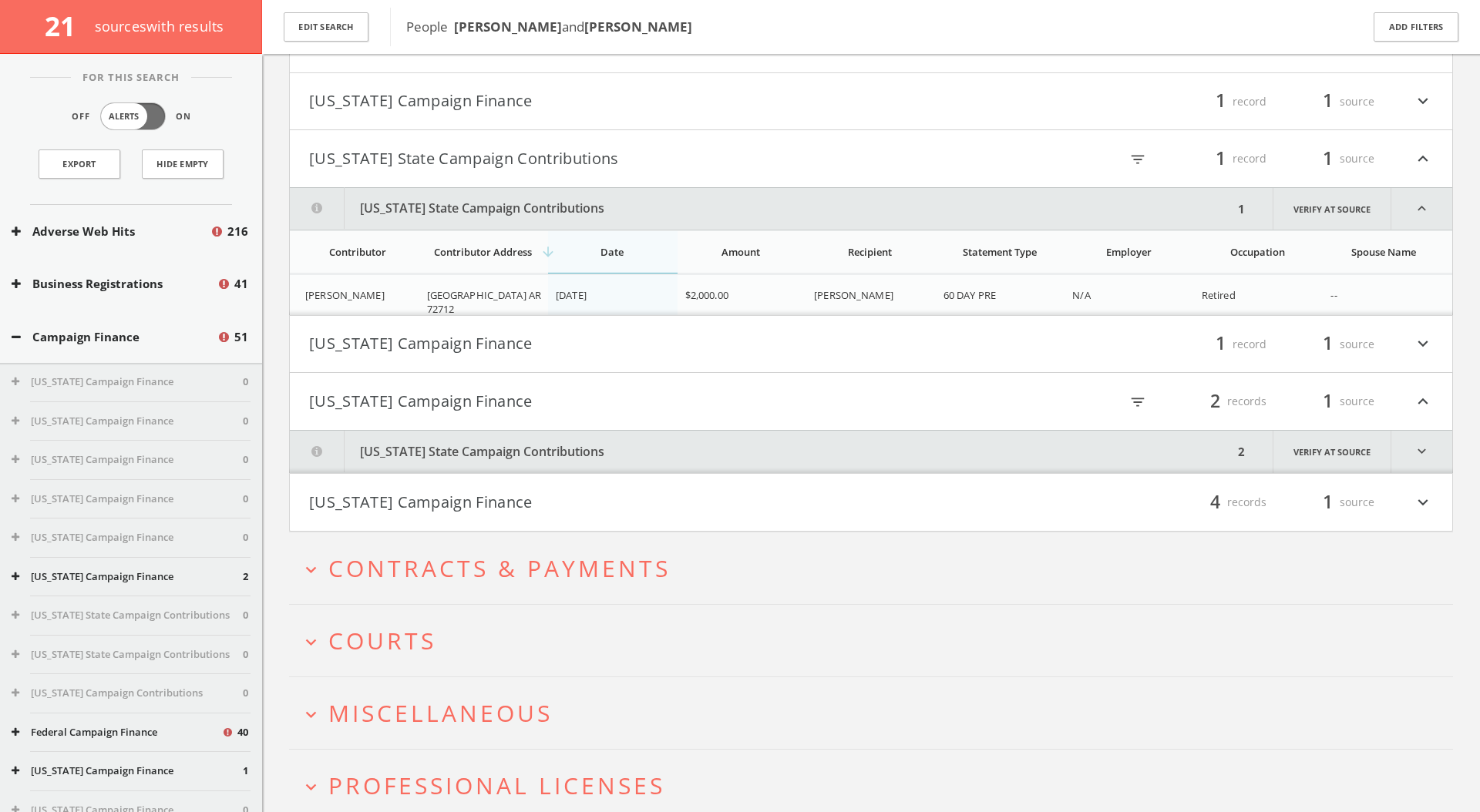
click at [574, 401] on button "[US_STATE] Campaign Finance" at bounding box center [590, 401] width 562 height 26
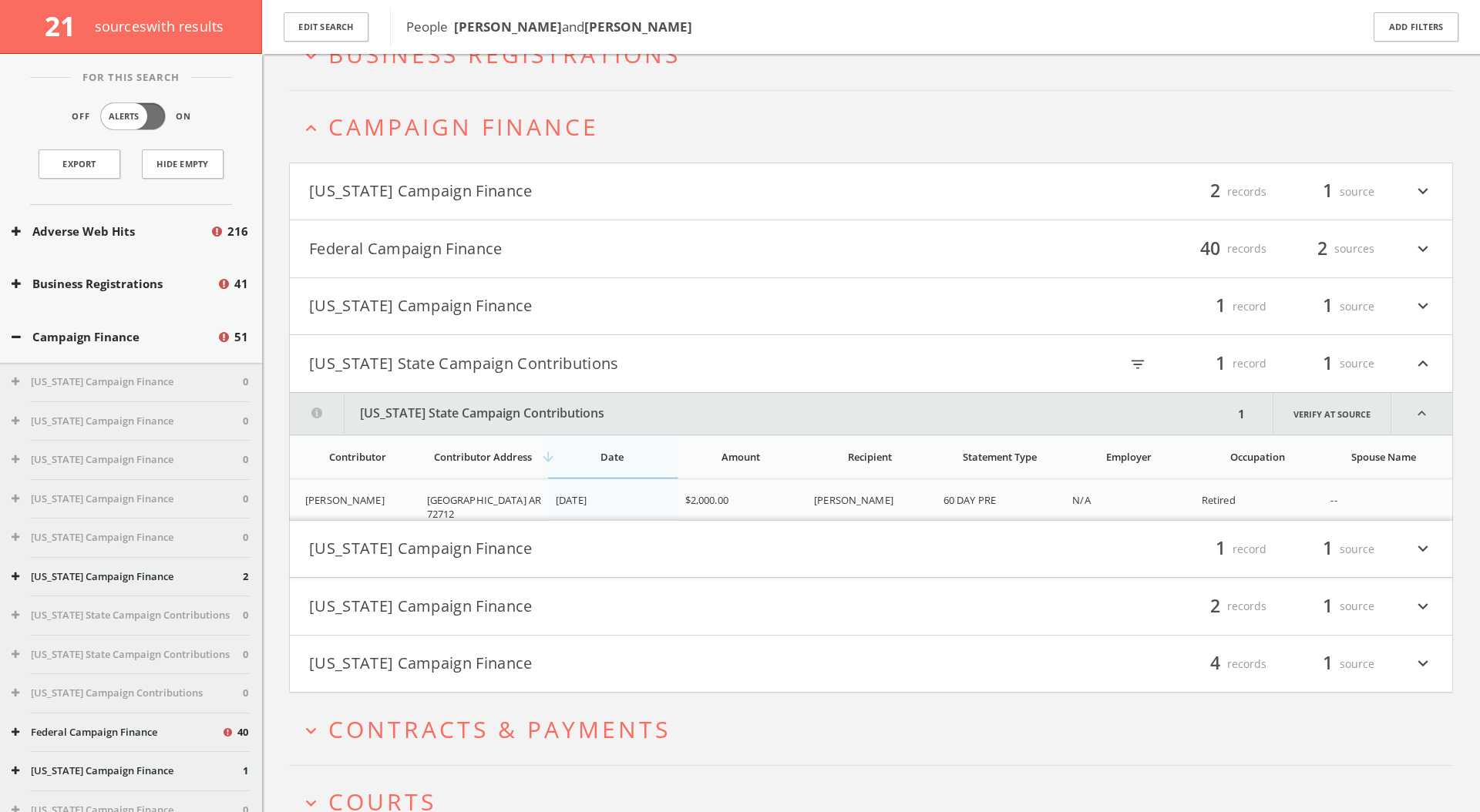
scroll to position [74, 0]
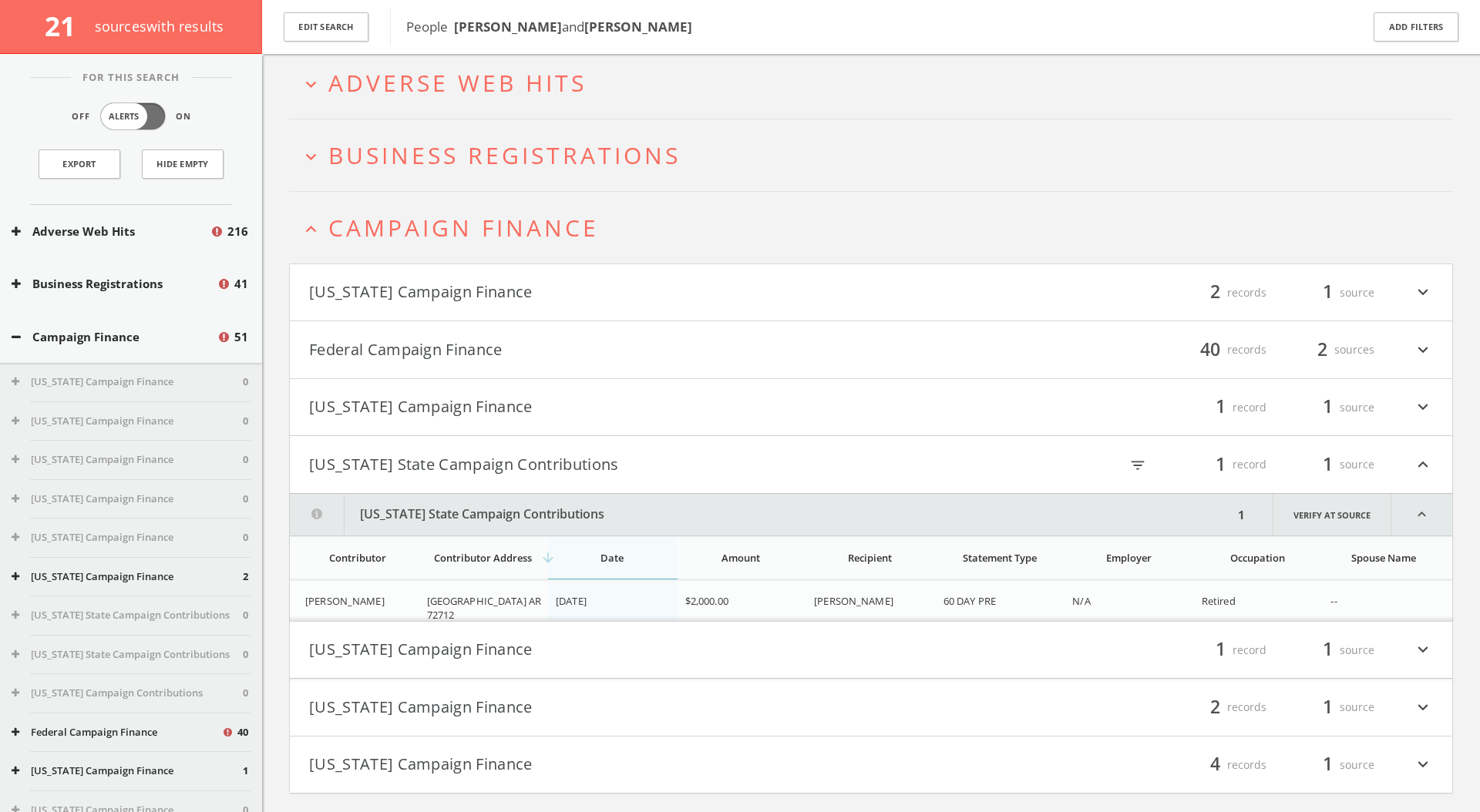
click at [727, 221] on button "expand_less Campaign Finance" at bounding box center [877, 228] width 1152 height 25
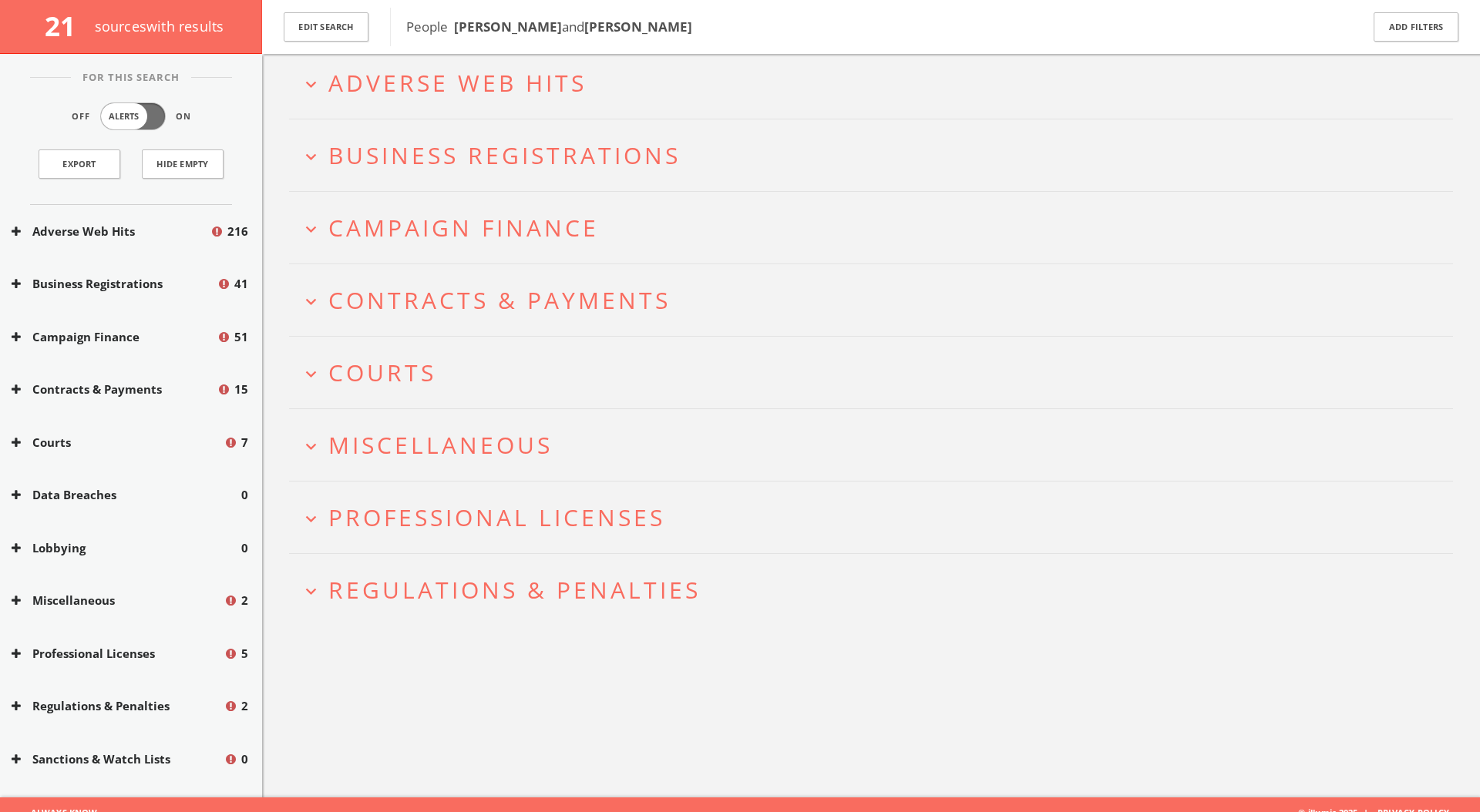
click at [669, 380] on button "expand_more Courts" at bounding box center [877, 372] width 1152 height 25
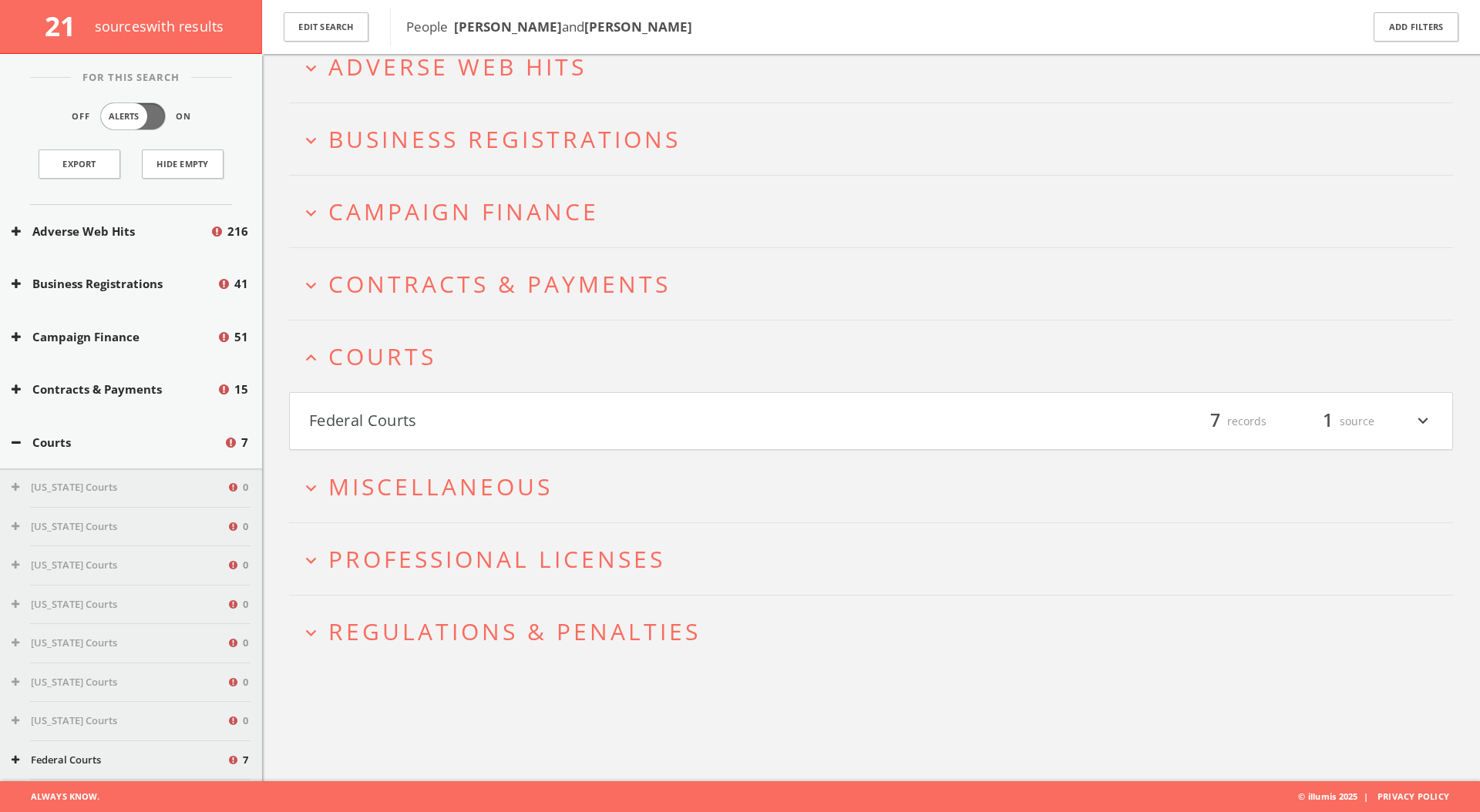
click at [658, 408] on button "Federal Courts" at bounding box center [590, 421] width 562 height 26
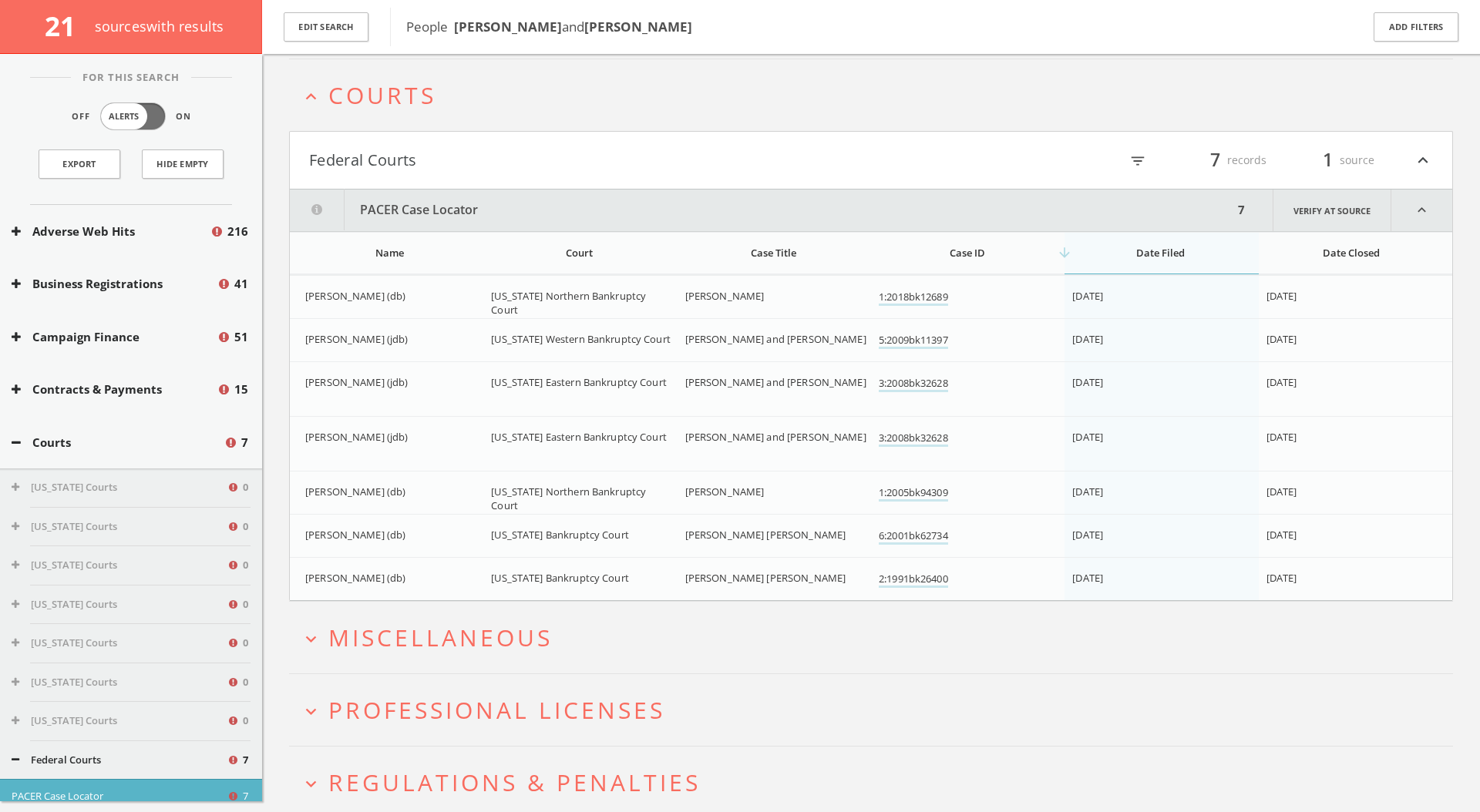
scroll to position [411, 0]
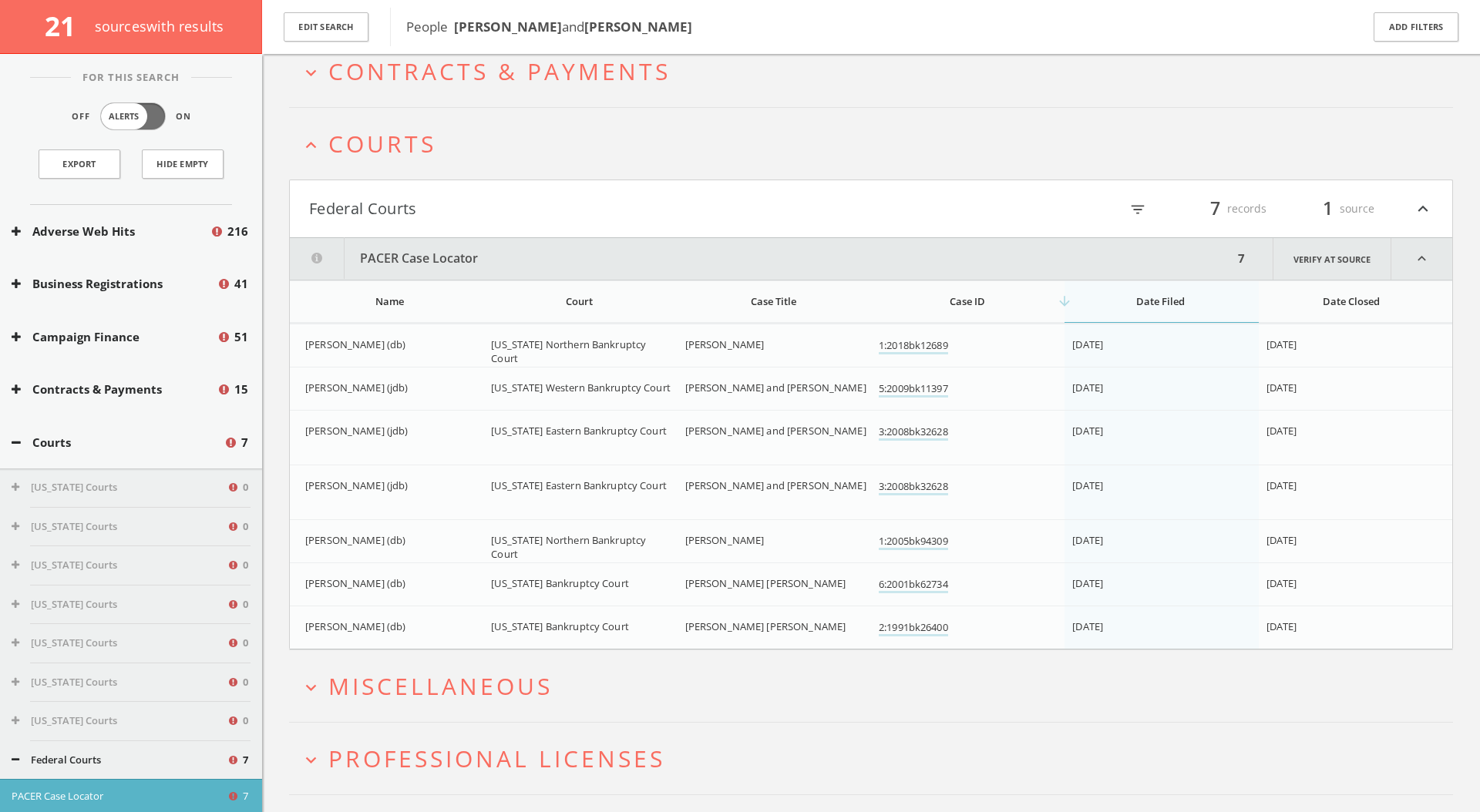
click at [644, 144] on button "expand_less Courts" at bounding box center [877, 144] width 1152 height 25
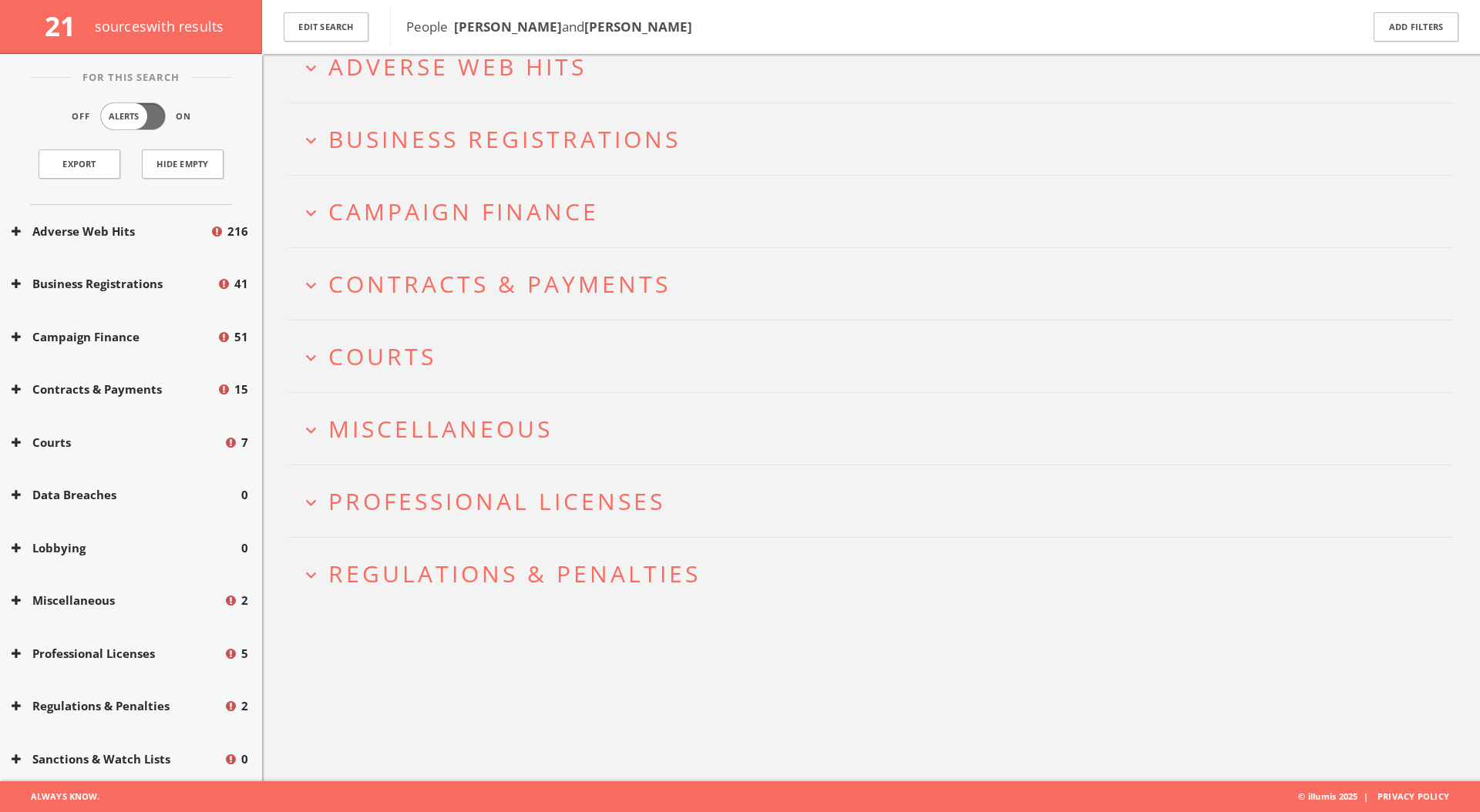
click at [580, 425] on button "expand_more Miscellaneous" at bounding box center [877, 429] width 1152 height 25
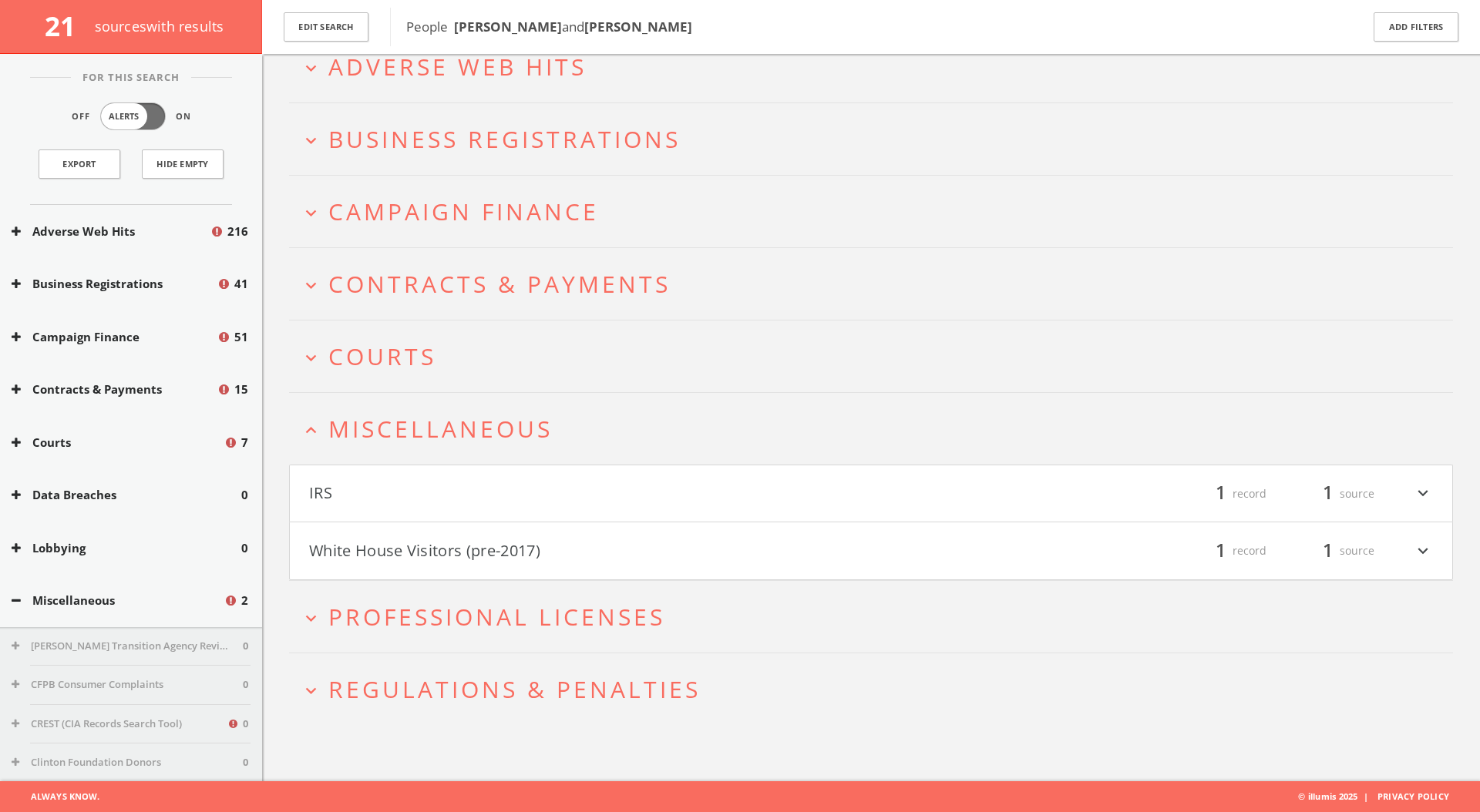
click at [572, 619] on span "Professional Licenses" at bounding box center [496, 617] width 337 height 32
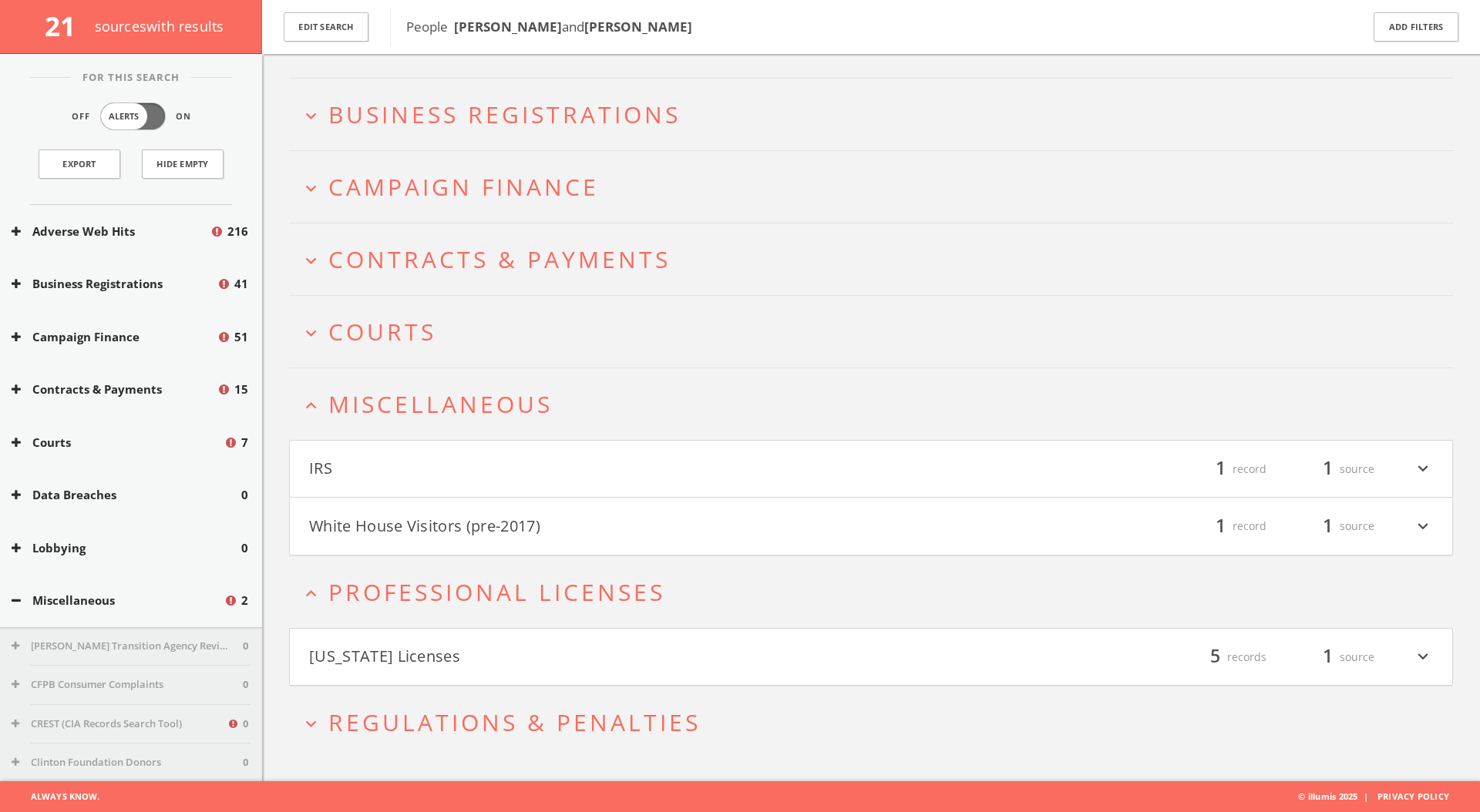
click at [568, 696] on h2 "expand_more Regulations & Penalties" at bounding box center [871, 722] width 1164 height 71
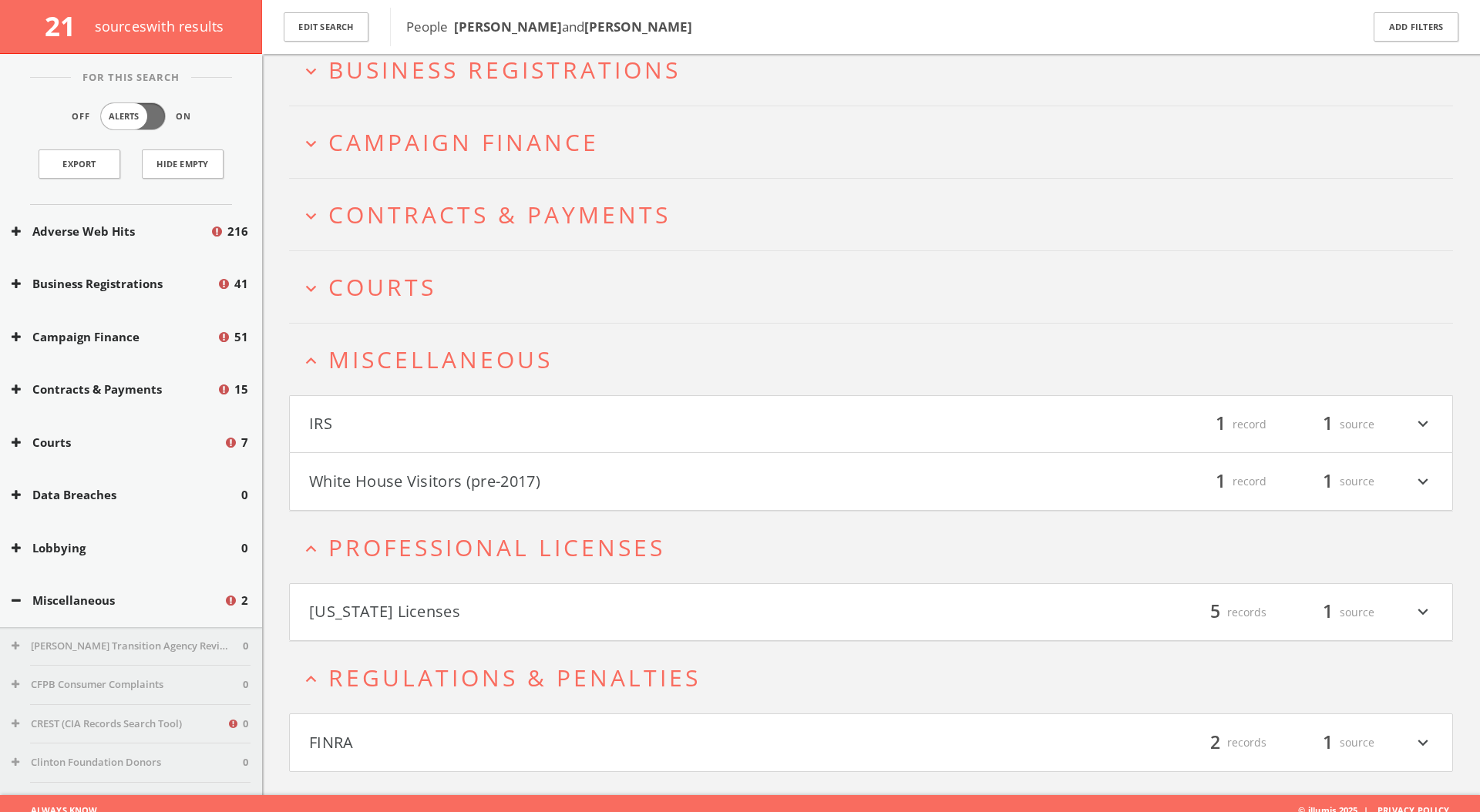
scroll to position [173, 0]
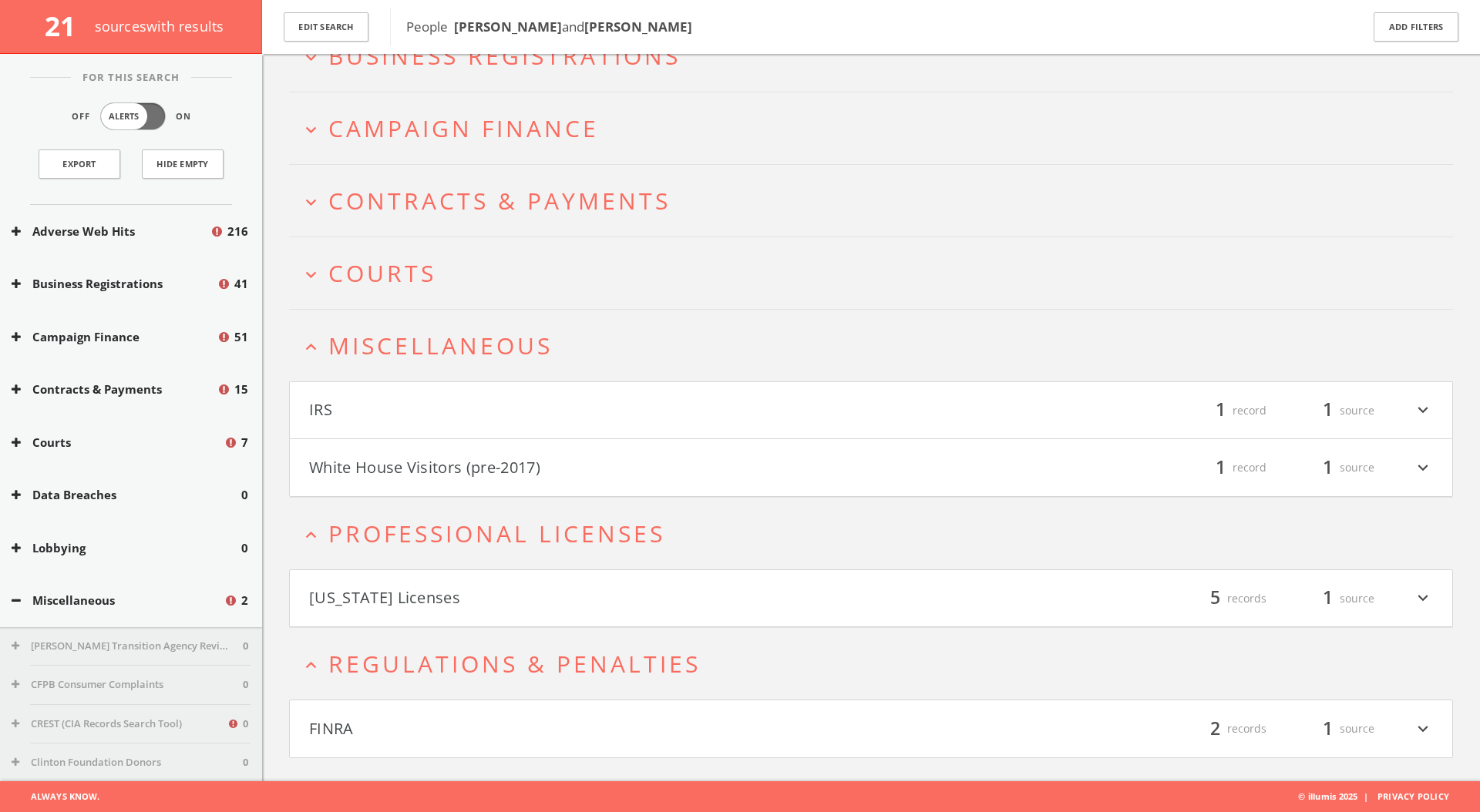
click at [574, 217] on h2 "expand_more Contracts & Payments" at bounding box center [871, 201] width 1164 height 71
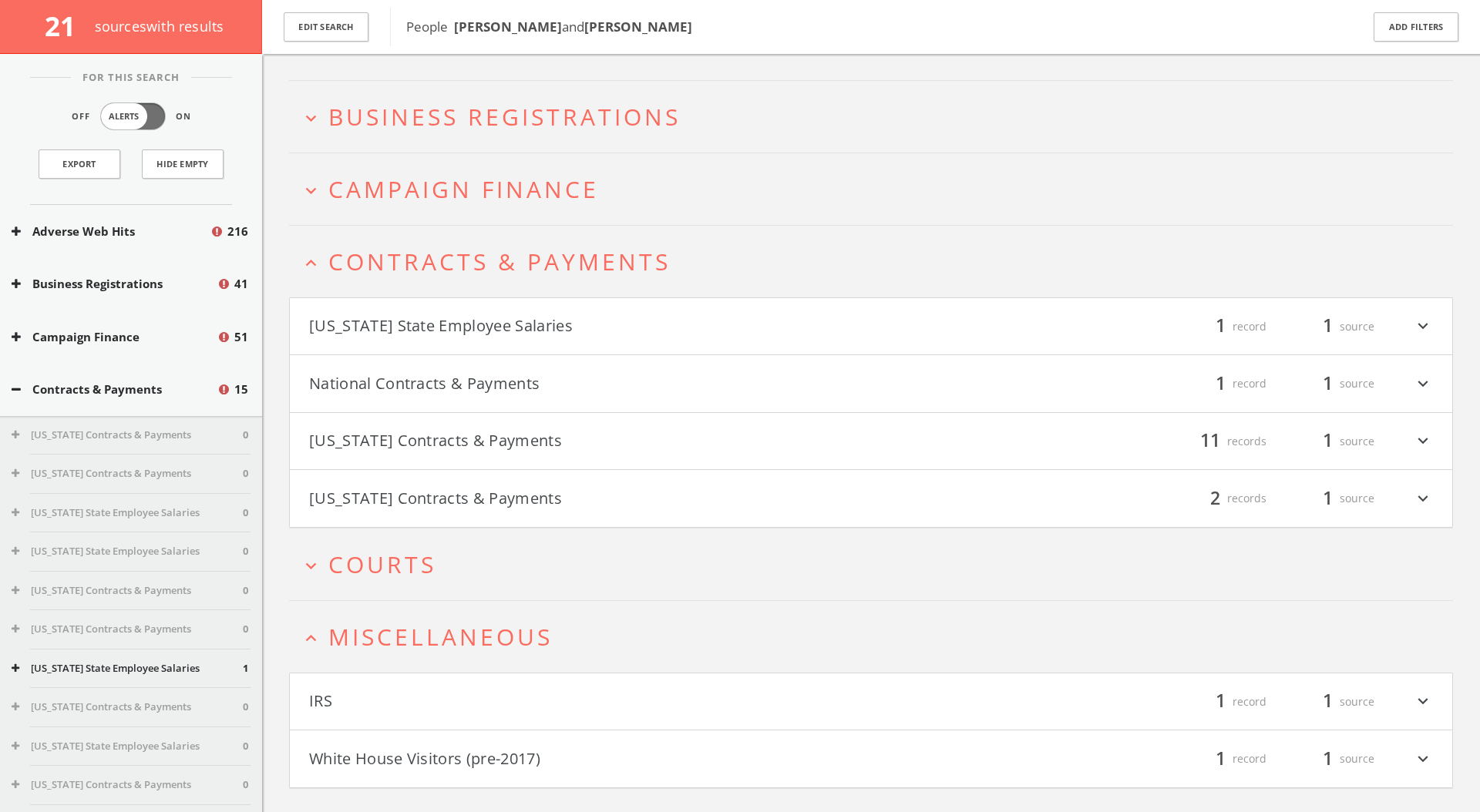
click at [572, 197] on span "Campaign Finance" at bounding box center [463, 189] width 271 height 32
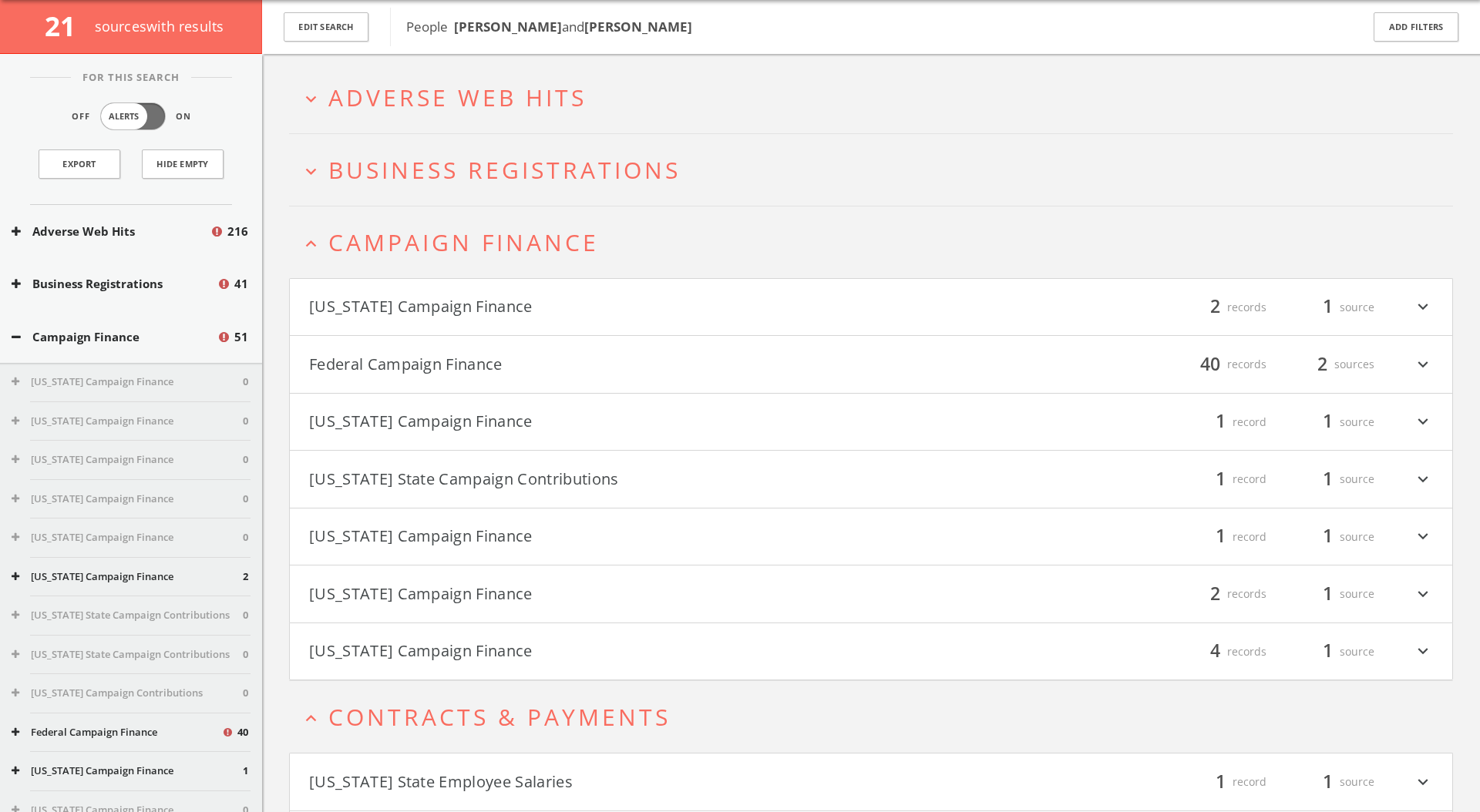
scroll to position [0, 0]
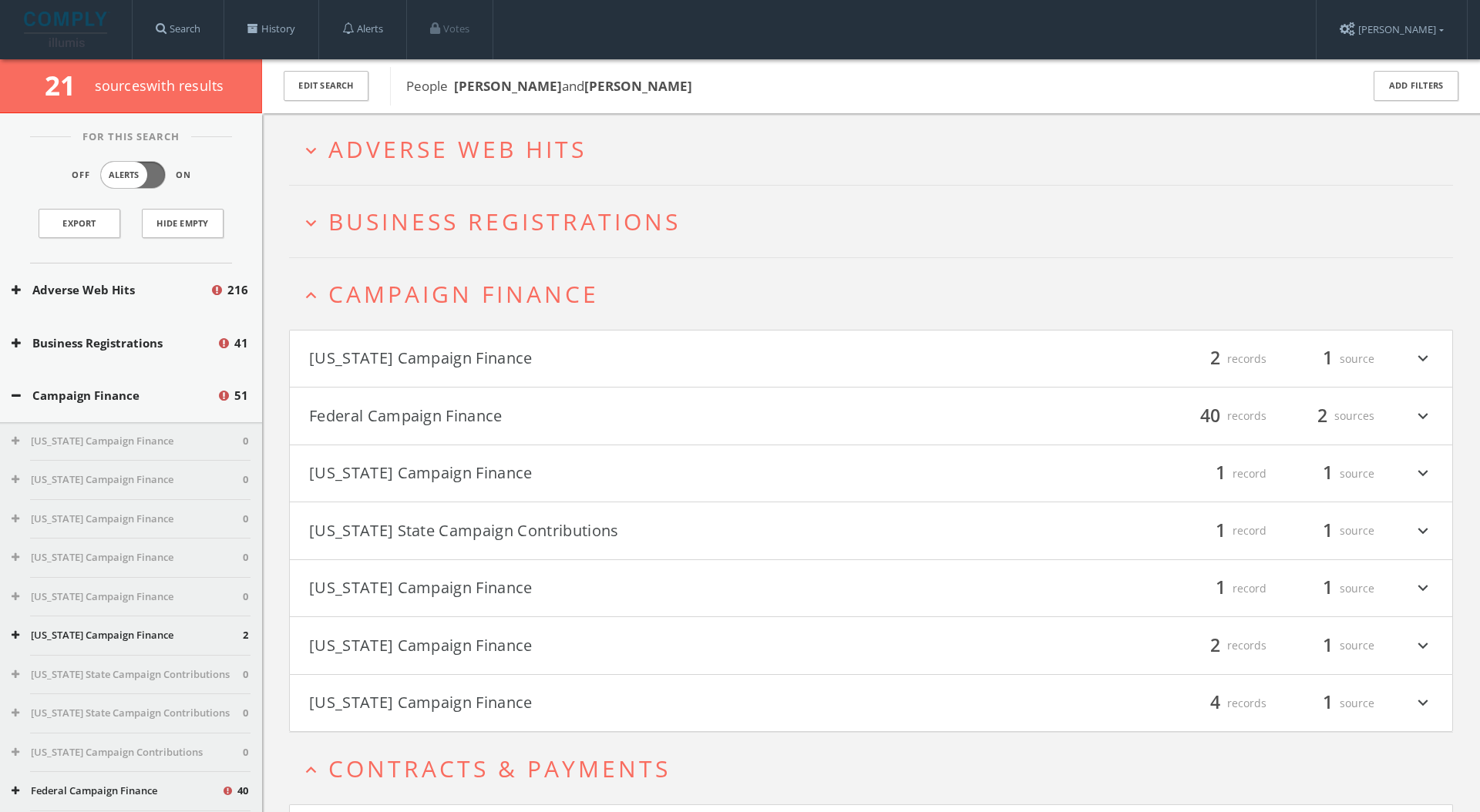
click at [105, 28] on img at bounding box center [67, 29] width 87 height 36
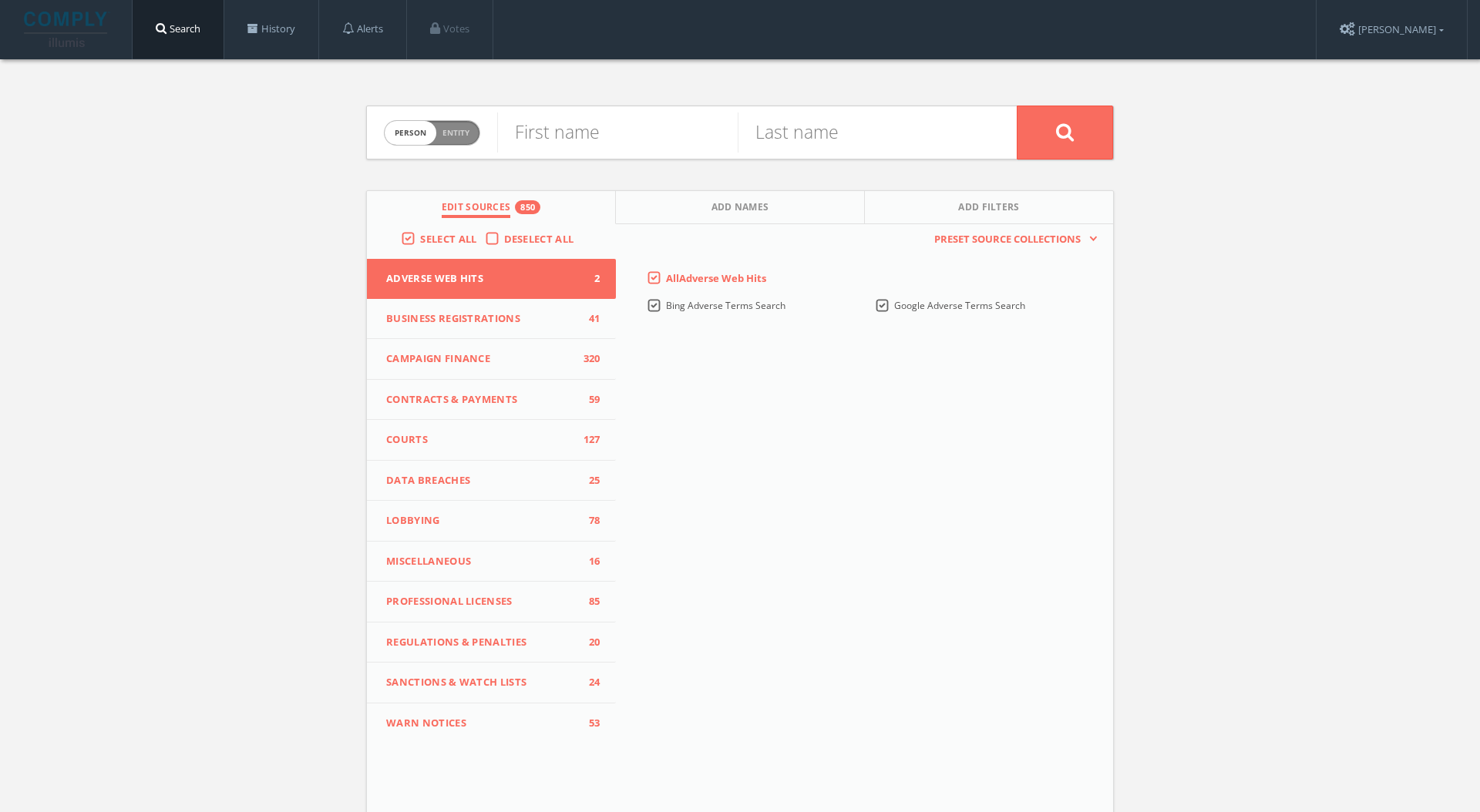
click at [488, 124] on form "Person Entity person First name Last name" at bounding box center [739, 133] width 747 height 54
click at [476, 125] on span "Person Entity" at bounding box center [431, 133] width 94 height 24
checkbox input "true"
click at [547, 148] on input "text" at bounding box center [757, 133] width 519 height 40
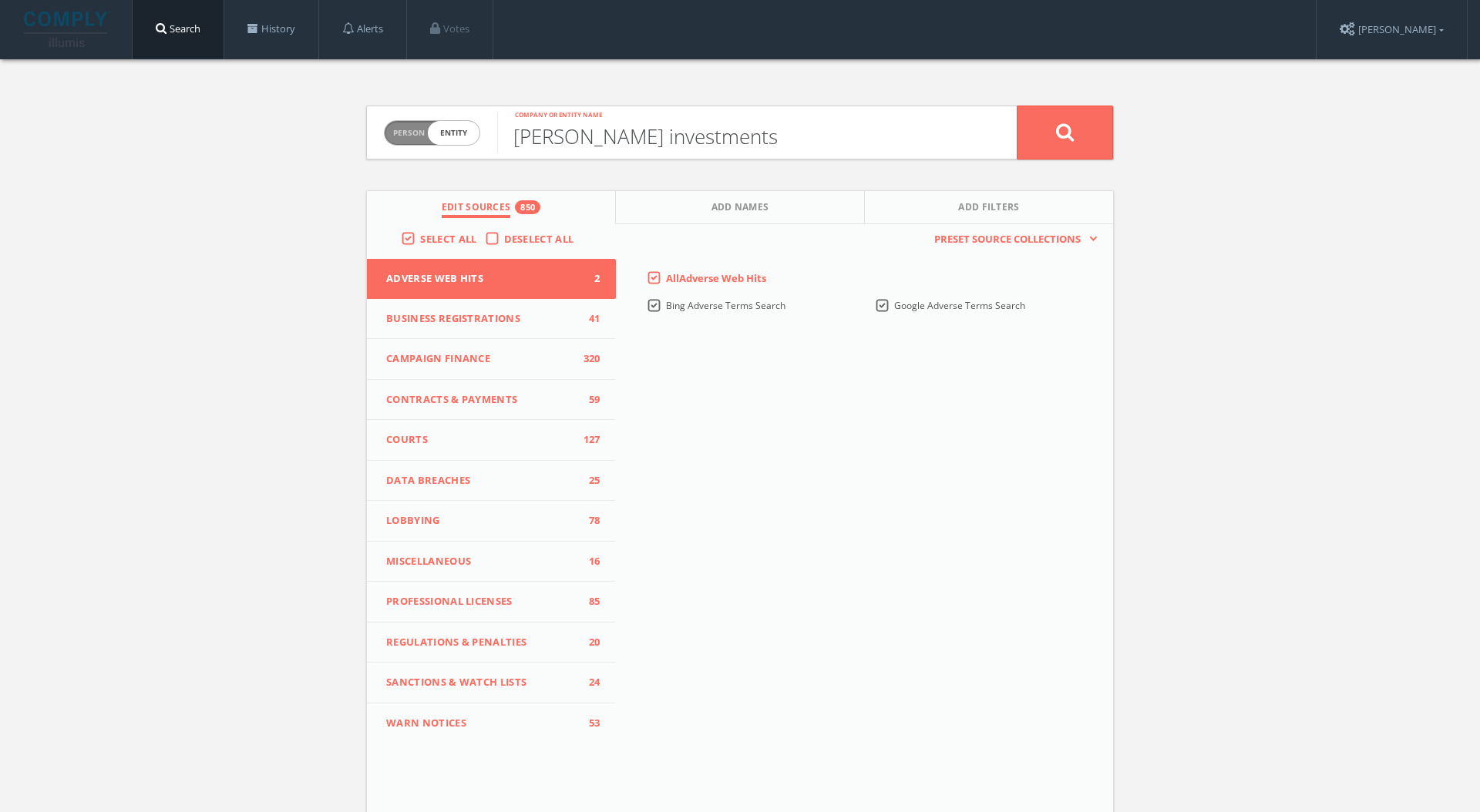
type input "[PERSON_NAME] investments"
click at [1016, 106] on button at bounding box center [1064, 133] width 96 height 54
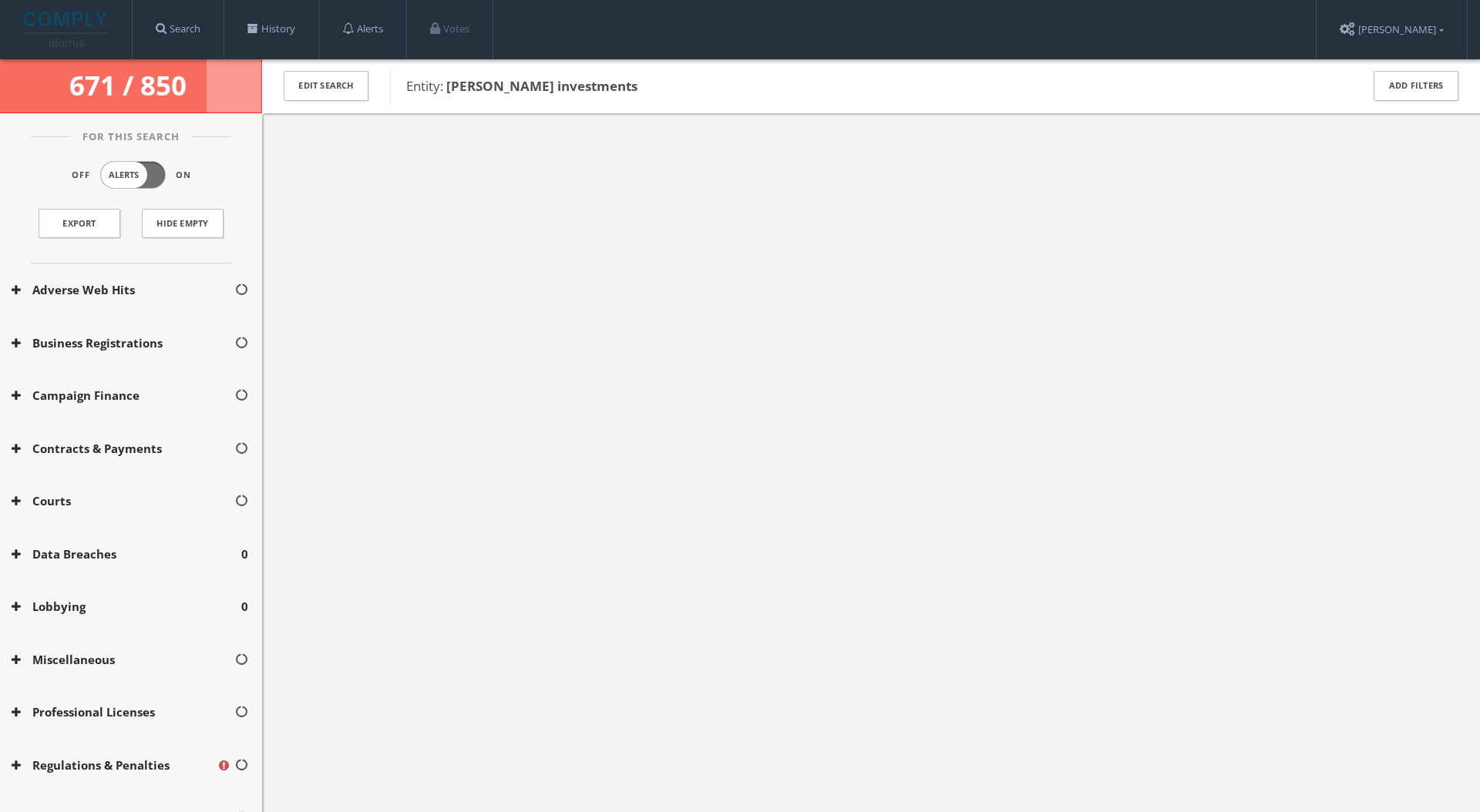
click at [223, 89] on div "671 / 850" at bounding box center [131, 87] width 262 height 54
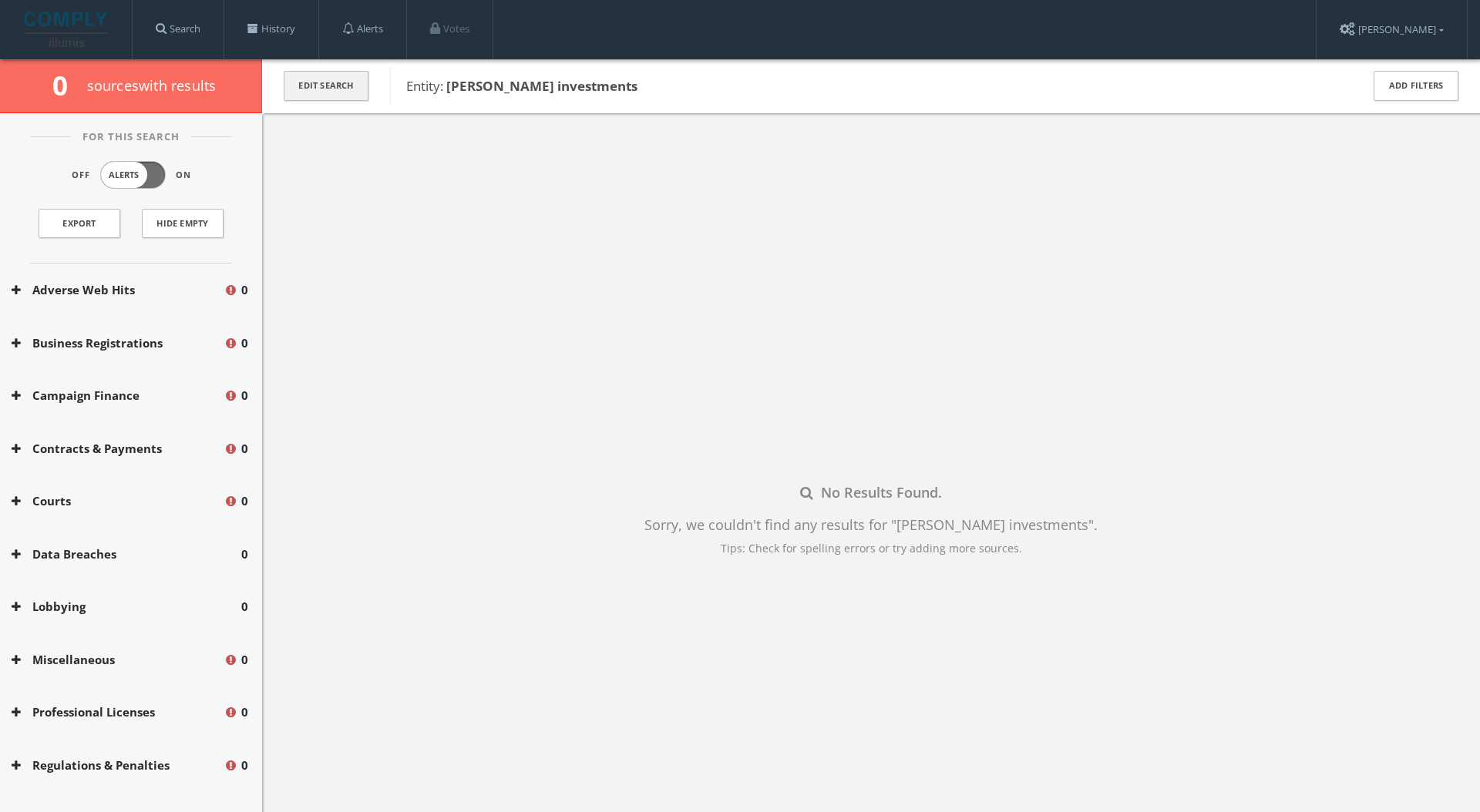
click at [345, 83] on button "Edit Search" at bounding box center [326, 86] width 85 height 30
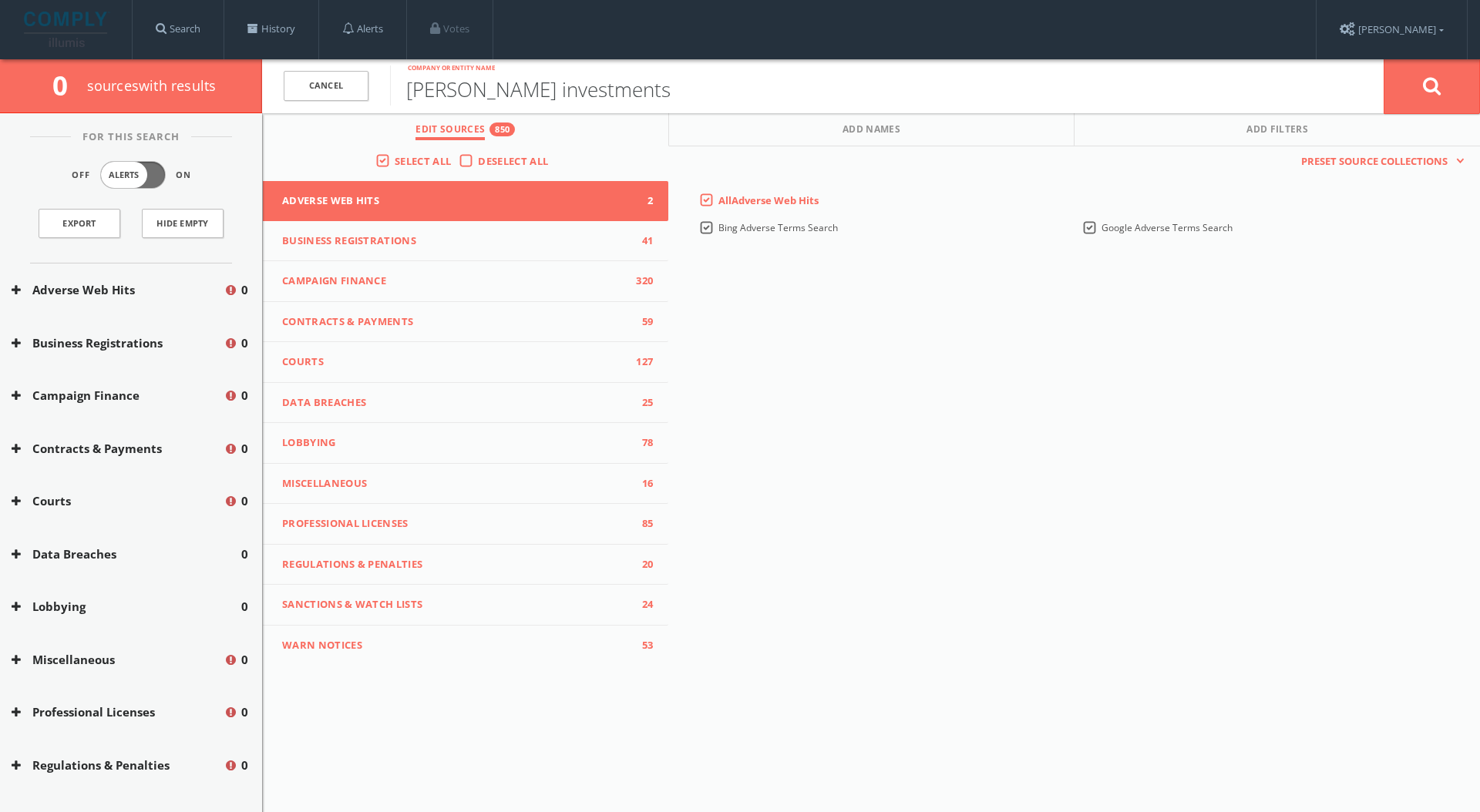
click at [554, 79] on input "[PERSON_NAME] investments" at bounding box center [886, 86] width 993 height 40
click at [596, 95] on input "[PERSON_NAME] investments" at bounding box center [886, 86] width 993 height 40
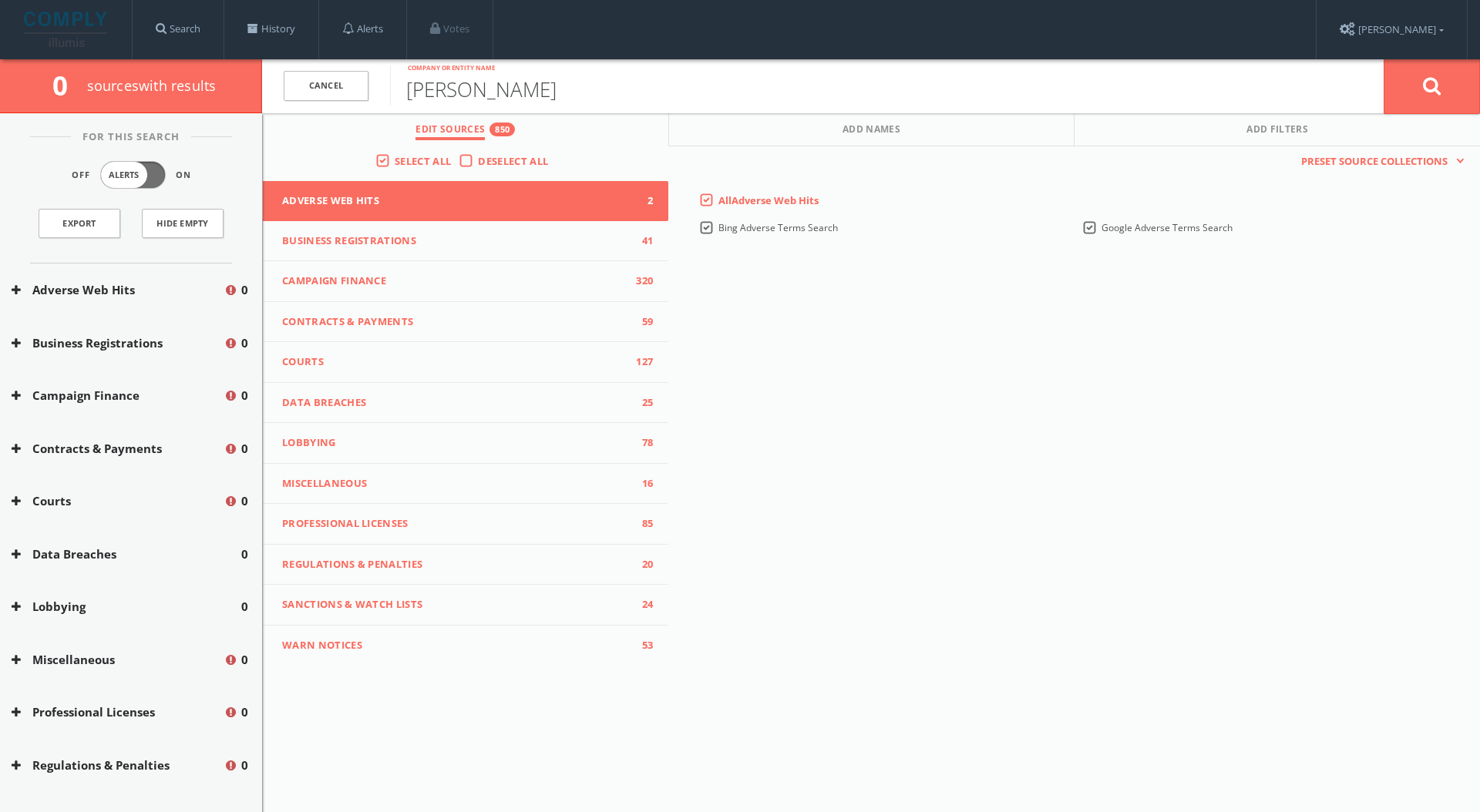
click at [538, 92] on input "[PERSON_NAME]" at bounding box center [886, 86] width 993 height 40
click at [623, 99] on input "[PERSON_NAME] initiatives" at bounding box center [886, 86] width 993 height 40
type input "[PERSON_NAME] initiatives"
click at [1383, 59] on button at bounding box center [1431, 87] width 96 height 56
